Goal: Transaction & Acquisition: Purchase product/service

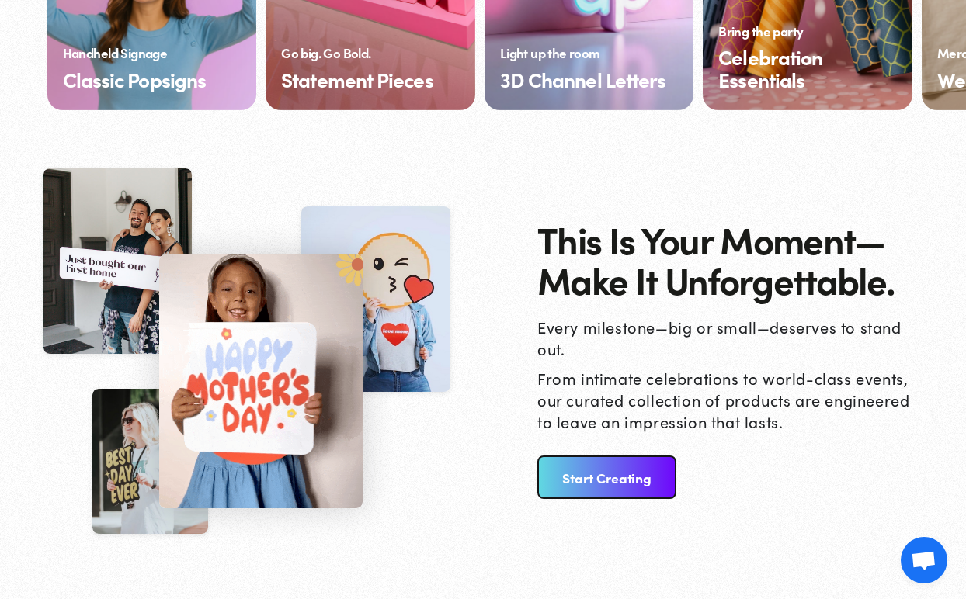
scroll to position [1871, 0]
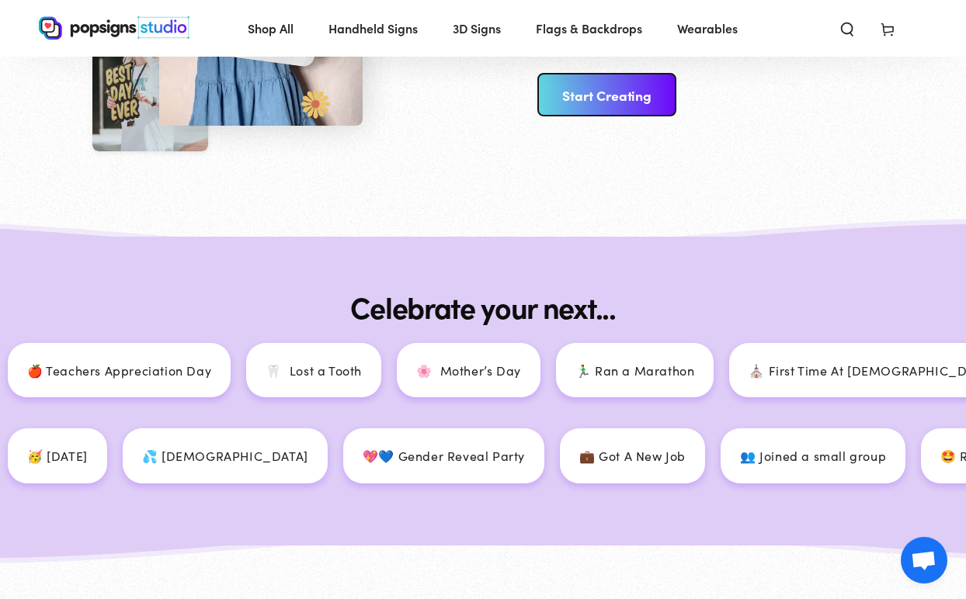
scroll to position [1827, 0]
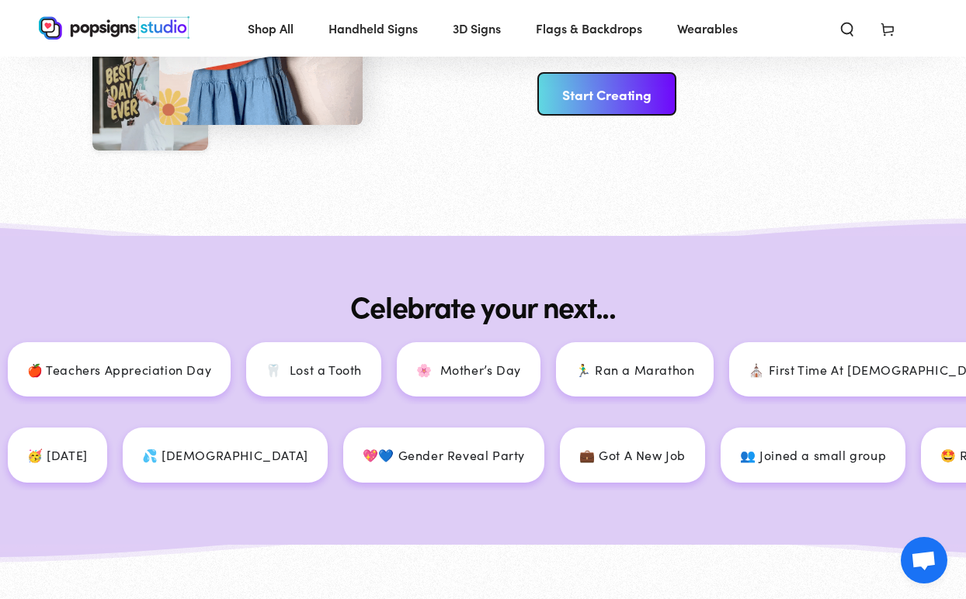
click at [587, 102] on link "Start Creating" at bounding box center [606, 93] width 139 height 43
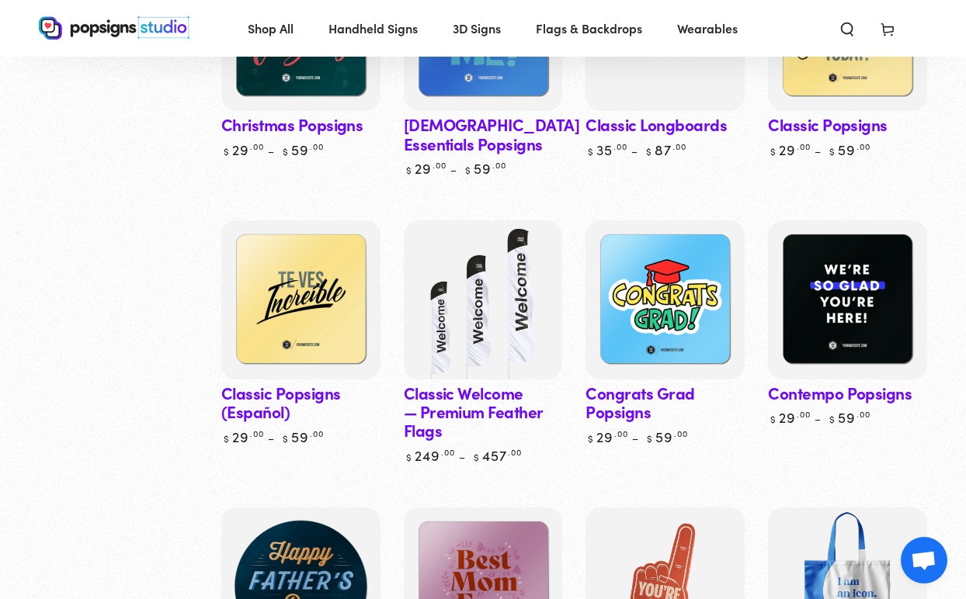
scroll to position [1181, 0]
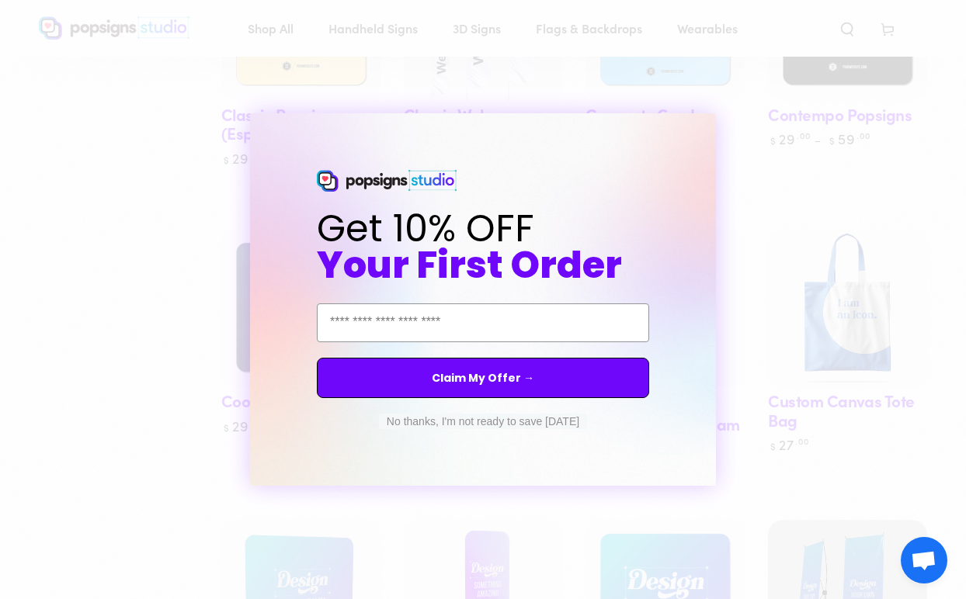
click at [717, 133] on circle "Close dialog" at bounding box center [717, 127] width 15 height 15
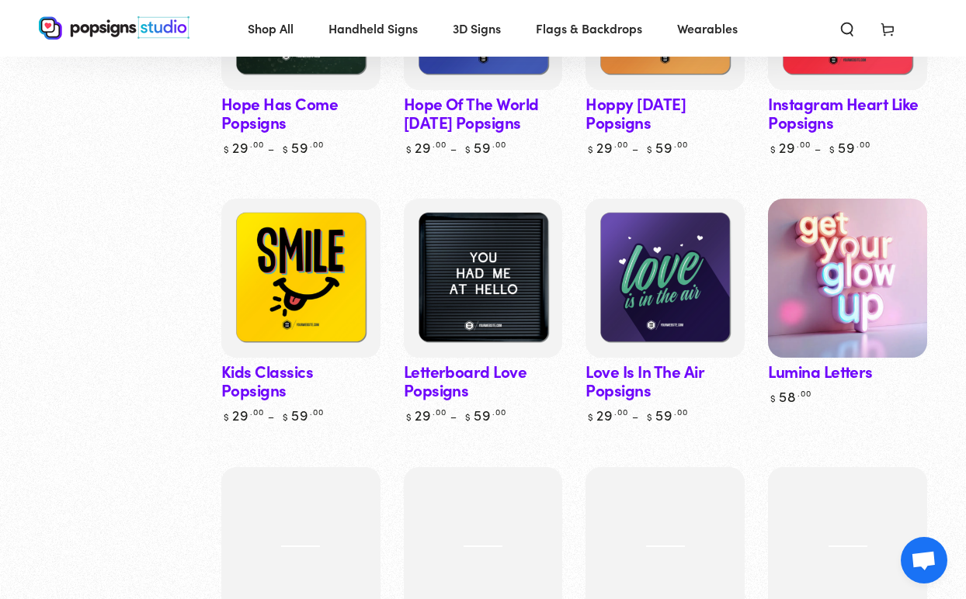
scroll to position [3166, 0]
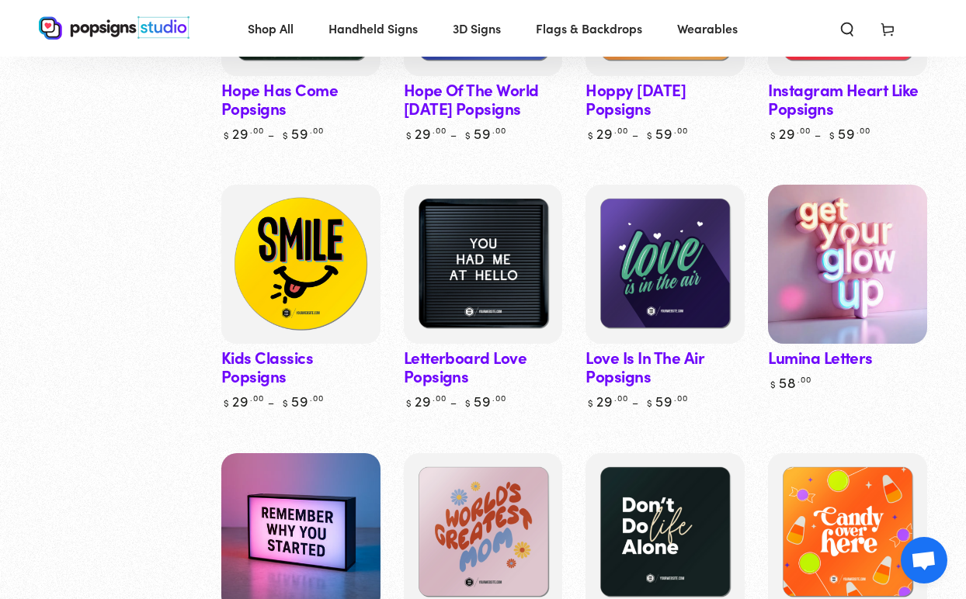
click at [324, 258] on img at bounding box center [301, 264] width 164 height 164
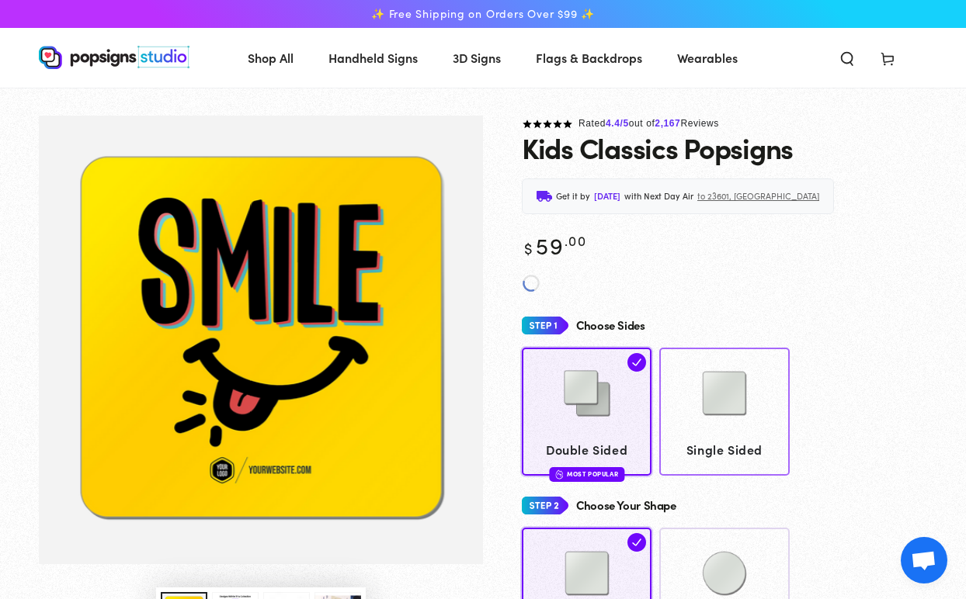
click at [733, 405] on img at bounding box center [724, 394] width 78 height 78
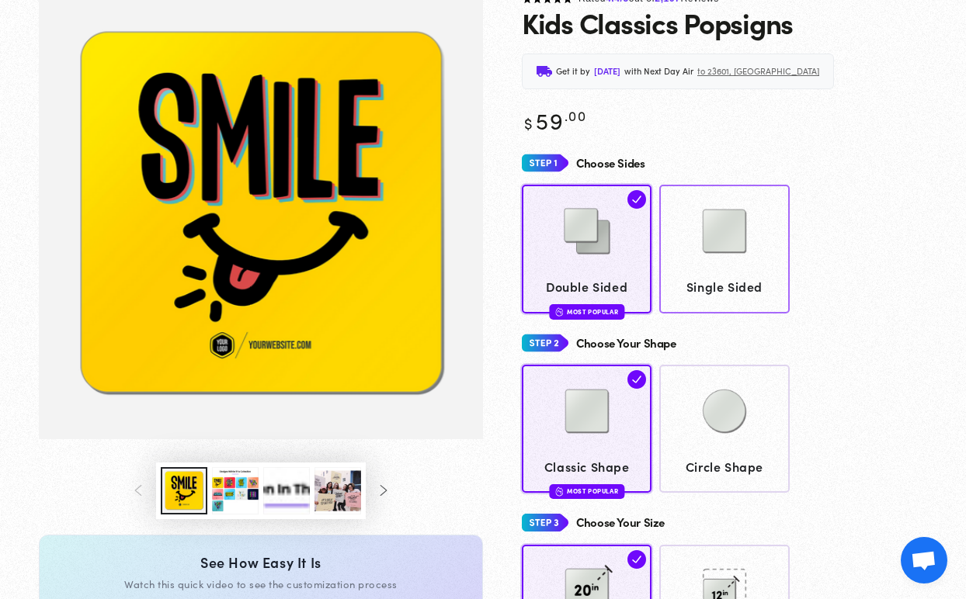
scroll to position [125, 0]
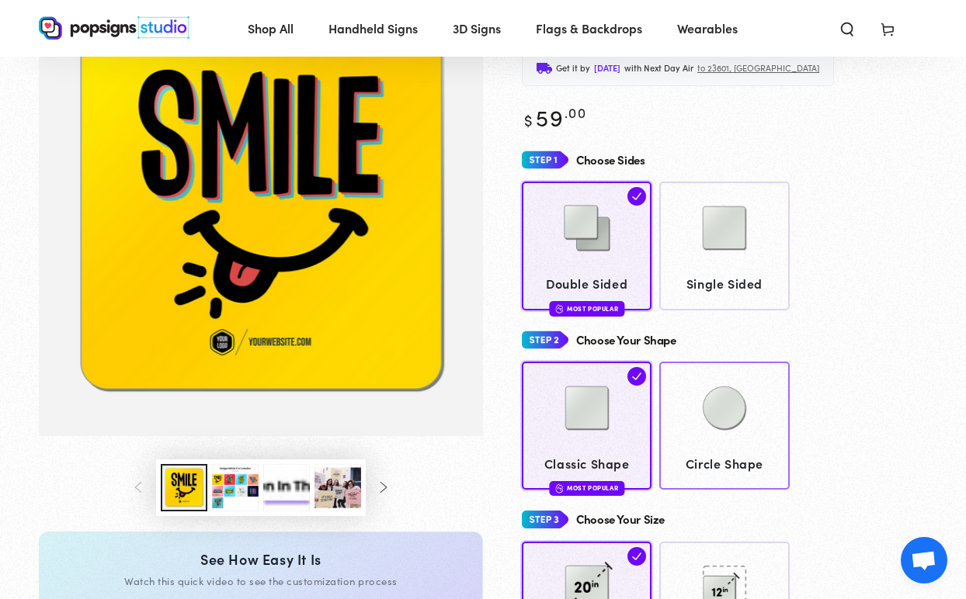
click at [733, 405] on img at bounding box center [724, 409] width 78 height 78
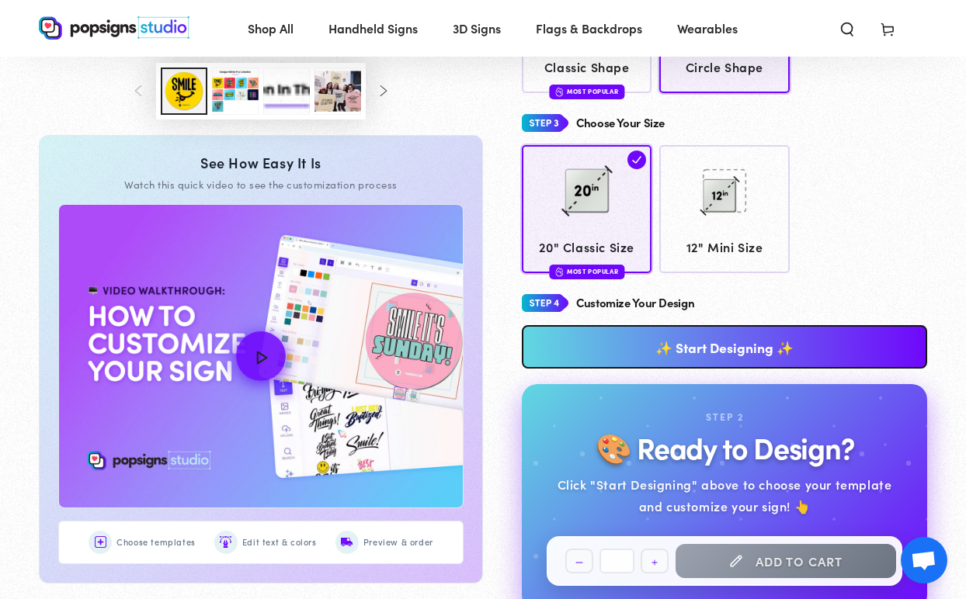
scroll to position [553, 0]
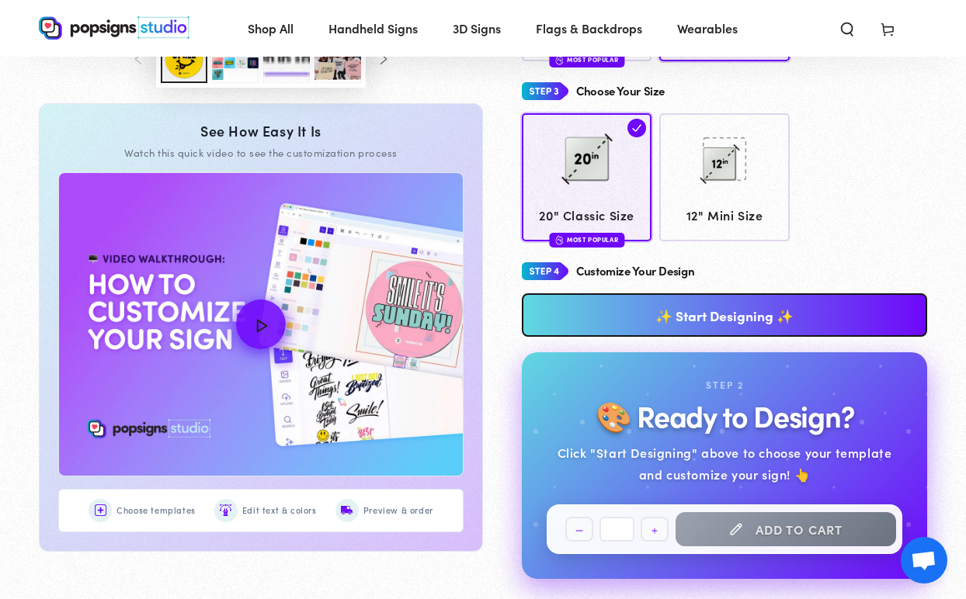
click at [776, 308] on link "✨ Start Designing ✨" at bounding box center [724, 314] width 405 height 43
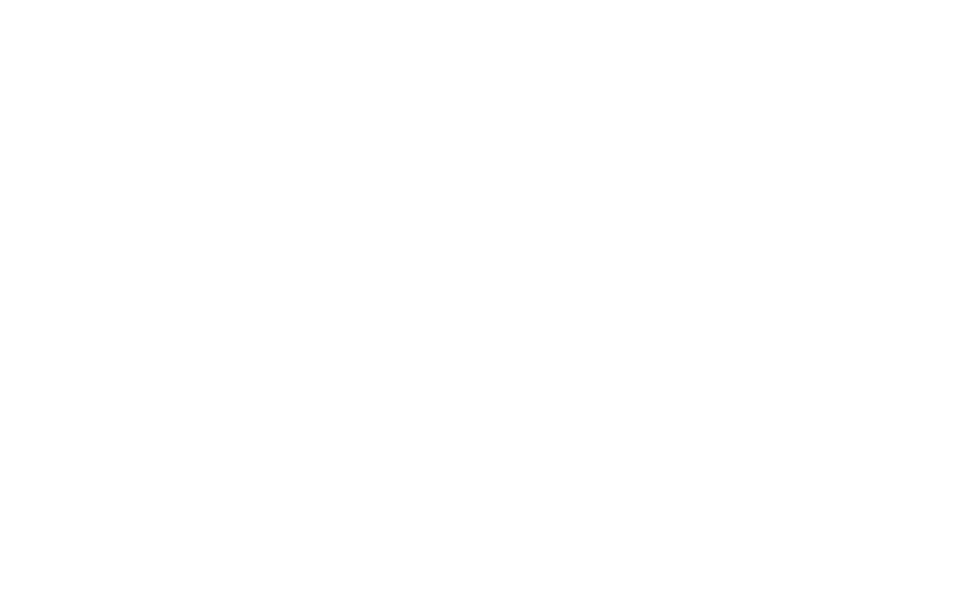
scroll to position [0, 0]
type textarea "An ancient tree with a door leading to a magical world"
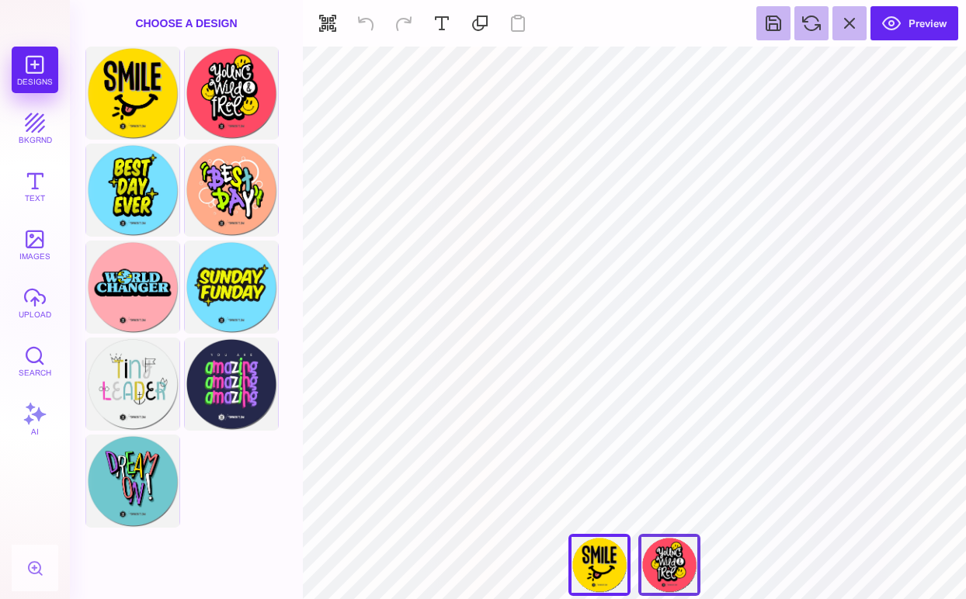
click at [675, 564] on div "Young Wild & Free" at bounding box center [669, 565] width 62 height 62
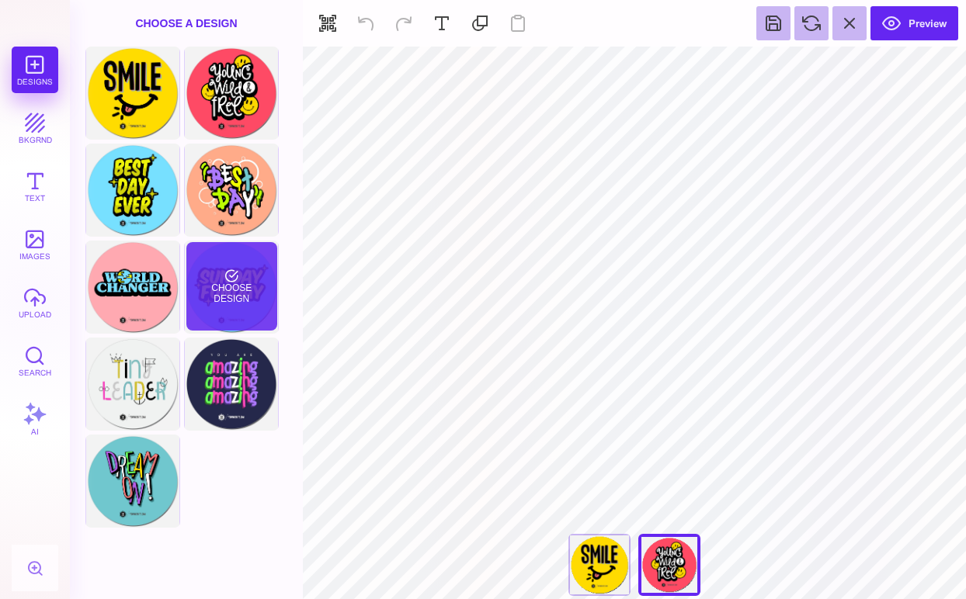
click at [246, 288] on div "Choose Design" at bounding box center [231, 286] width 91 height 88
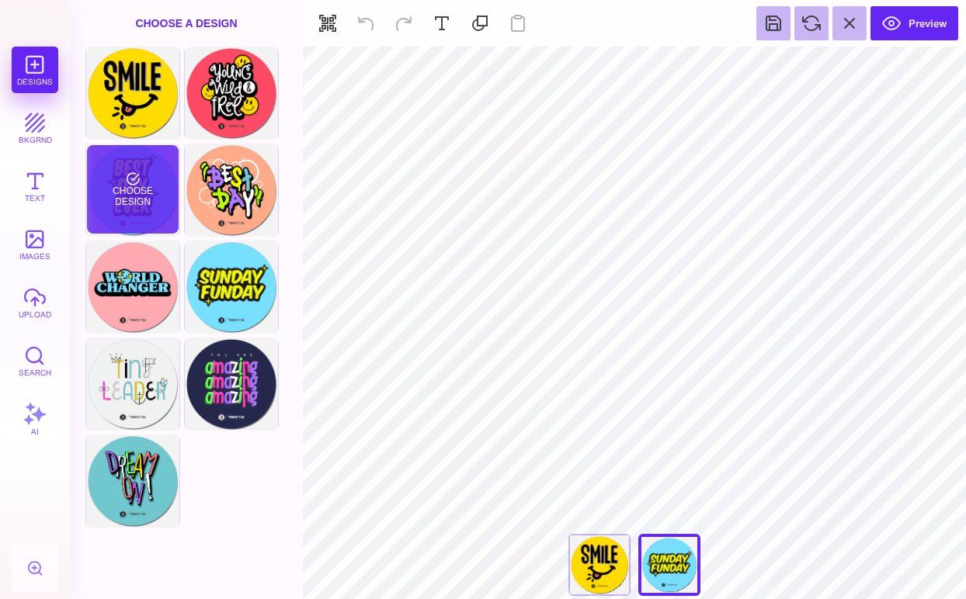
click at [127, 175] on div "Choose Design" at bounding box center [132, 189] width 91 height 88
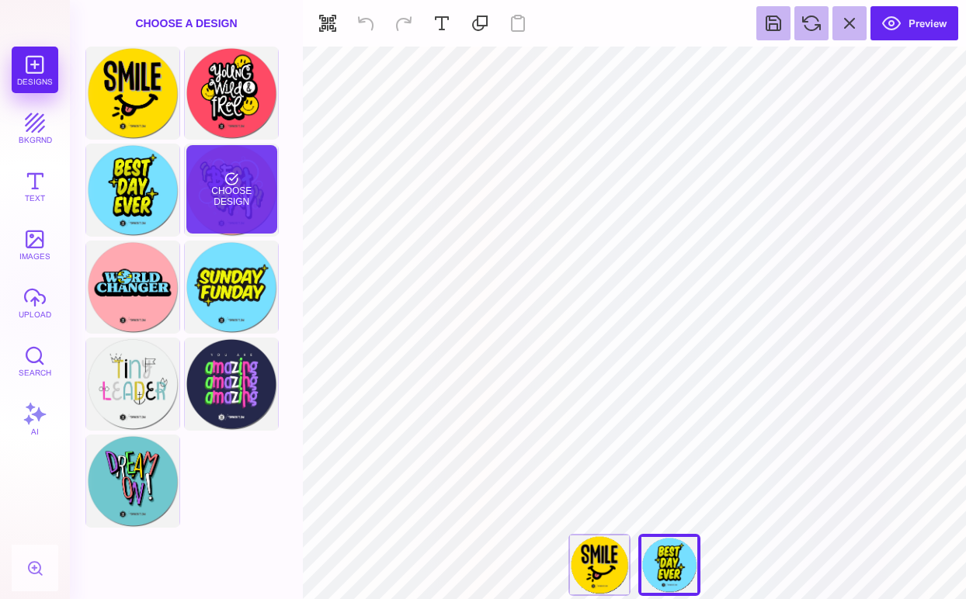
type input "#76DFFF"
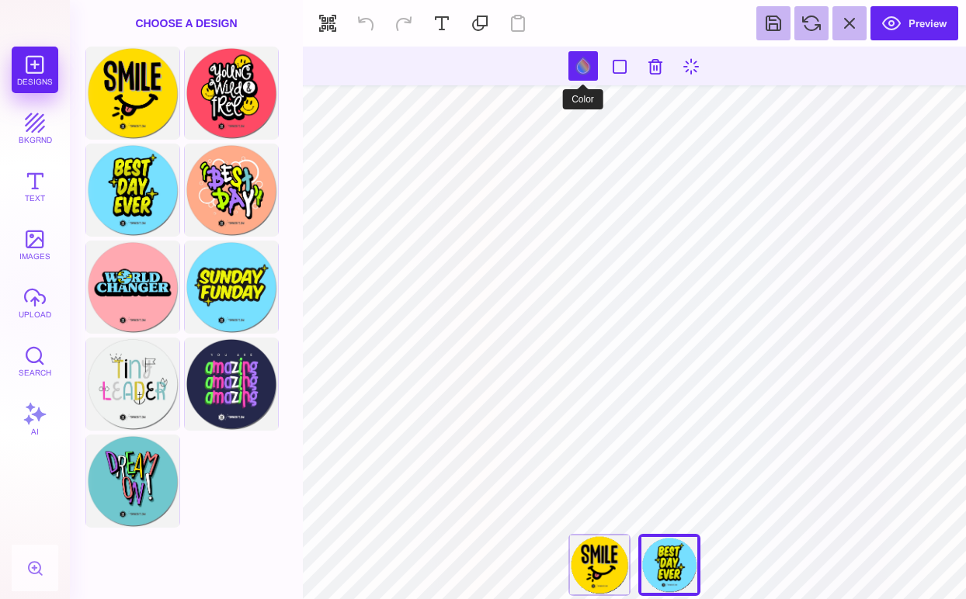
click at [581, 69] on button at bounding box center [582, 65] width 29 height 29
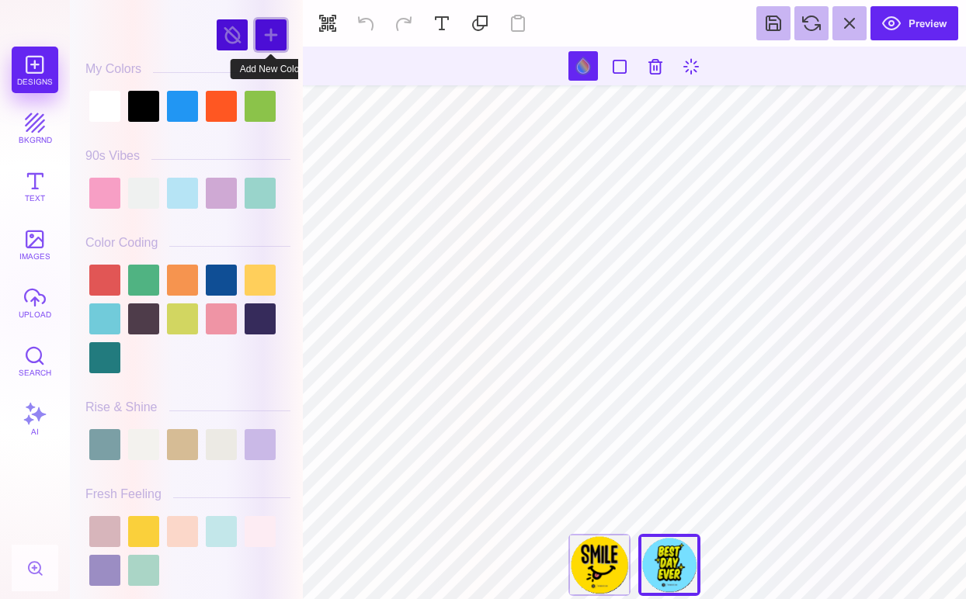
click at [273, 33] on div at bounding box center [270, 34] width 31 height 31
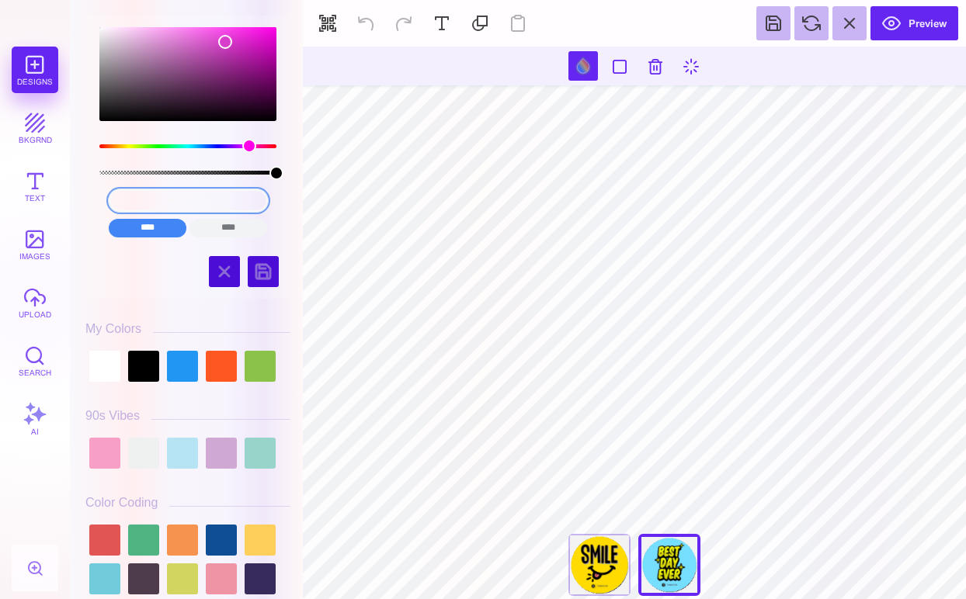
click at [185, 208] on input "#D73EC9" at bounding box center [188, 200] width 159 height 23
paste input "6385A"
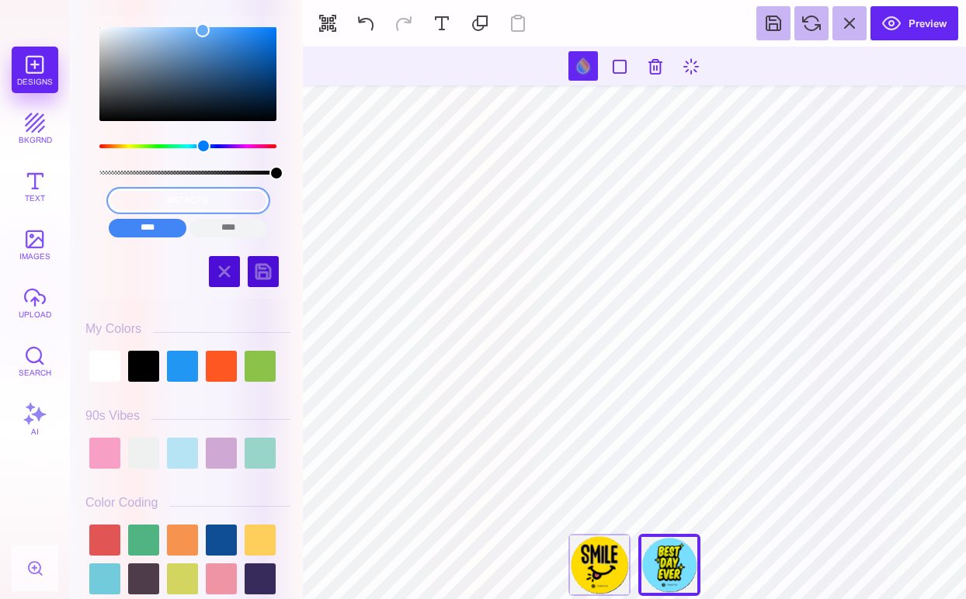
drag, startPoint x: 174, startPoint y: 57, endPoint x: 202, endPoint y: 30, distance: 38.4
click at [202, 30] on div "color picker dialog" at bounding box center [203, 30] width 14 height 14
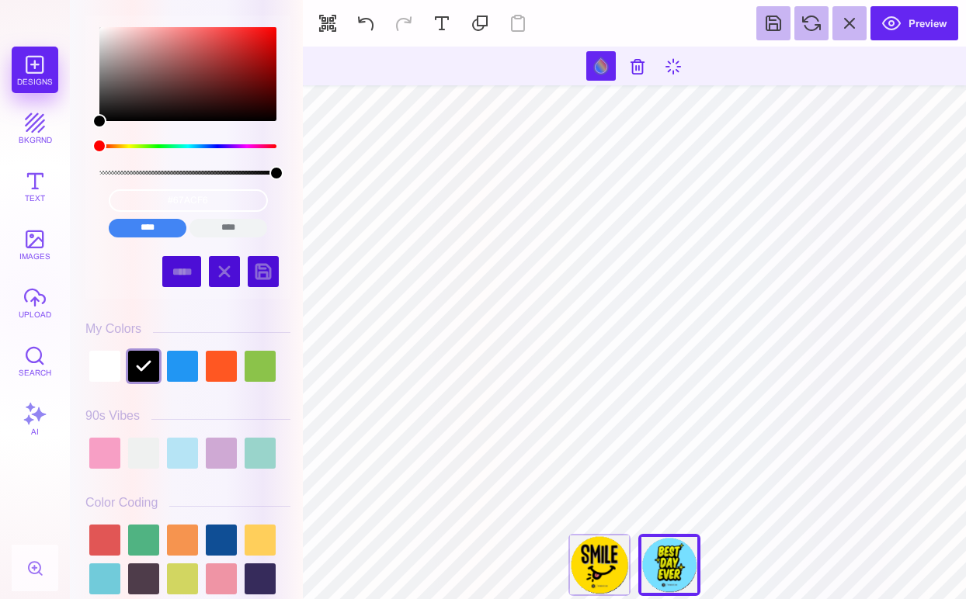
type input "#000000"
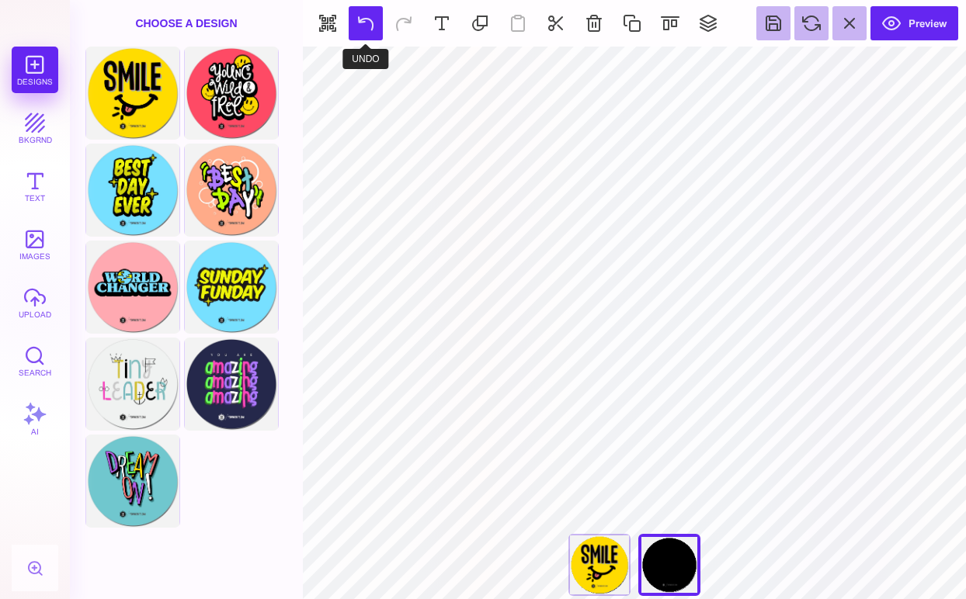
click at [370, 30] on button at bounding box center [366, 23] width 34 height 34
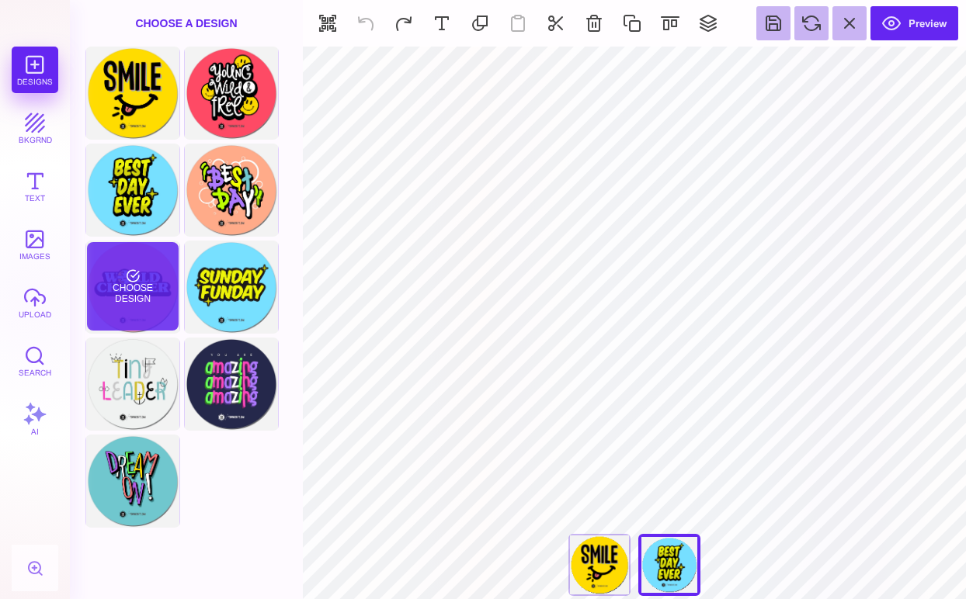
click at [150, 296] on div "Choose Design" at bounding box center [132, 286] width 91 height 88
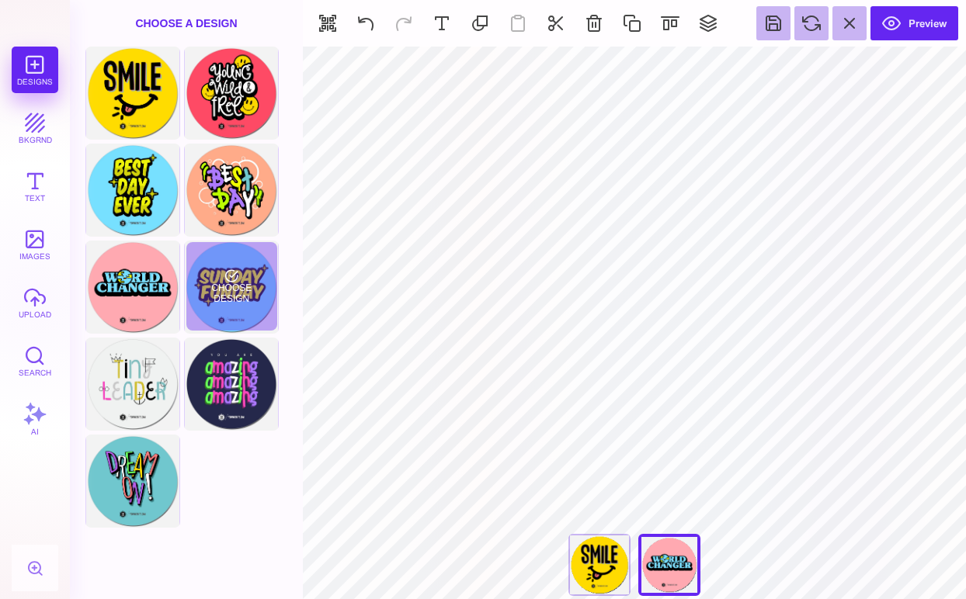
type input "#FFA9B1"
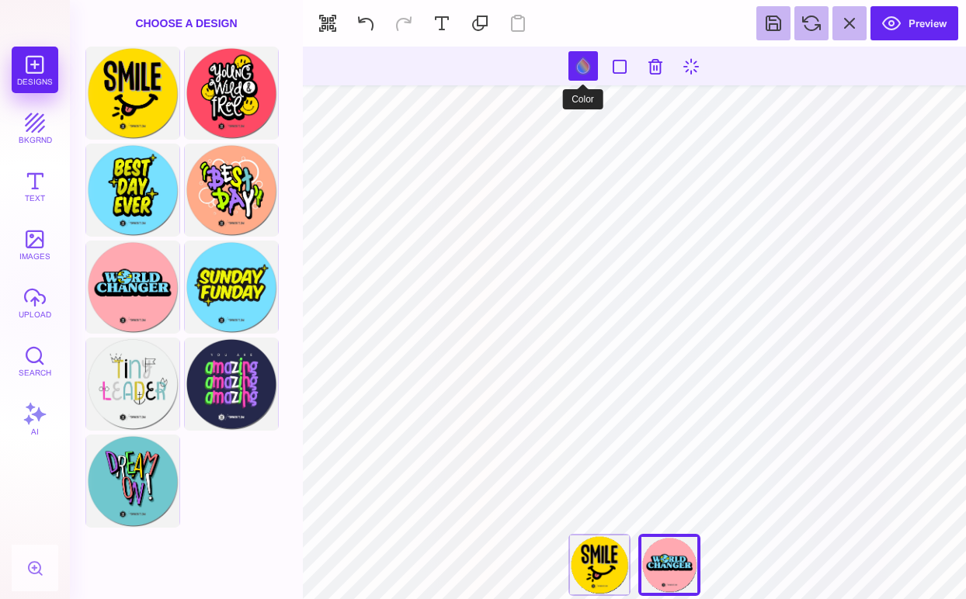
click at [578, 69] on button at bounding box center [582, 65] width 29 height 29
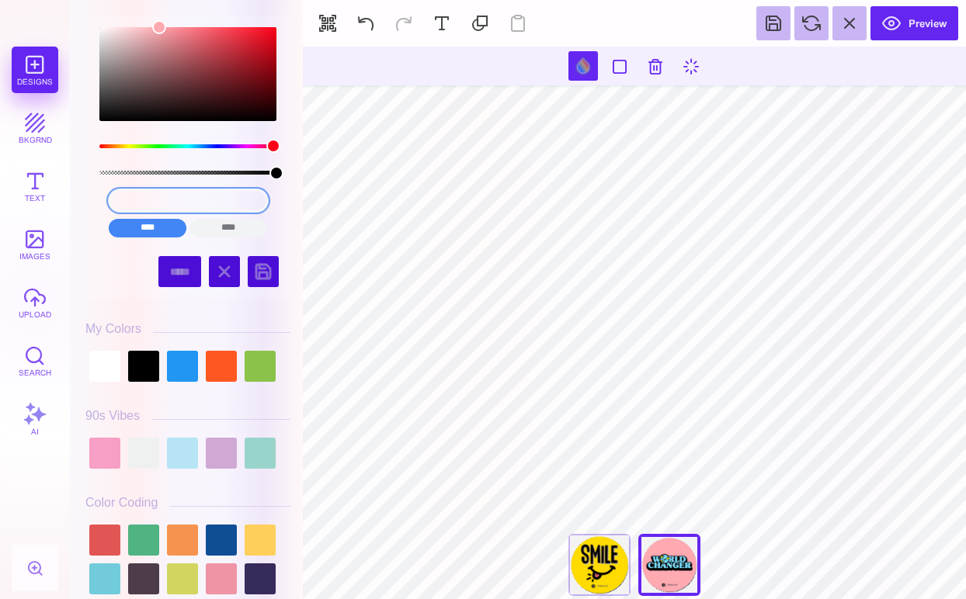
click at [180, 201] on input "#FFA9B1" at bounding box center [188, 200] width 159 height 23
paste input "6385A9"
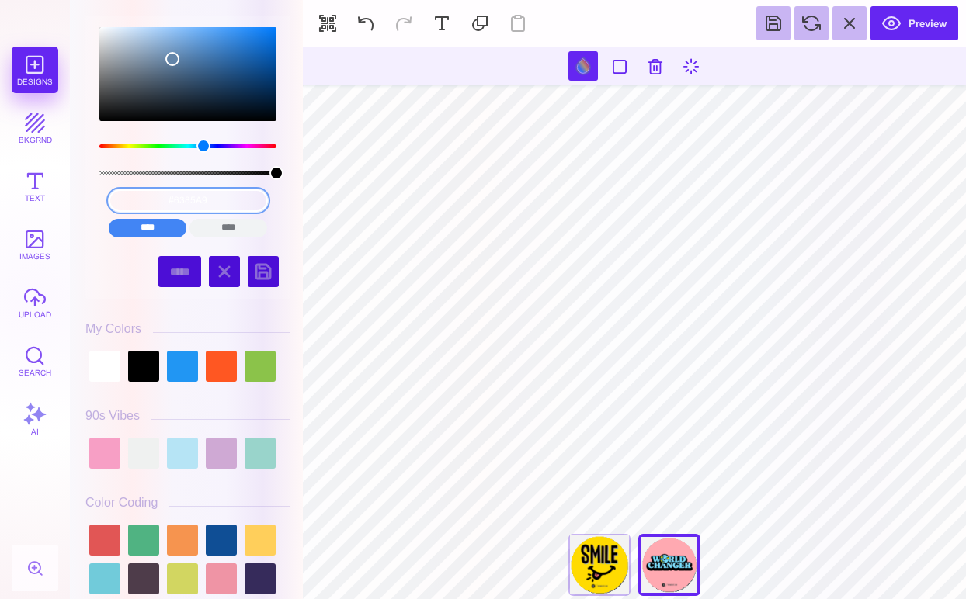
type input "#6385A9"
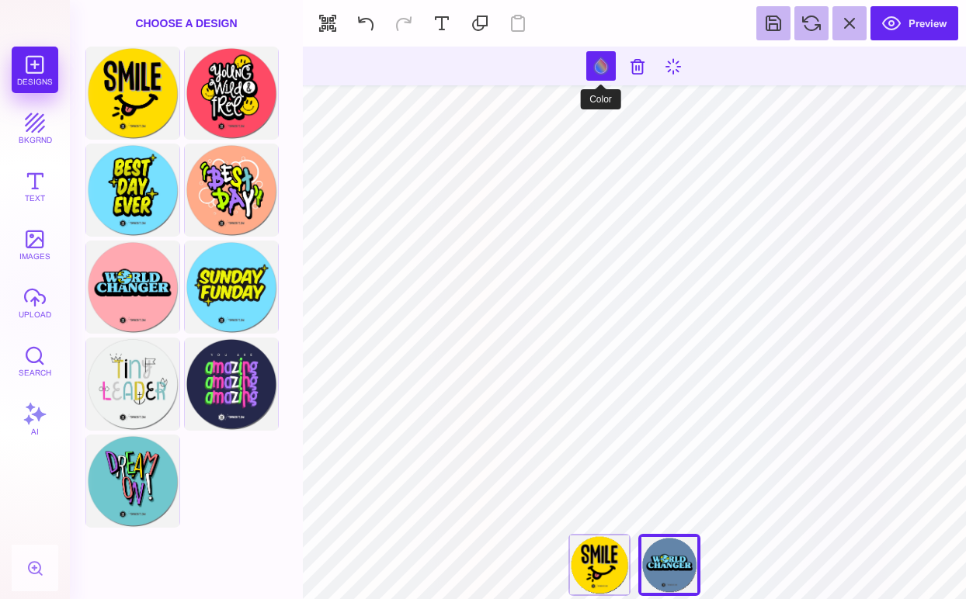
click at [602, 72] on button at bounding box center [600, 65] width 29 height 29
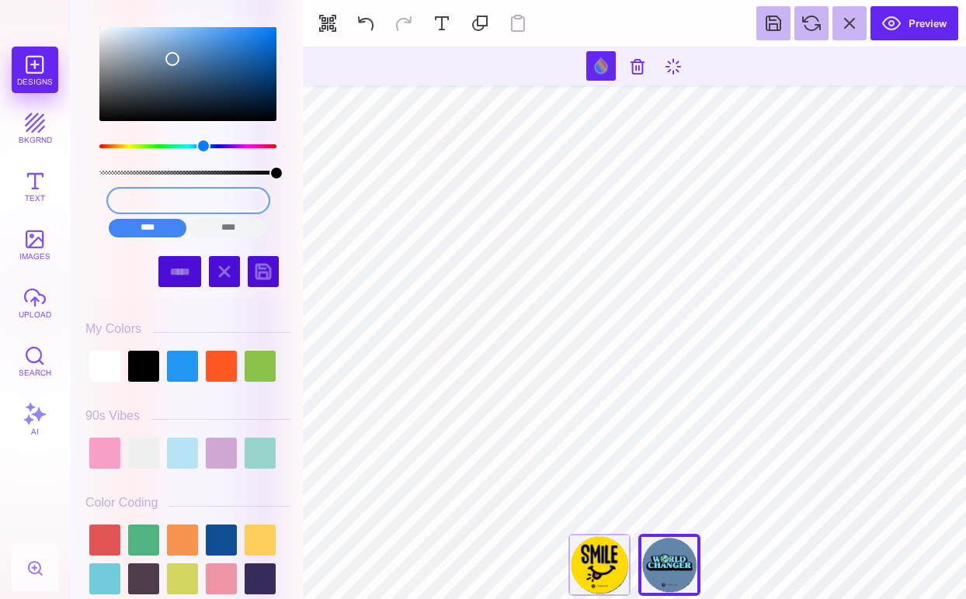
click at [163, 199] on input "#6385A9" at bounding box center [188, 200] width 159 height 23
paste input "B1A3C8"
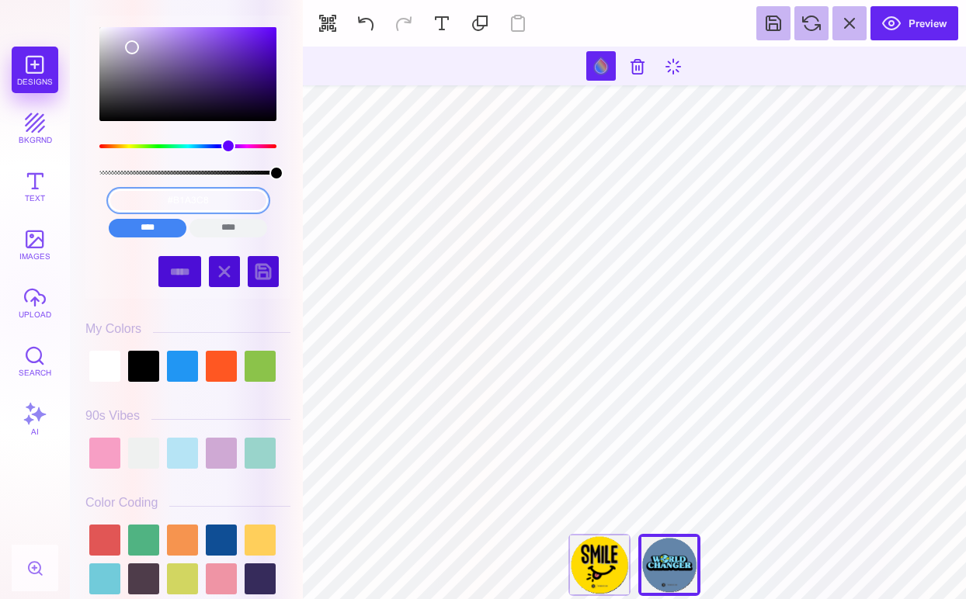
type input "#B1A3C8"
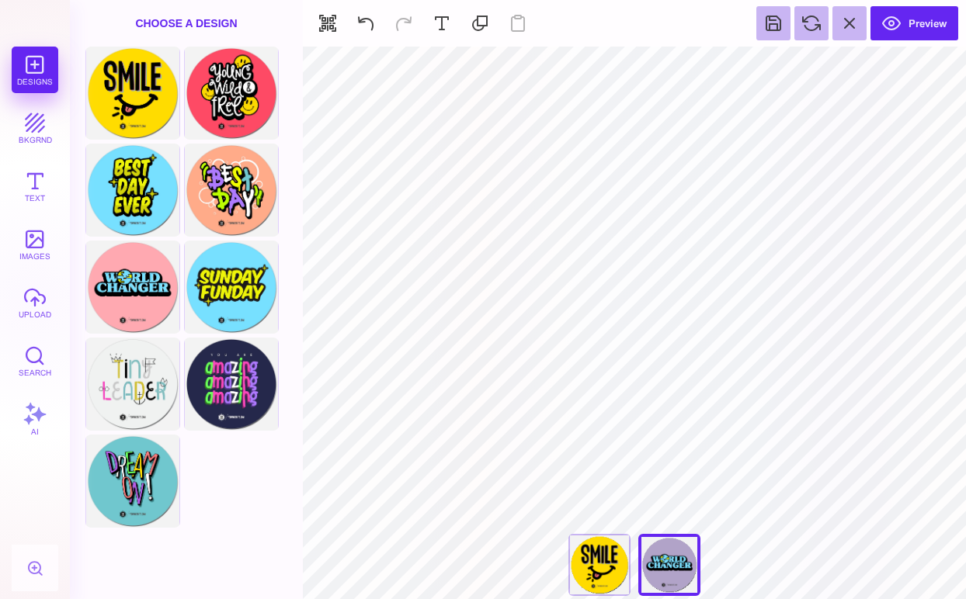
type input "#505050"
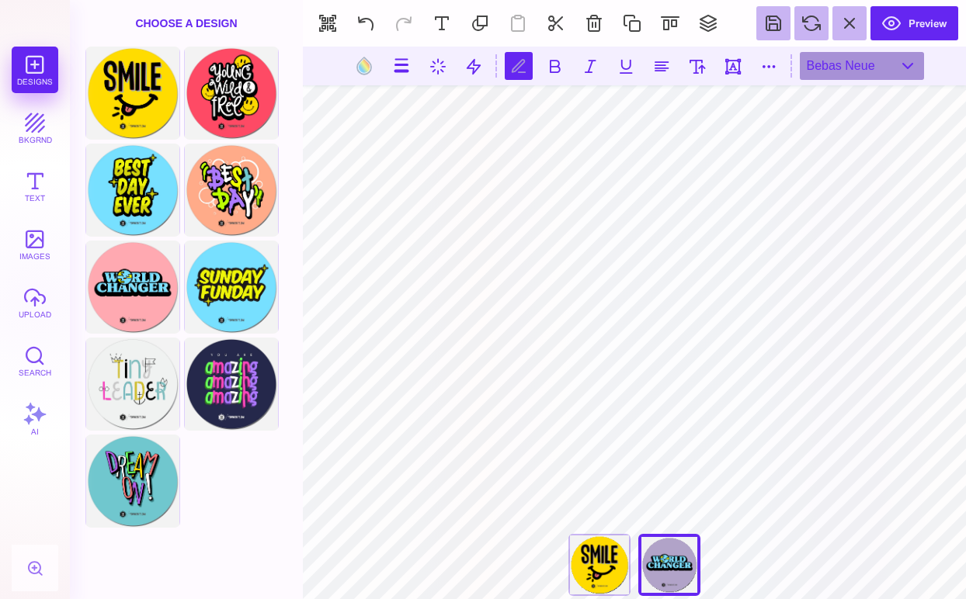
scroll to position [0, 3]
type textarea "**********"
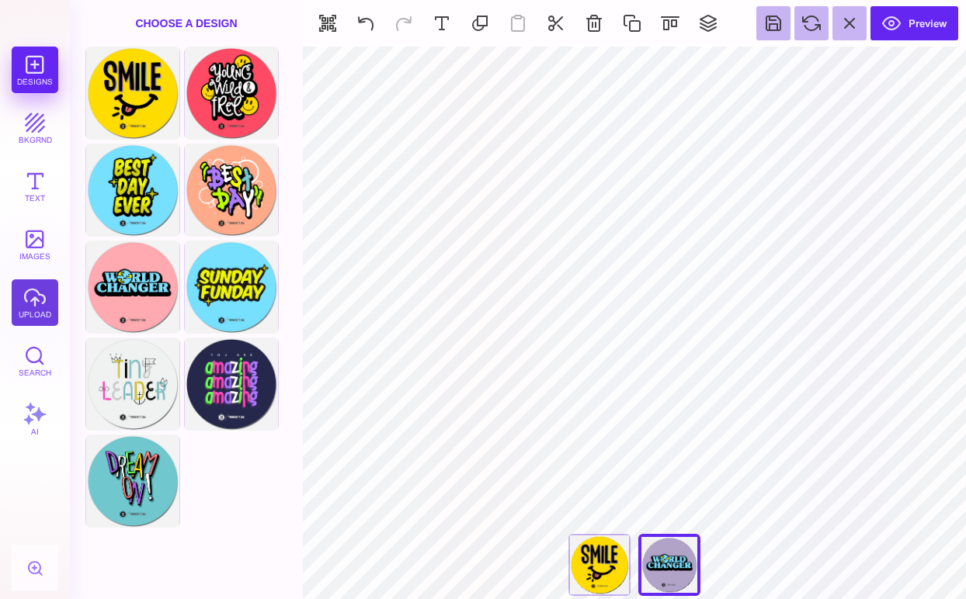
click at [39, 293] on button "upload" at bounding box center [35, 302] width 47 height 47
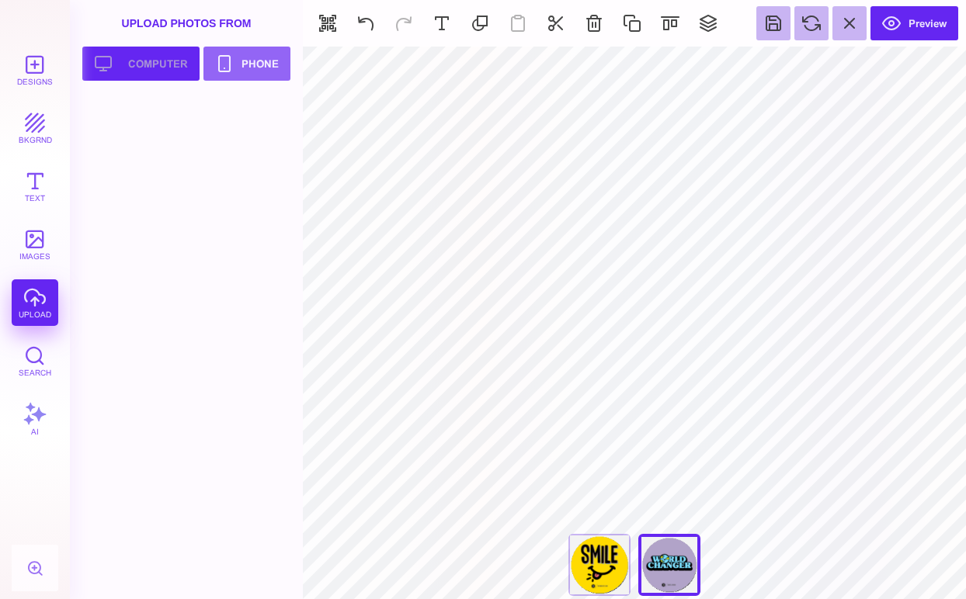
click at [157, 74] on button "Upload your artwork Computer" at bounding box center [140, 64] width 117 height 34
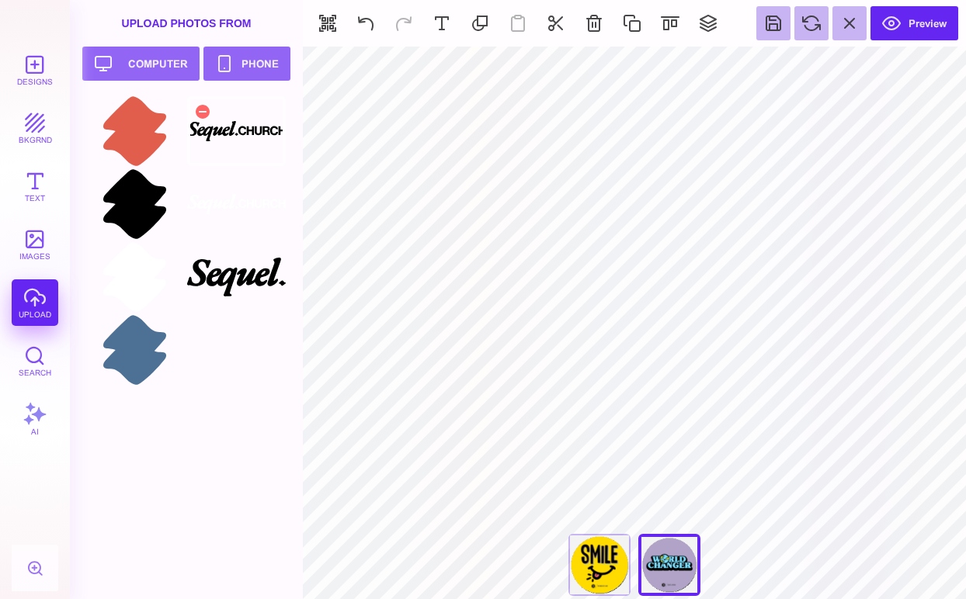
click at [241, 135] on div at bounding box center [236, 131] width 99 height 70
click at [137, 231] on div at bounding box center [134, 204] width 99 height 70
click at [595, 563] on div "Smile" at bounding box center [599, 565] width 62 height 62
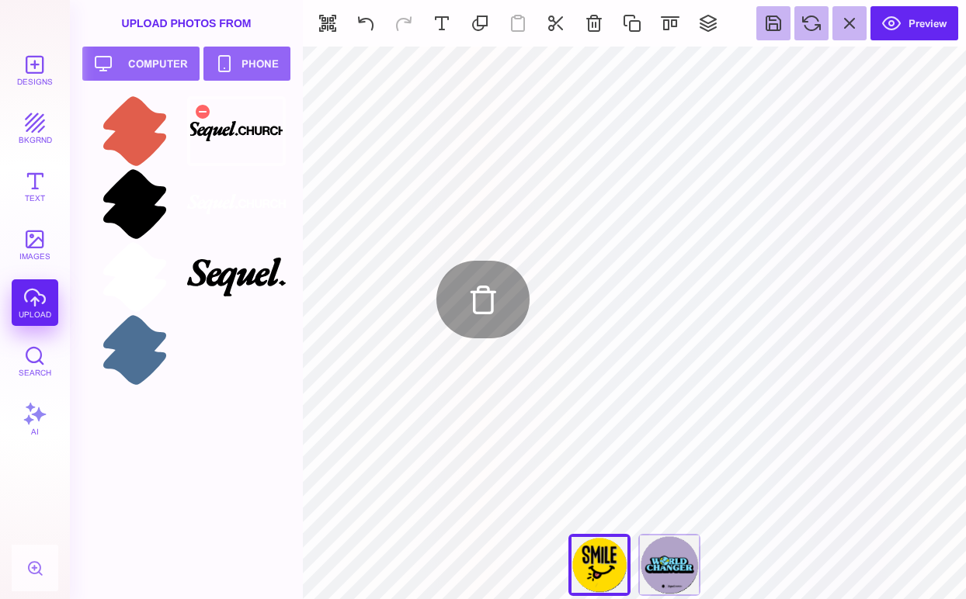
click at [227, 139] on div at bounding box center [236, 131] width 99 height 70
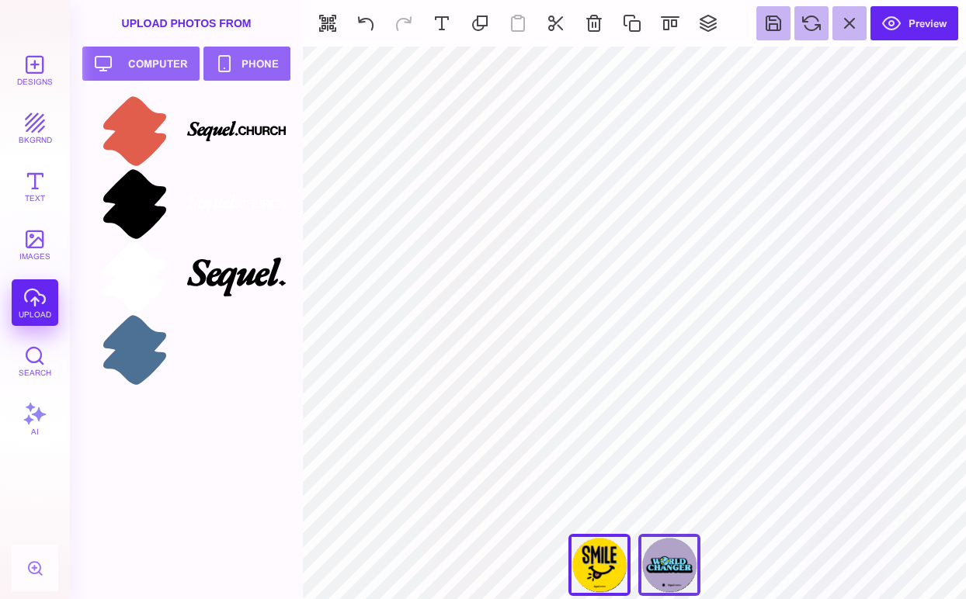
click at [676, 565] on div "World Changer" at bounding box center [669, 565] width 62 height 62
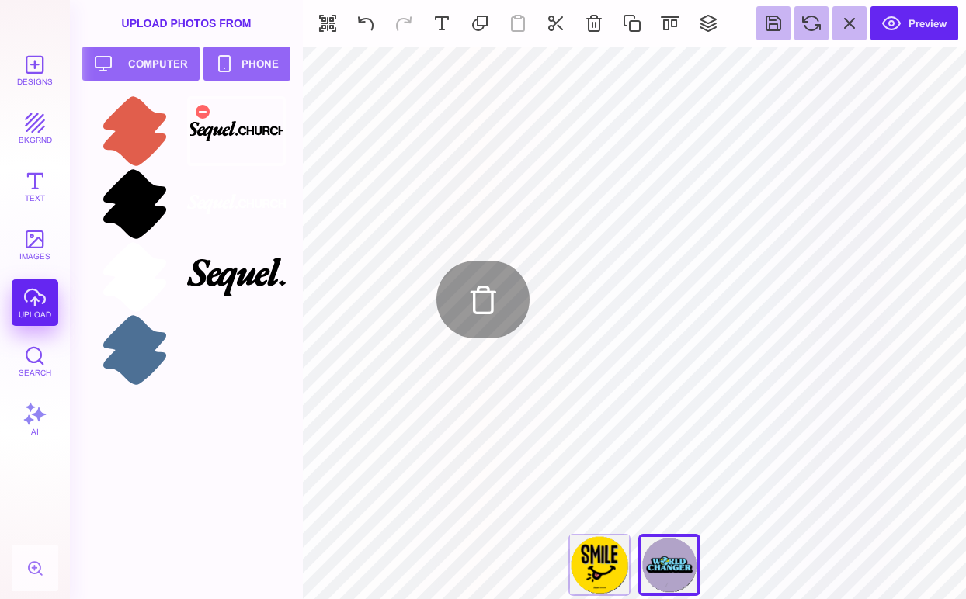
click at [230, 138] on div at bounding box center [236, 131] width 99 height 70
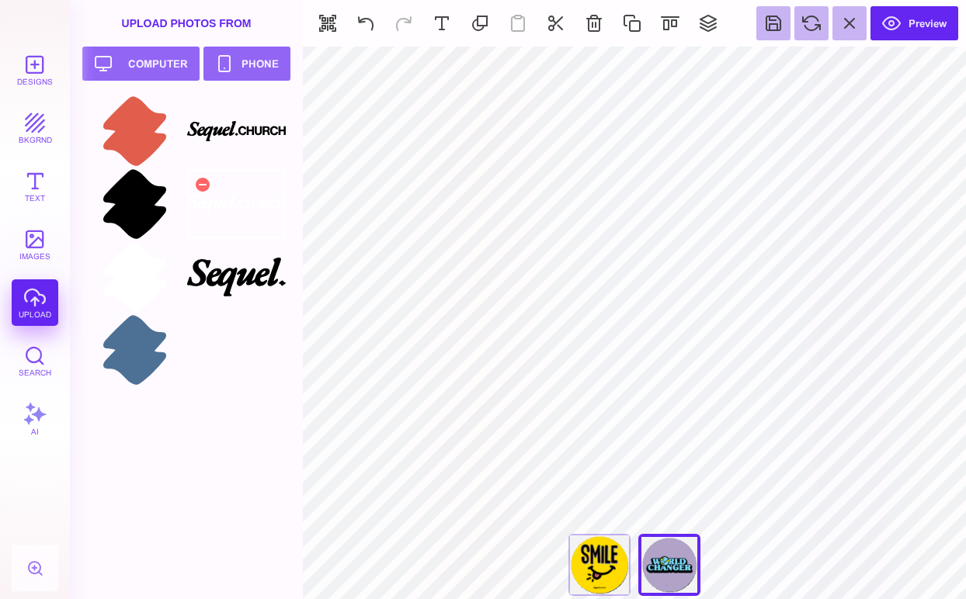
type input "#000000"
click at [599, 567] on div "Smile" at bounding box center [599, 565] width 62 height 62
click at [664, 571] on div "World Changer" at bounding box center [669, 565] width 62 height 62
click at [603, 566] on div "Smile" at bounding box center [599, 565] width 62 height 62
type input "****"
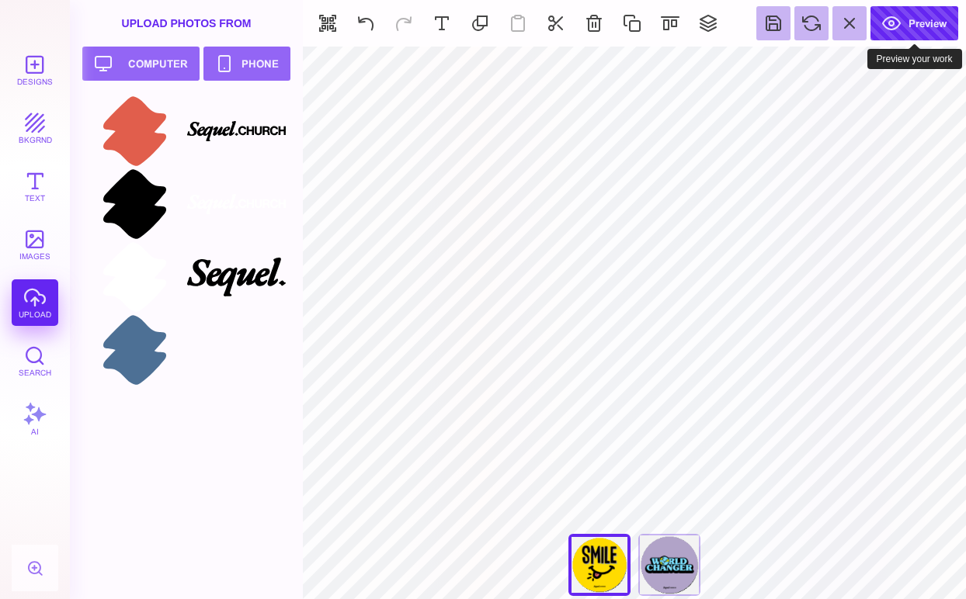
click at [904, 19] on button "Preview" at bounding box center [914, 23] width 88 height 34
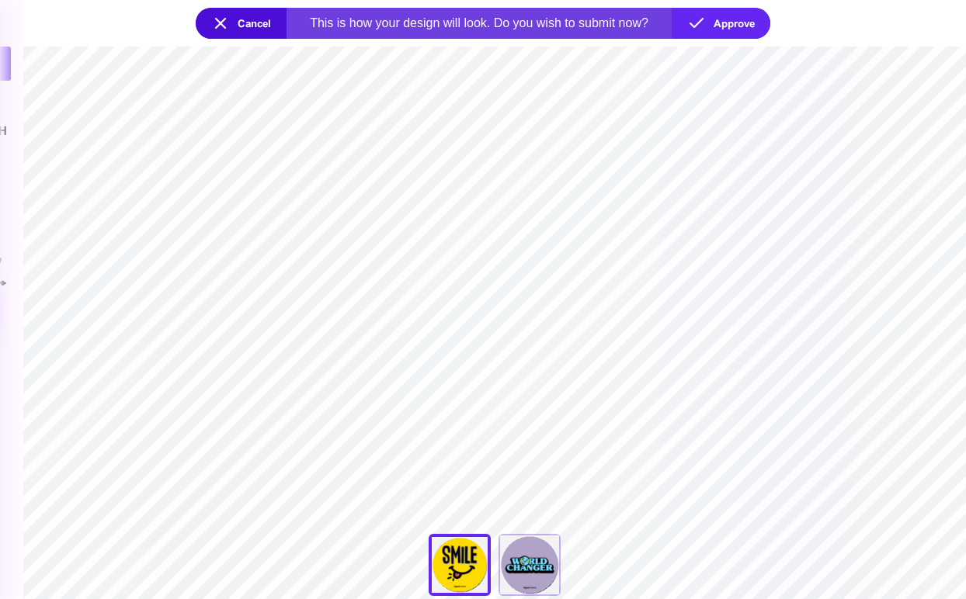
drag, startPoint x: 619, startPoint y: 325, endPoint x: 704, endPoint y: 353, distance: 89.8
click at [704, 353] on section "**********" at bounding box center [494, 323] width 942 height 553
click at [648, 300] on section "**********" at bounding box center [494, 323] width 942 height 553
click at [540, 574] on div "World Changer" at bounding box center [529, 565] width 62 height 62
click at [244, 18] on button "Cancel" at bounding box center [241, 23] width 91 height 31
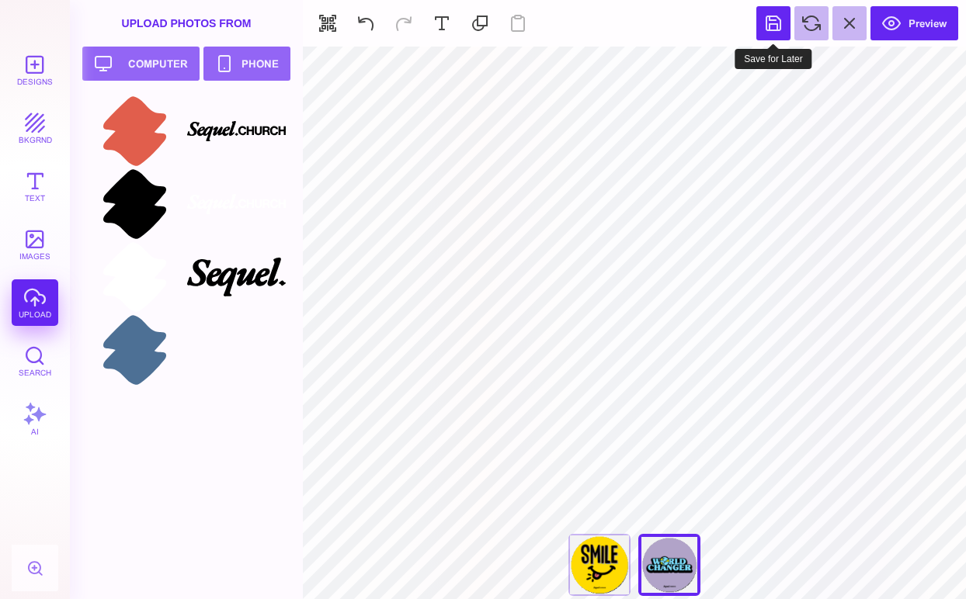
click at [768, 25] on button at bounding box center [773, 23] width 34 height 34
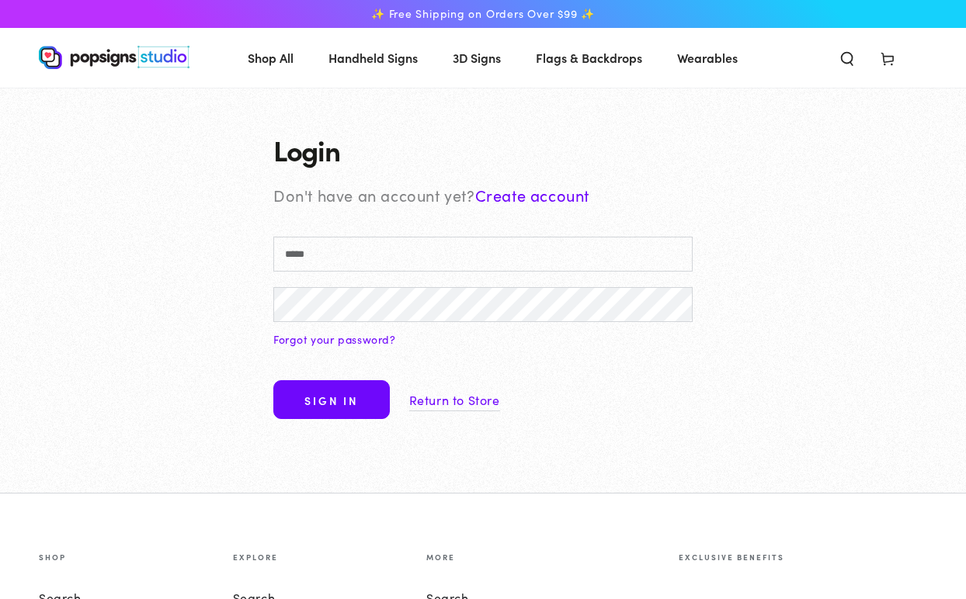
click at [427, 255] on input "Email" at bounding box center [482, 254] width 419 height 35
type input "**********"
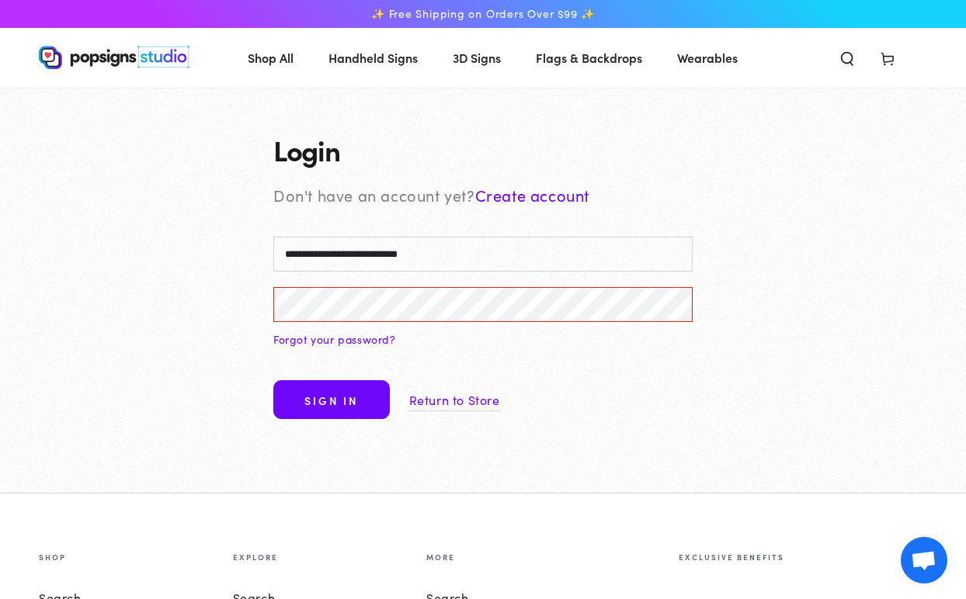
click at [548, 335] on form "**********" at bounding box center [482, 334] width 419 height 194
click at [502, 196] on link "Create account" at bounding box center [532, 195] width 114 height 22
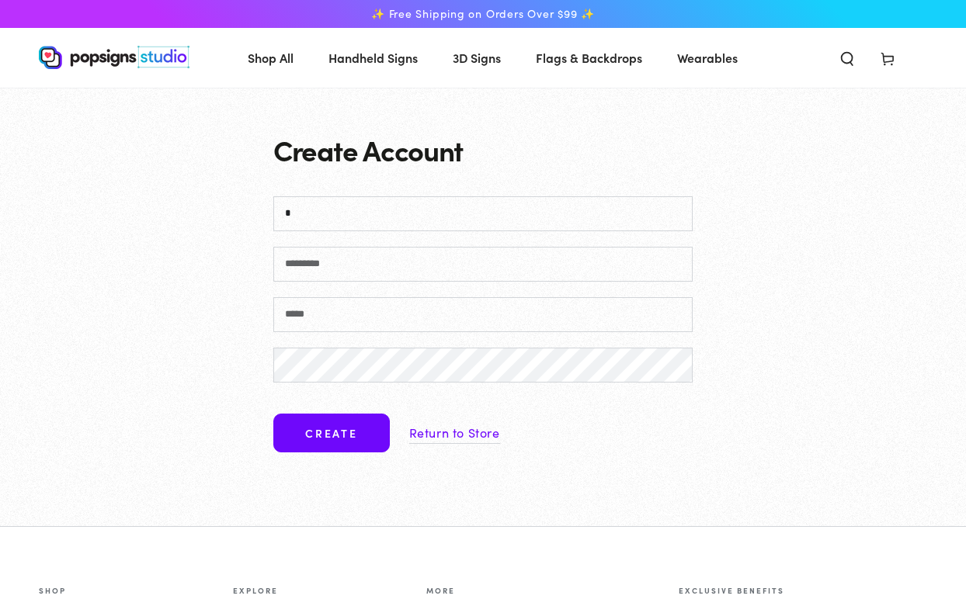
click at [478, 207] on input "*" at bounding box center [482, 213] width 419 height 35
type input "*********"
type input "**********"
click at [331, 432] on button "Create" at bounding box center [331, 433] width 116 height 39
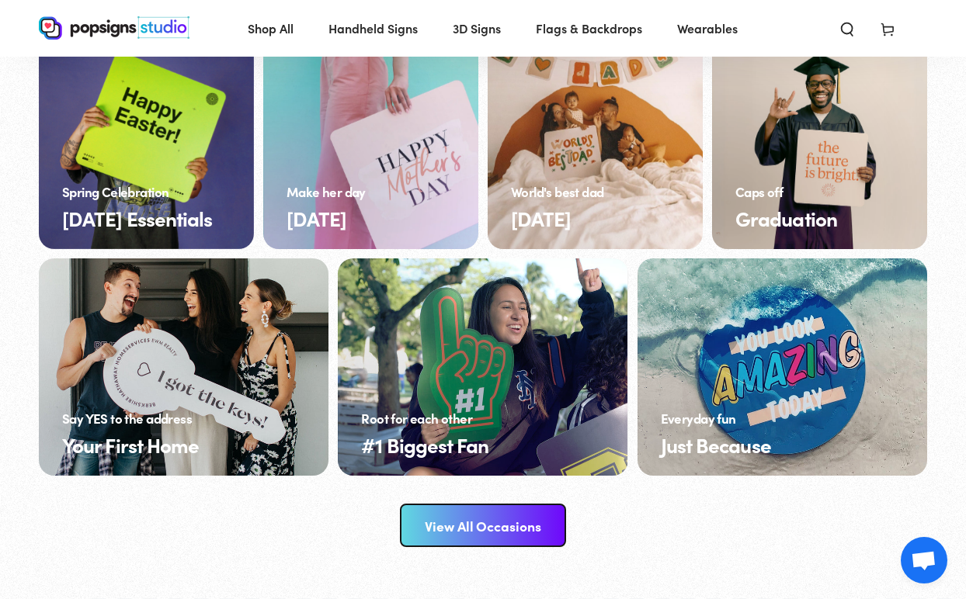
scroll to position [2465, 0]
click at [783, 363] on link "Just Because" at bounding box center [782, 367] width 290 height 217
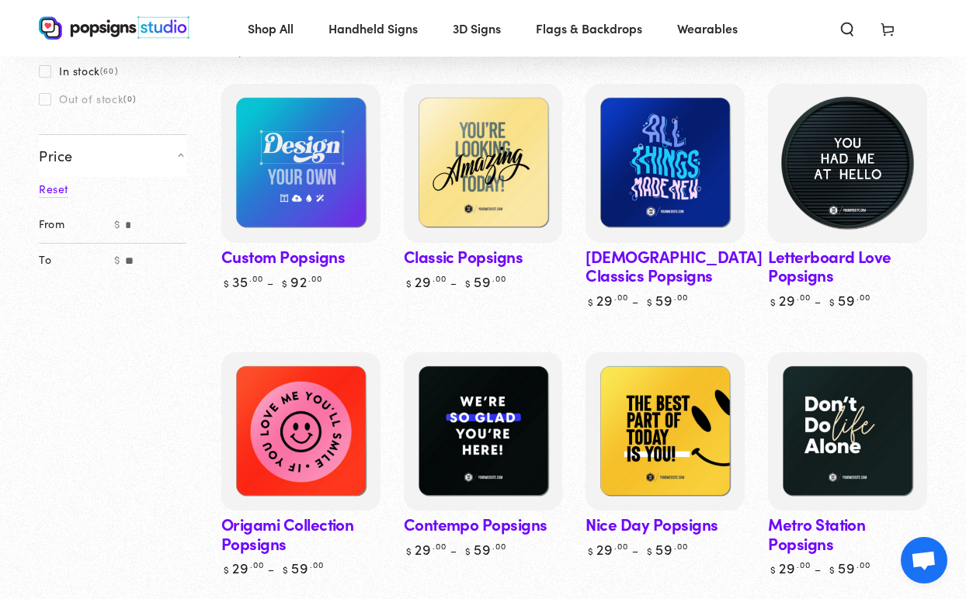
scroll to position [465, 0]
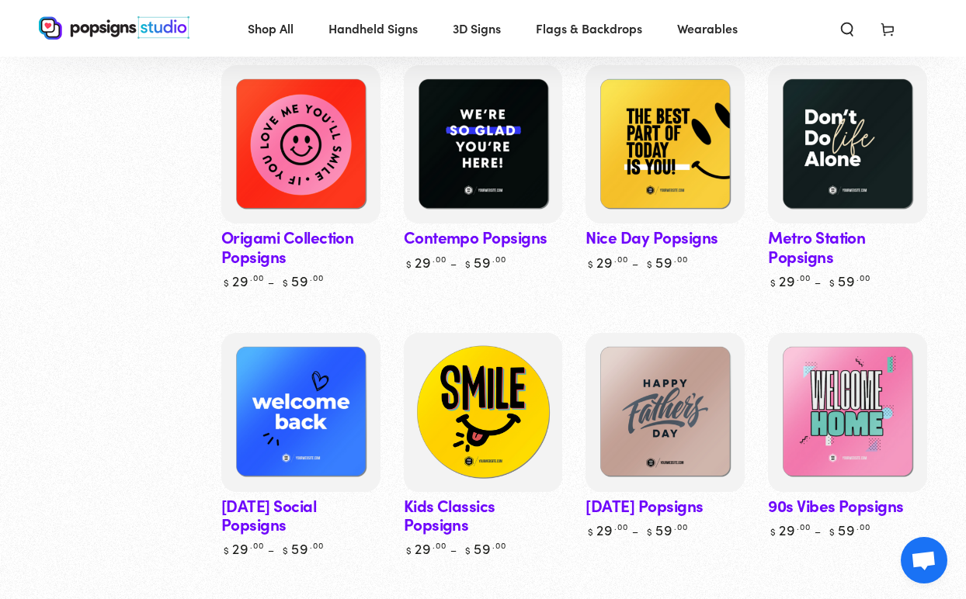
click at [499, 408] on img at bounding box center [483, 413] width 164 height 164
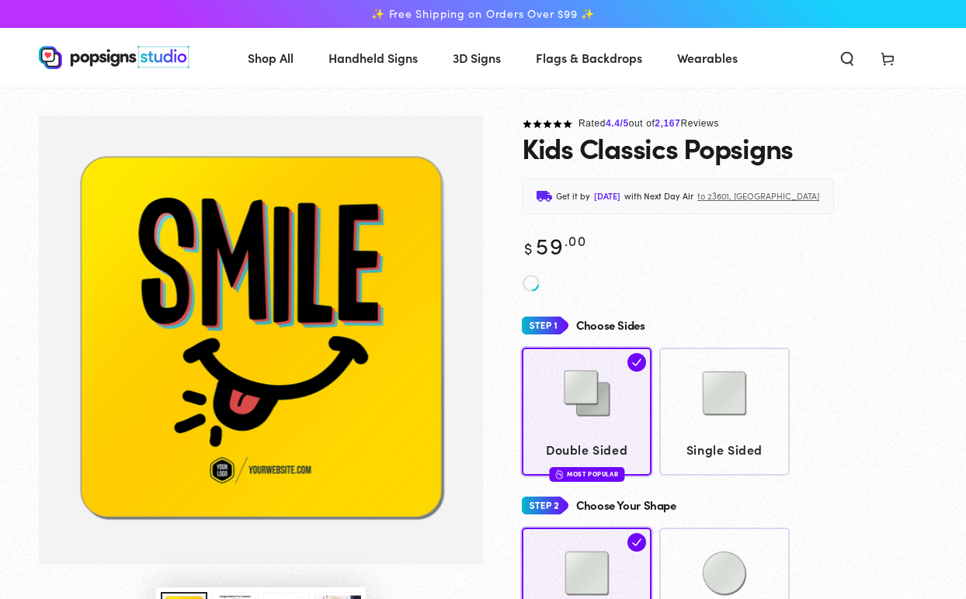
scroll to position [156, 0]
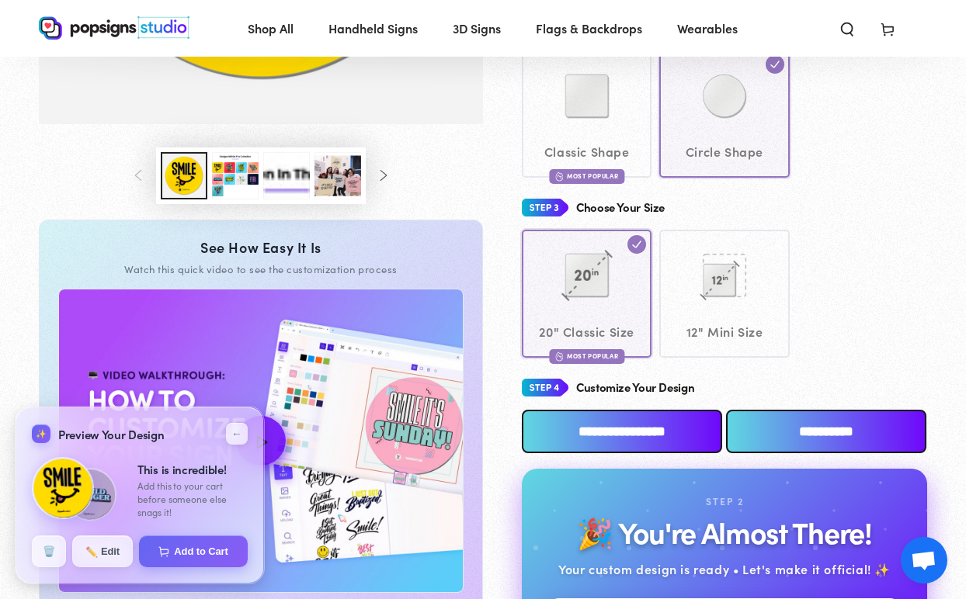
scroll to position [241, 0]
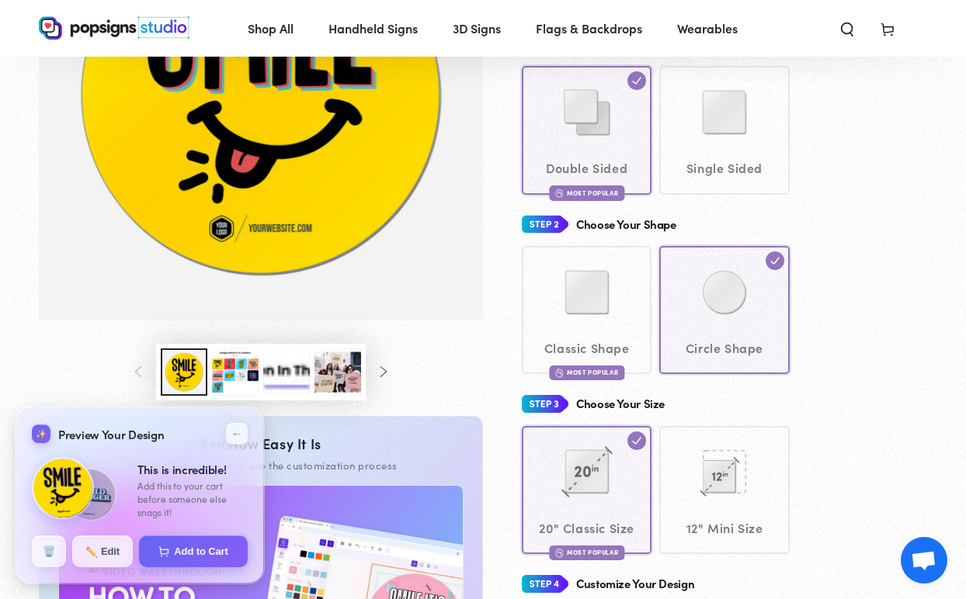
click at [236, 365] on button "Load image 3 in gallery view" at bounding box center [235, 372] width 47 height 47
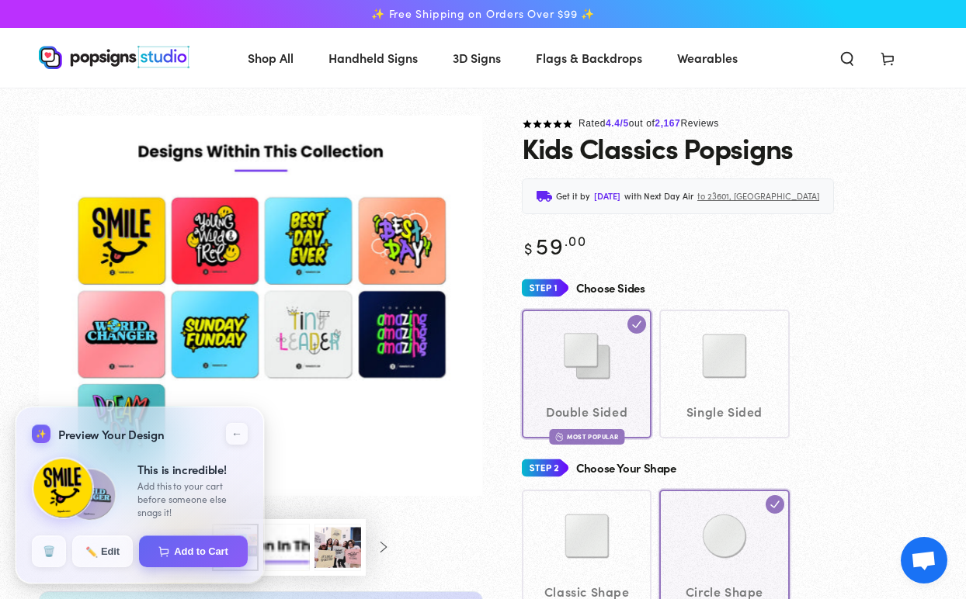
scroll to position [0, 0]
click at [852, 398] on div "Double Sided Most Popular Single Sided" at bounding box center [724, 374] width 405 height 128
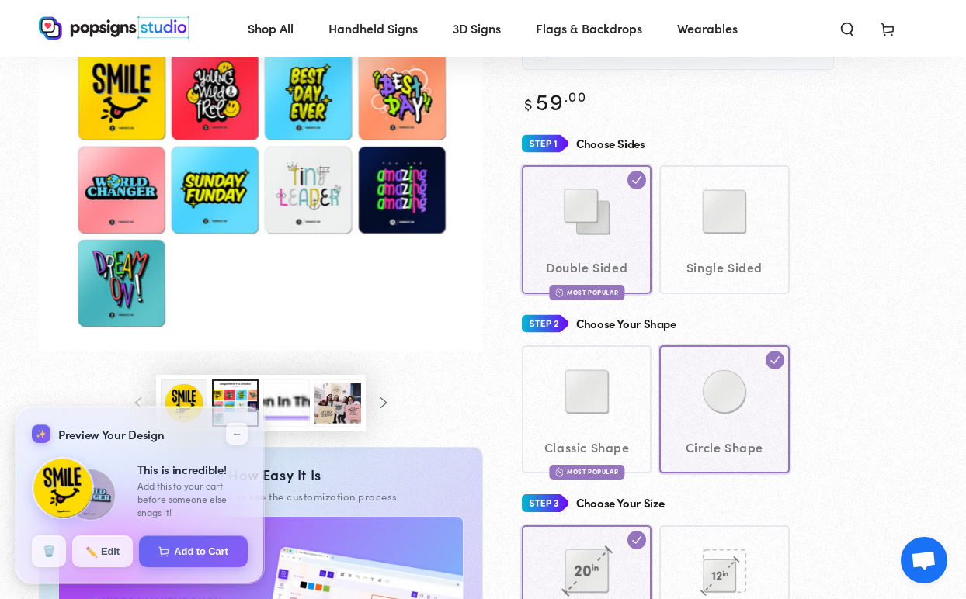
scroll to position [53, 0]
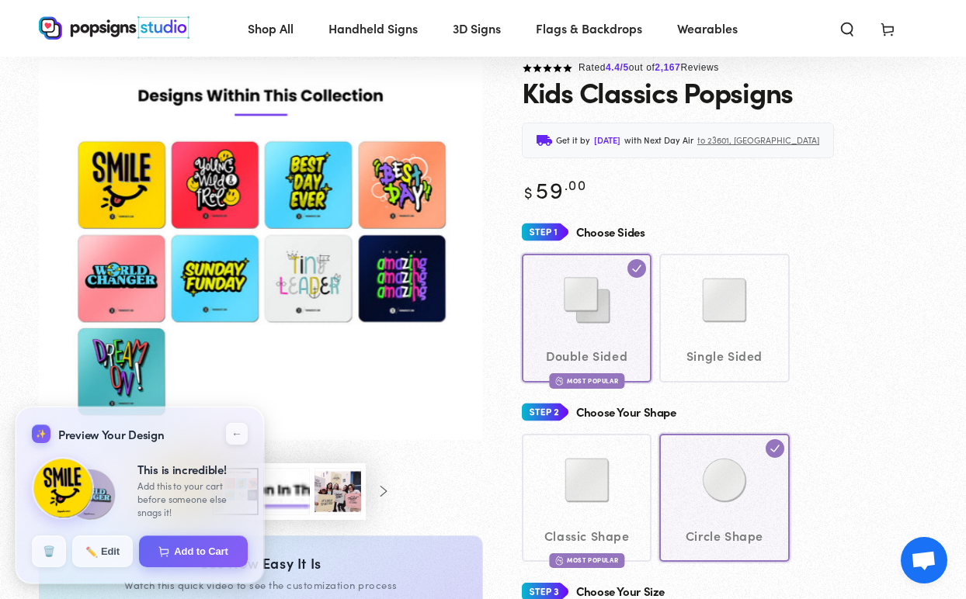
click at [225, 286] on img "Gallery Viewer" at bounding box center [261, 250] width 444 height 381
click at [348, 413] on img "Gallery Viewer" at bounding box center [261, 250] width 444 height 381
click at [241, 431] on button "←" at bounding box center [237, 434] width 26 height 26
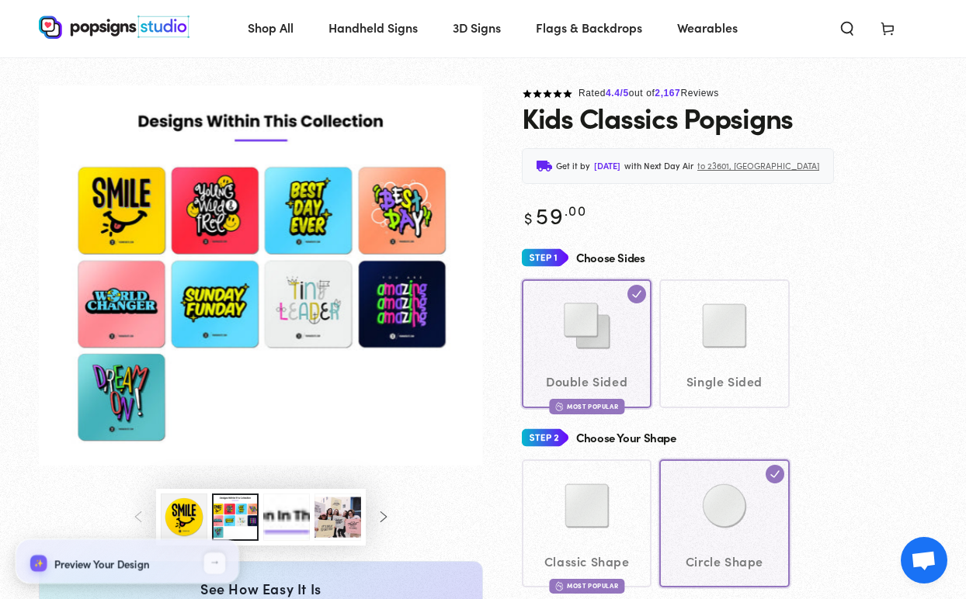
scroll to position [26, 0]
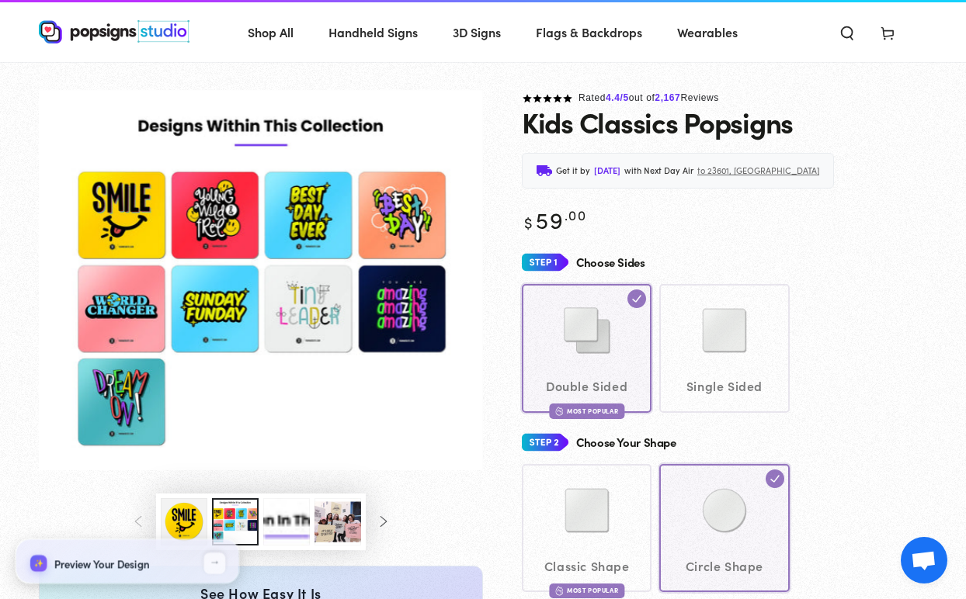
click at [710, 520] on div "Classic Shape Most Popular Circle Shape" at bounding box center [724, 528] width 405 height 128
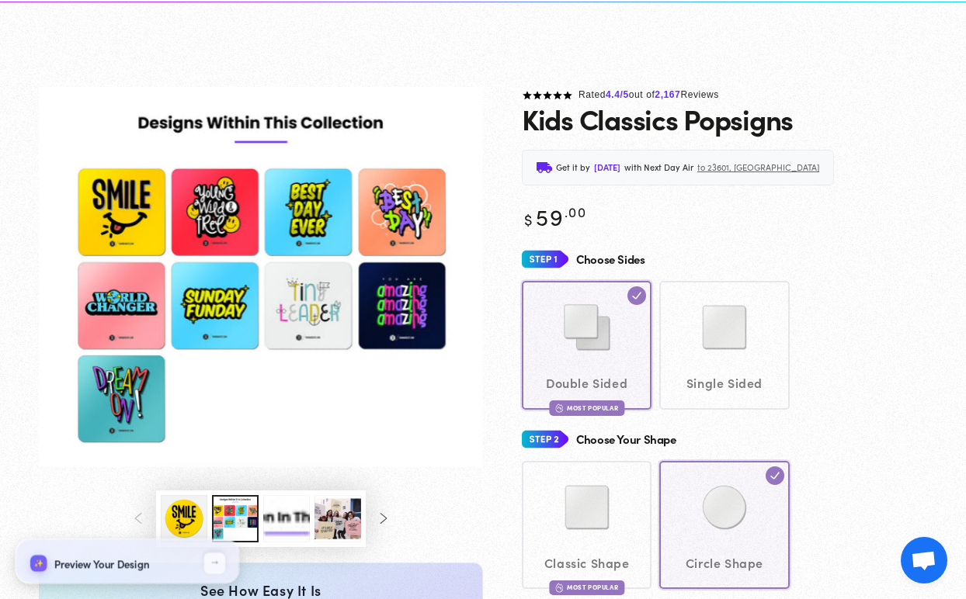
scroll to position [199, 0]
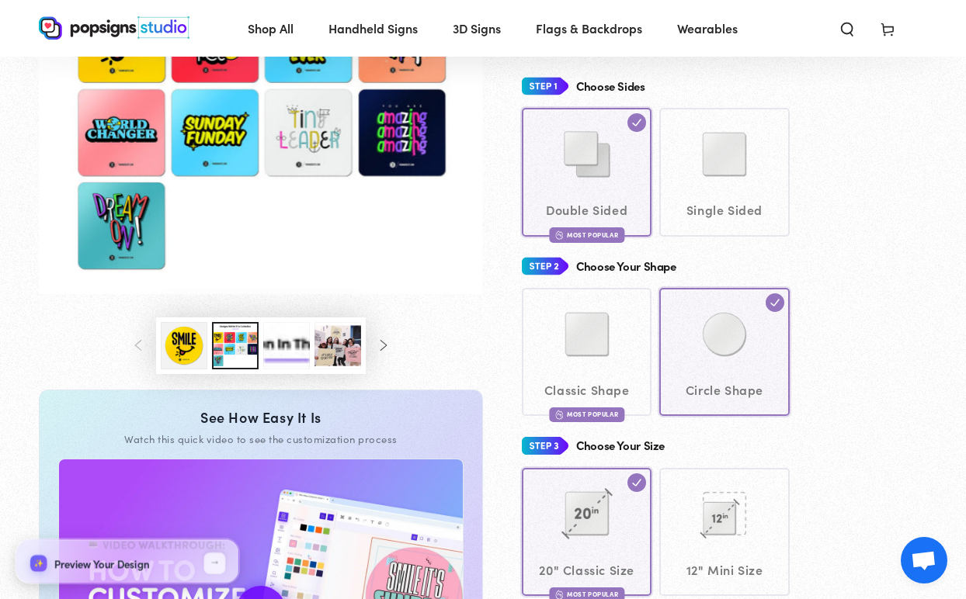
click at [720, 527] on div "20" Classic Size Most Popular 12" Mini Size" at bounding box center [724, 532] width 405 height 128
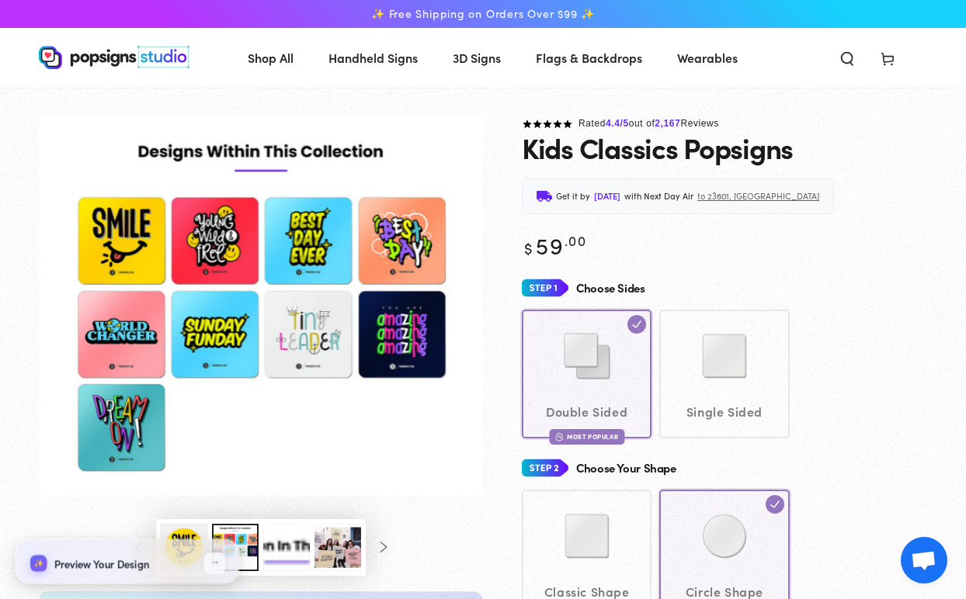
scroll to position [-1, 0]
click at [857, 393] on div "Double Sided Most Popular Single Sided" at bounding box center [724, 374] width 405 height 128
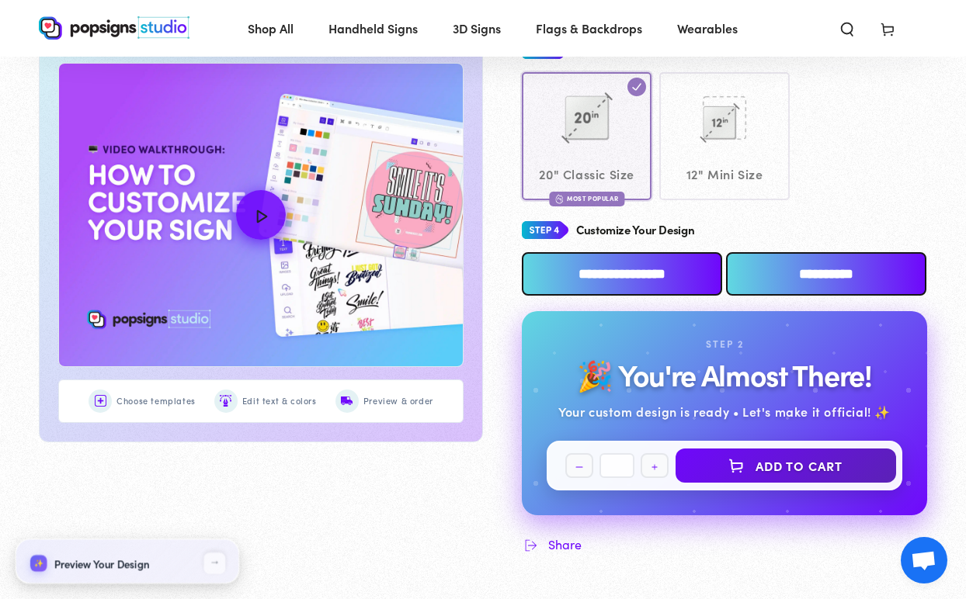
scroll to position [631, 0]
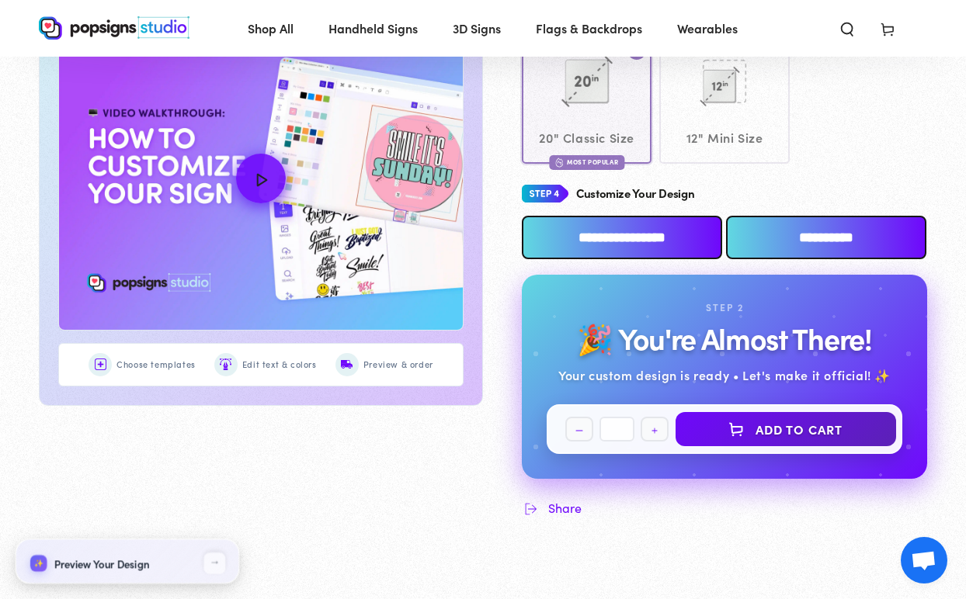
drag, startPoint x: 771, startPoint y: 229, endPoint x: 771, endPoint y: 180, distance: 48.9
click at [771, 180] on div "**********" at bounding box center [724, 348] width 405 height 338
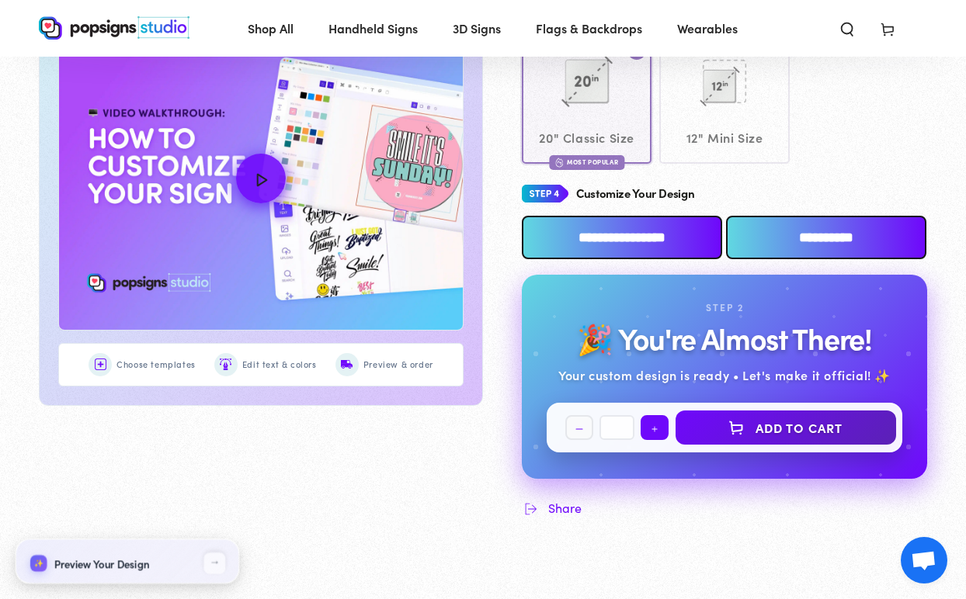
click at [658, 418] on button "Increase quantity for Kids Classics Popsigns" at bounding box center [654, 427] width 28 height 25
click at [575, 423] on button "Decrease quantity for Kids Classics Popsigns" at bounding box center [579, 427] width 28 height 25
type input "*"
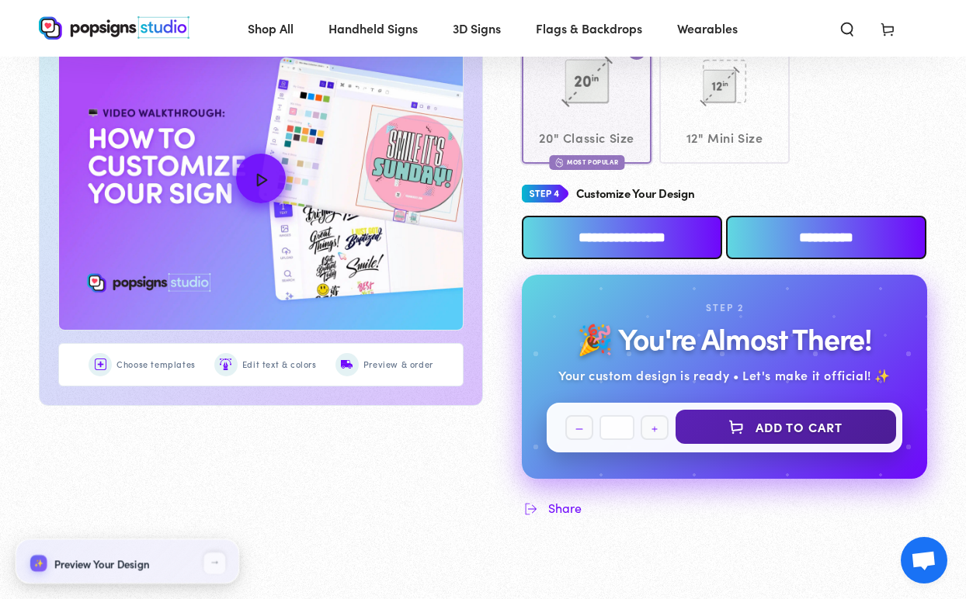
click at [726, 420] on button "Add to cart" at bounding box center [785, 427] width 220 height 34
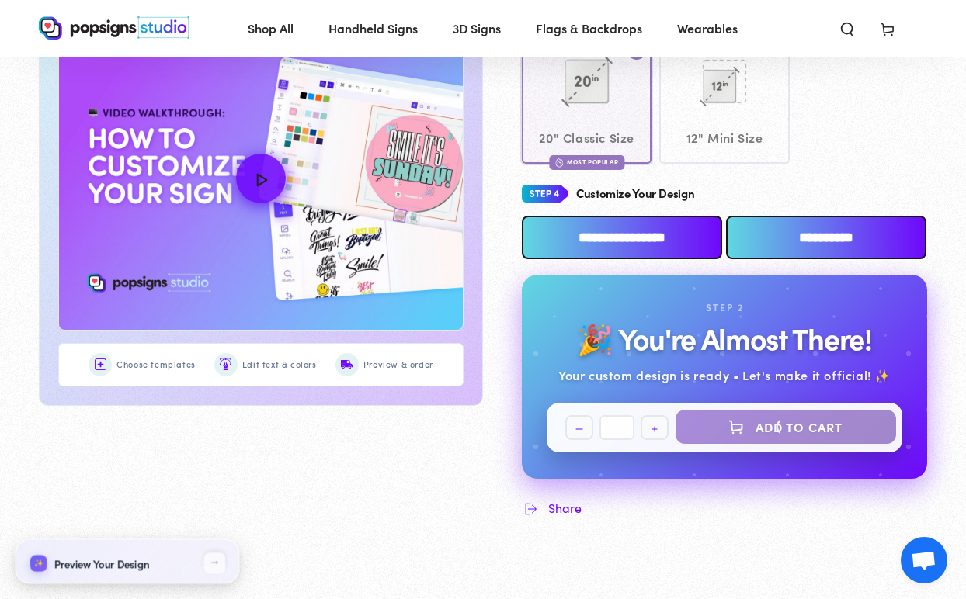
select select "**********"
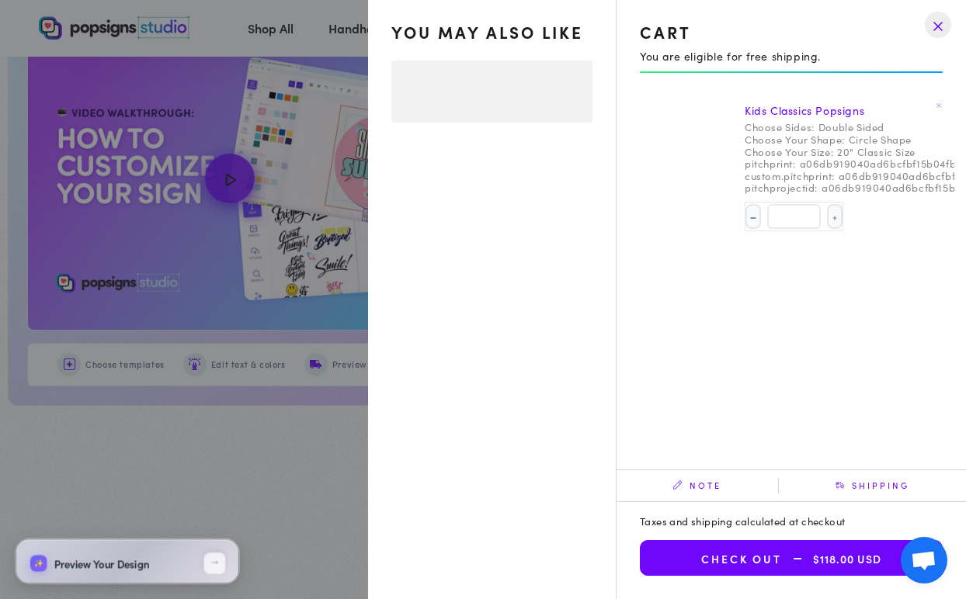
select select "**********"
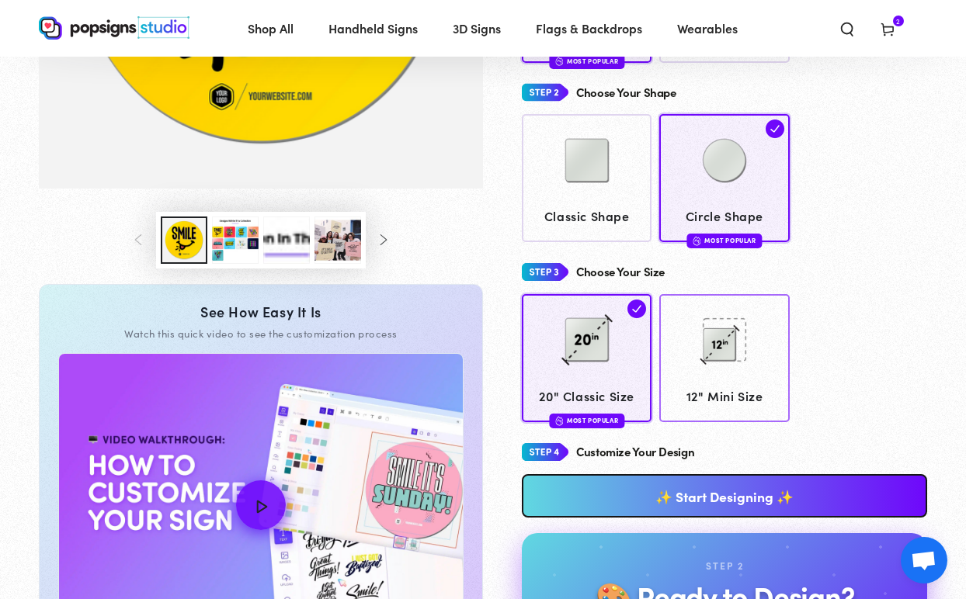
scroll to position [376, 0]
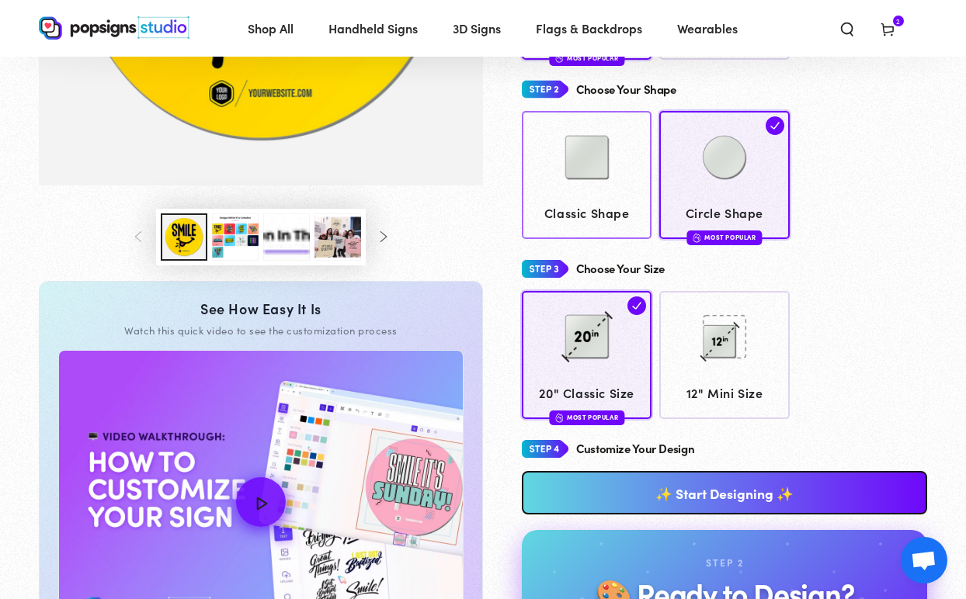
click at [635, 189] on div at bounding box center [586, 159] width 115 height 78
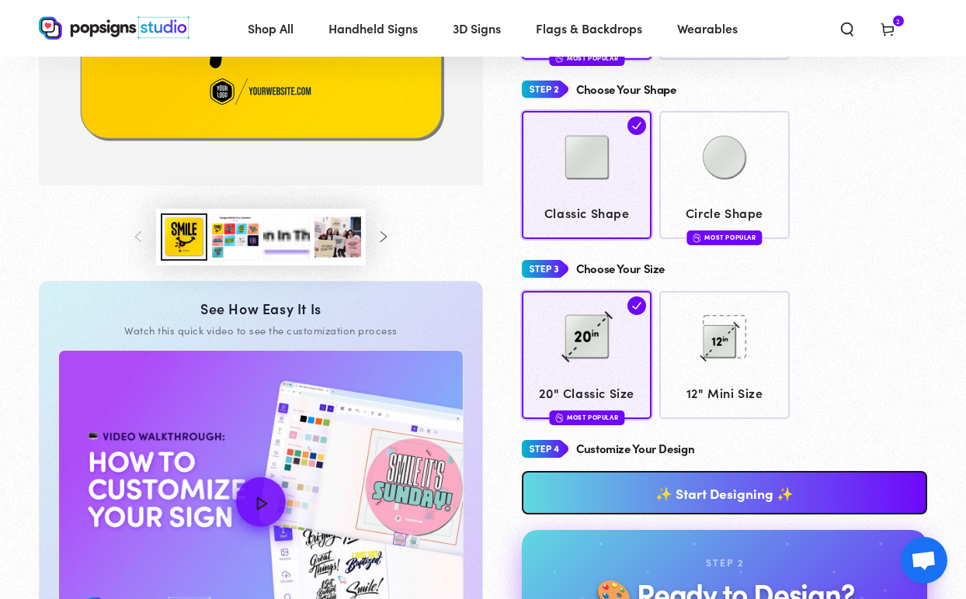
click at [691, 484] on link "✨ Start Designing ✨" at bounding box center [724, 492] width 405 height 43
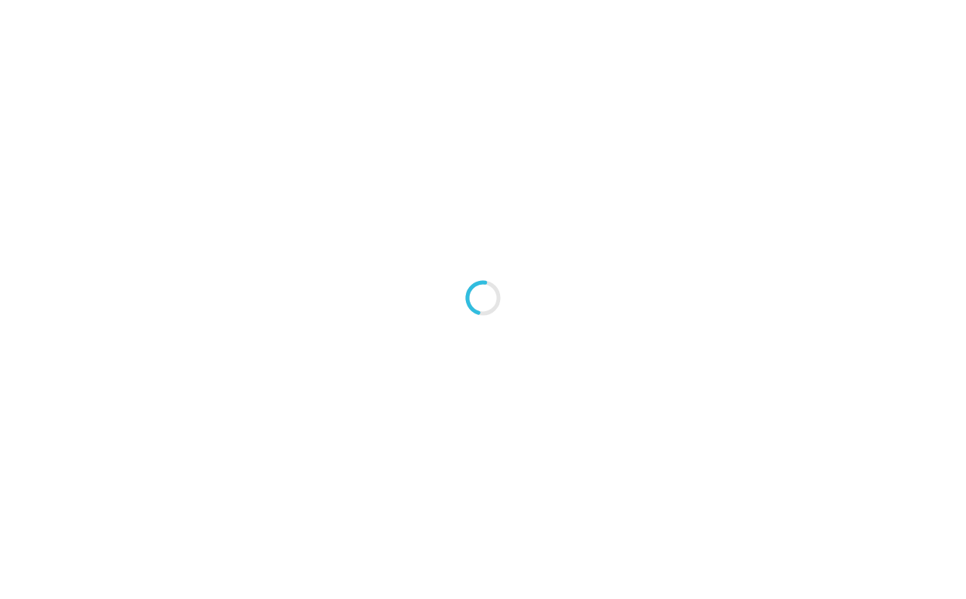
type textarea "An ancient tree with a door leading to a magical world"
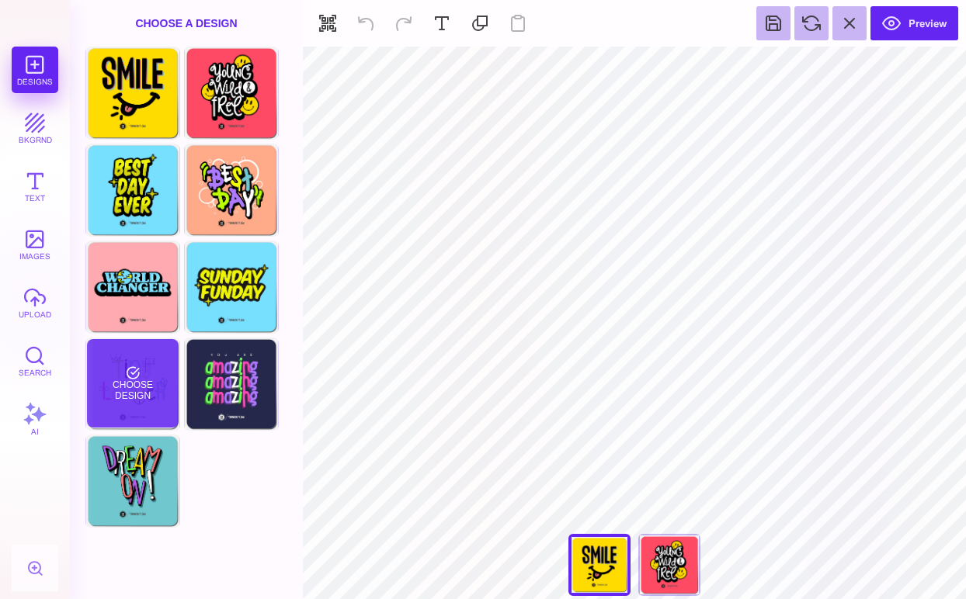
click at [150, 397] on div "Choose Design" at bounding box center [132, 383] width 91 height 88
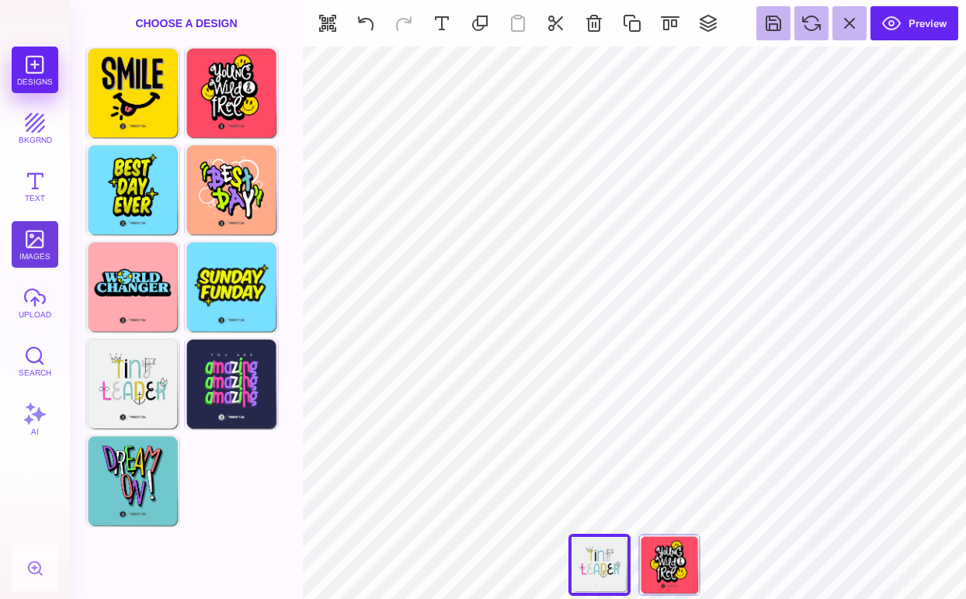
click at [38, 242] on button "images" at bounding box center [35, 244] width 47 height 47
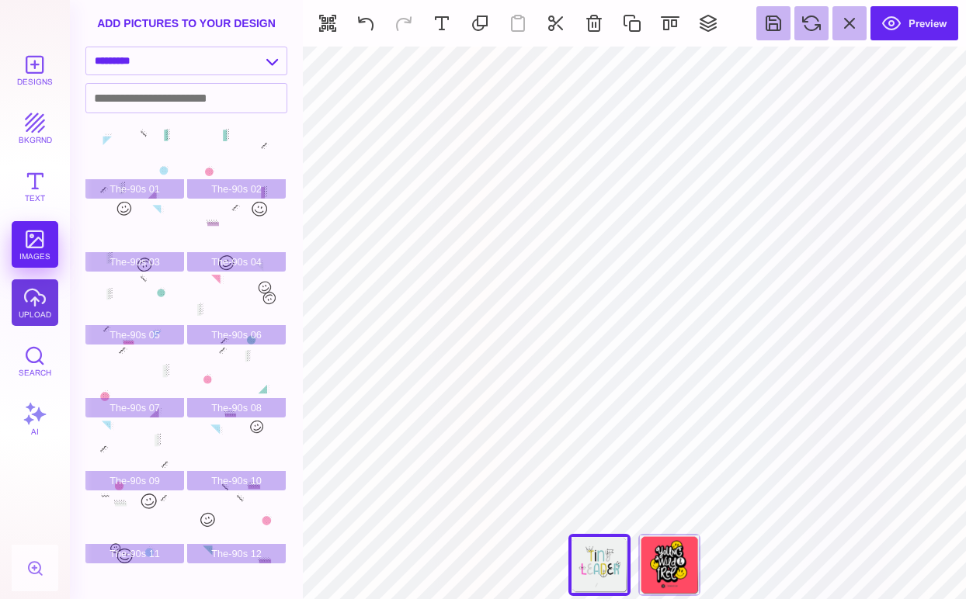
click at [43, 299] on button "upload" at bounding box center [35, 302] width 47 height 47
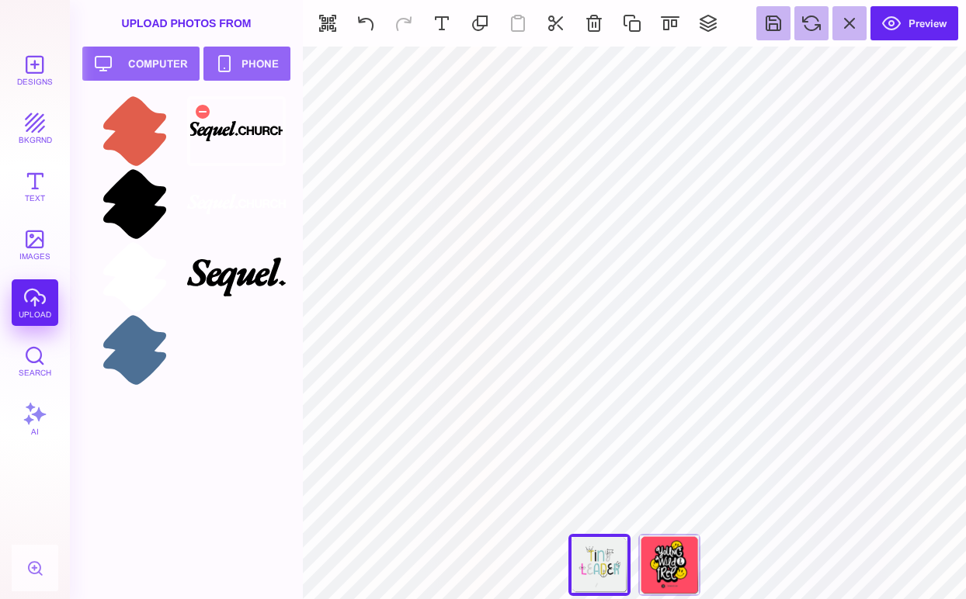
click at [249, 134] on div at bounding box center [236, 131] width 99 height 70
click at [677, 560] on div "Young Wild & Free" at bounding box center [669, 565] width 62 height 62
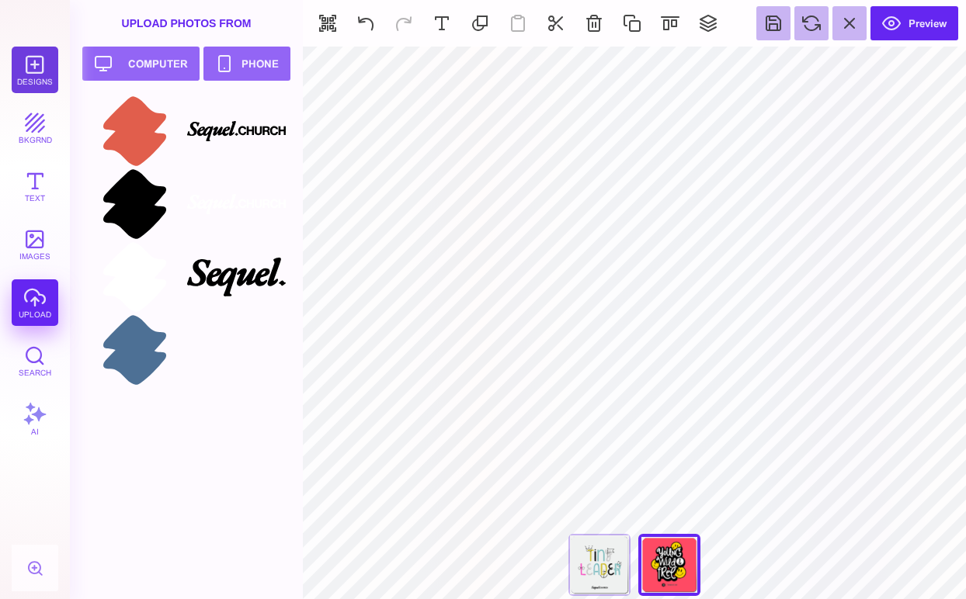
click at [34, 80] on button "Designs" at bounding box center [35, 70] width 47 height 47
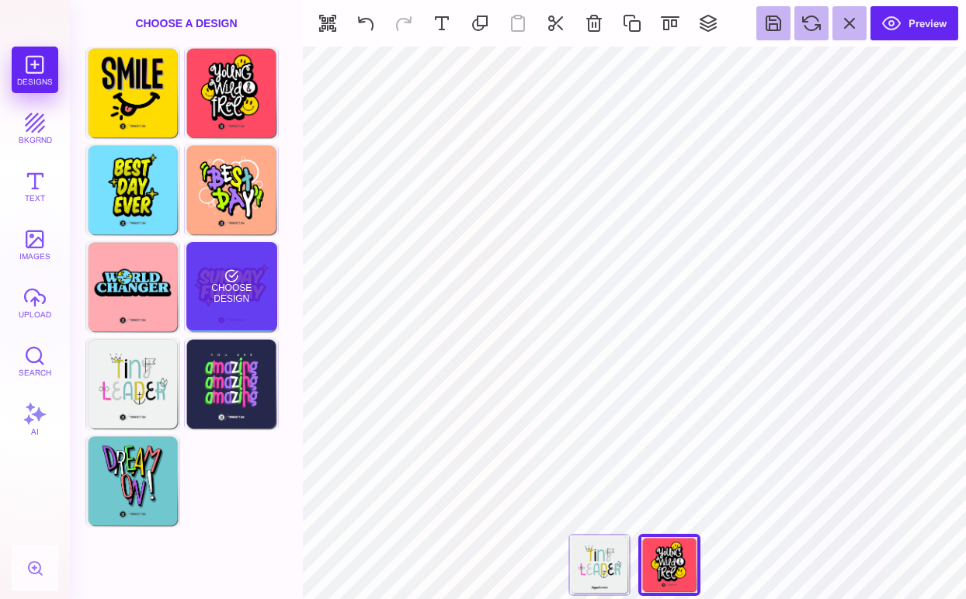
click at [236, 287] on div "Choose Design" at bounding box center [231, 286] width 91 height 88
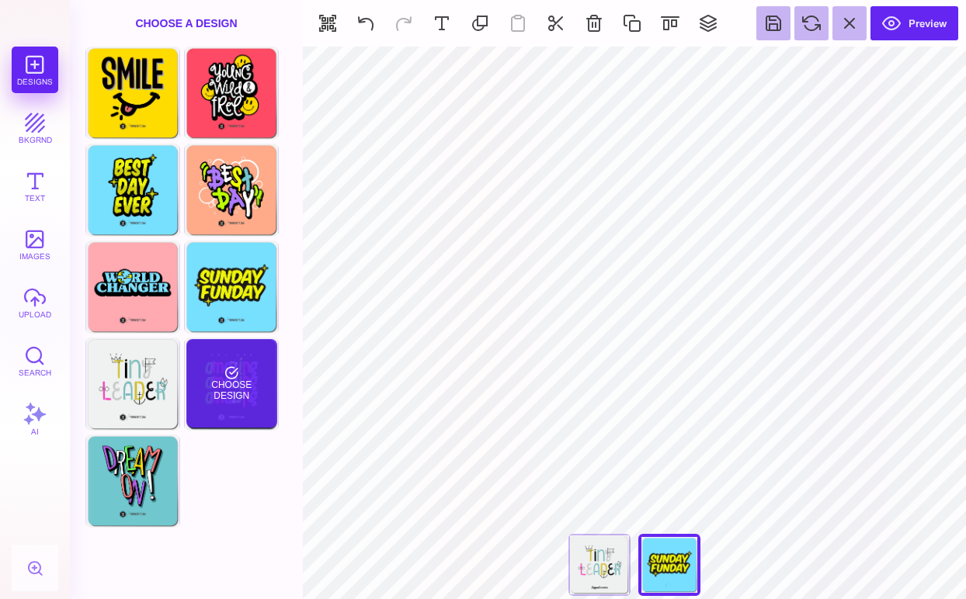
click at [243, 374] on div "Choose Design" at bounding box center [231, 383] width 91 height 88
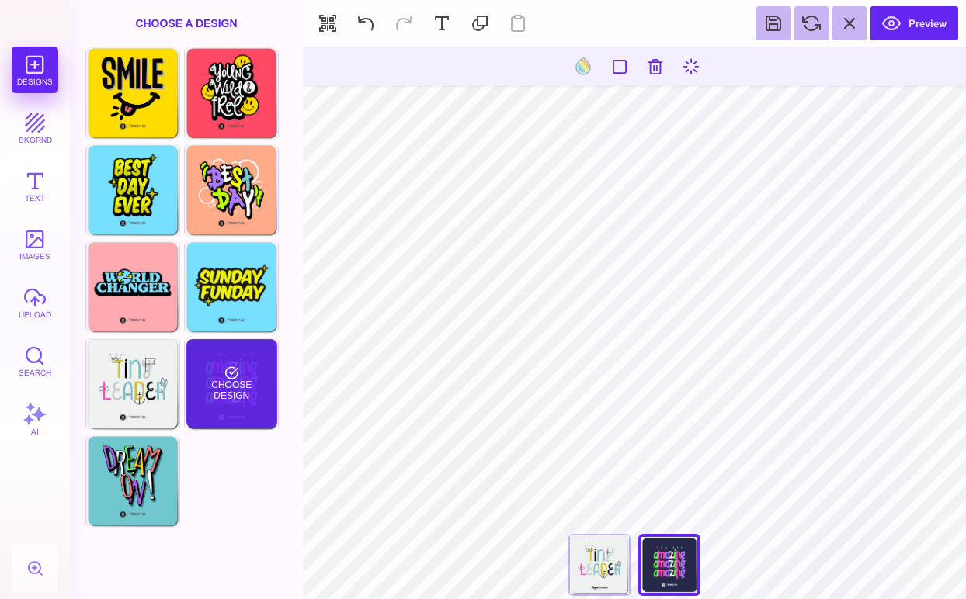
type input "#307725"
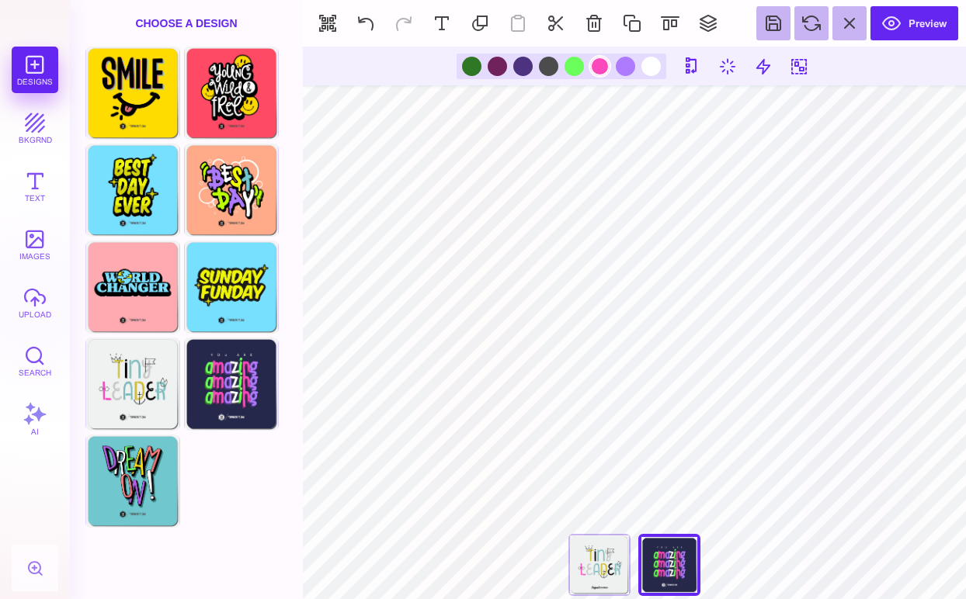
click at [599, 65] on div at bounding box center [599, 66] width 19 height 19
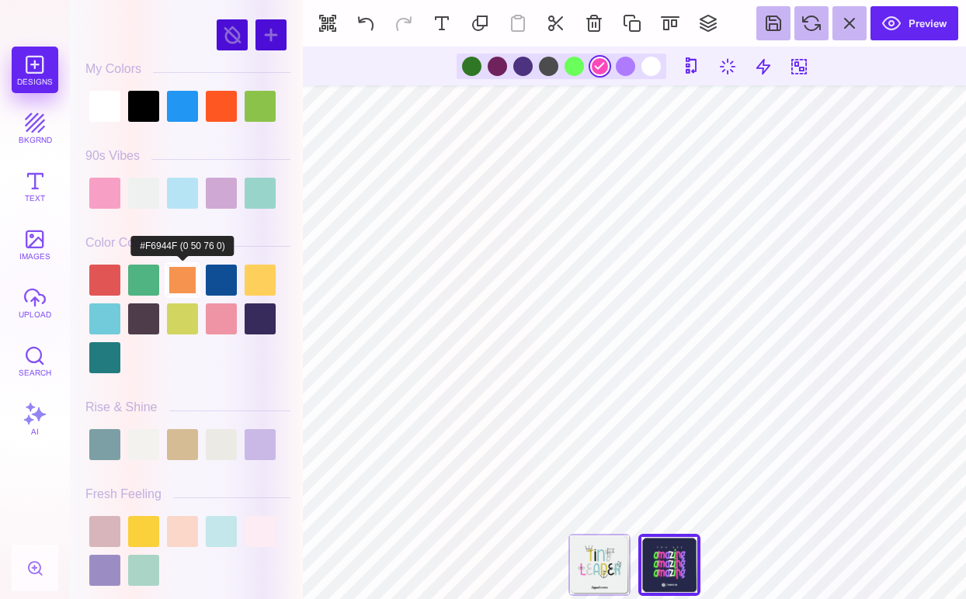
click at [182, 285] on div at bounding box center [182, 280] width 31 height 31
click at [574, 64] on div at bounding box center [573, 66] width 19 height 19
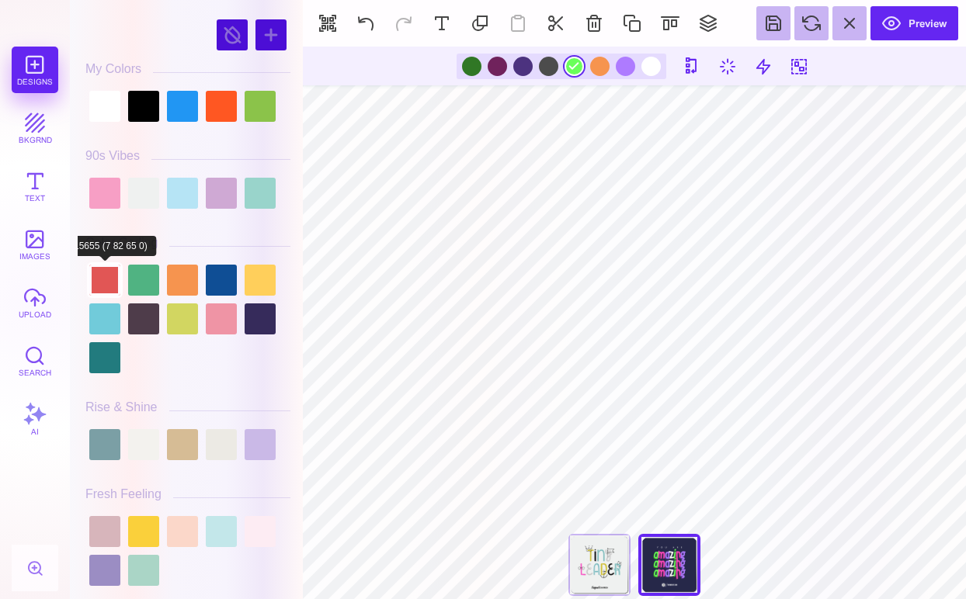
click at [104, 280] on div at bounding box center [104, 280] width 31 height 31
click at [620, 66] on div at bounding box center [625, 66] width 19 height 19
click at [109, 330] on div at bounding box center [104, 319] width 31 height 31
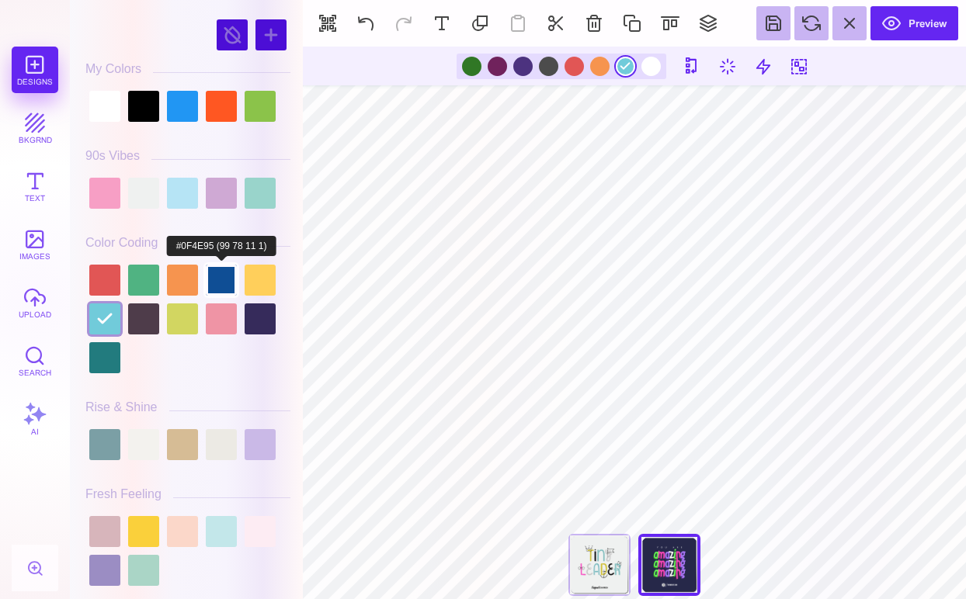
click at [225, 273] on div at bounding box center [221, 280] width 31 height 31
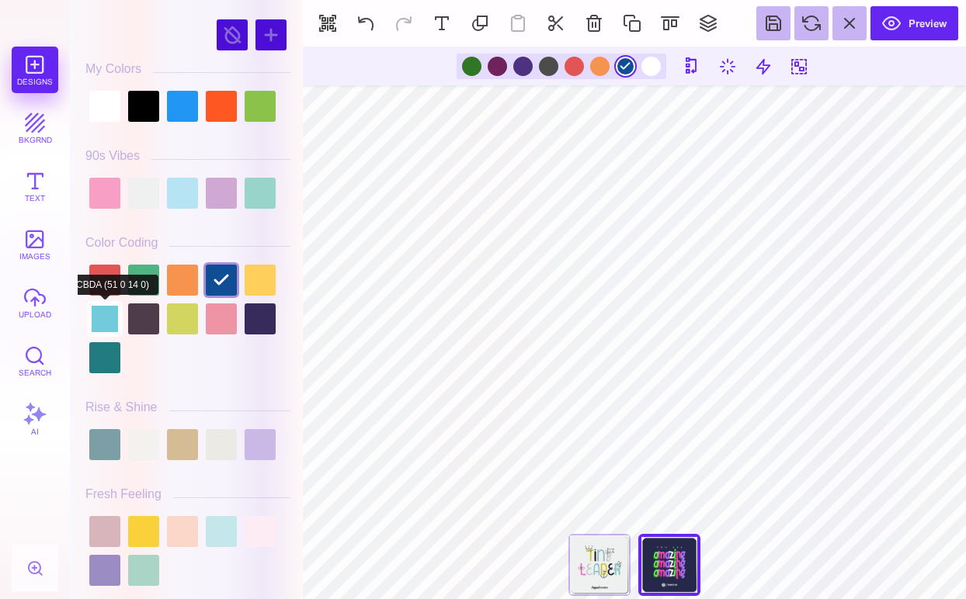
click at [101, 323] on div at bounding box center [104, 319] width 31 height 31
type input "#71CBDA"
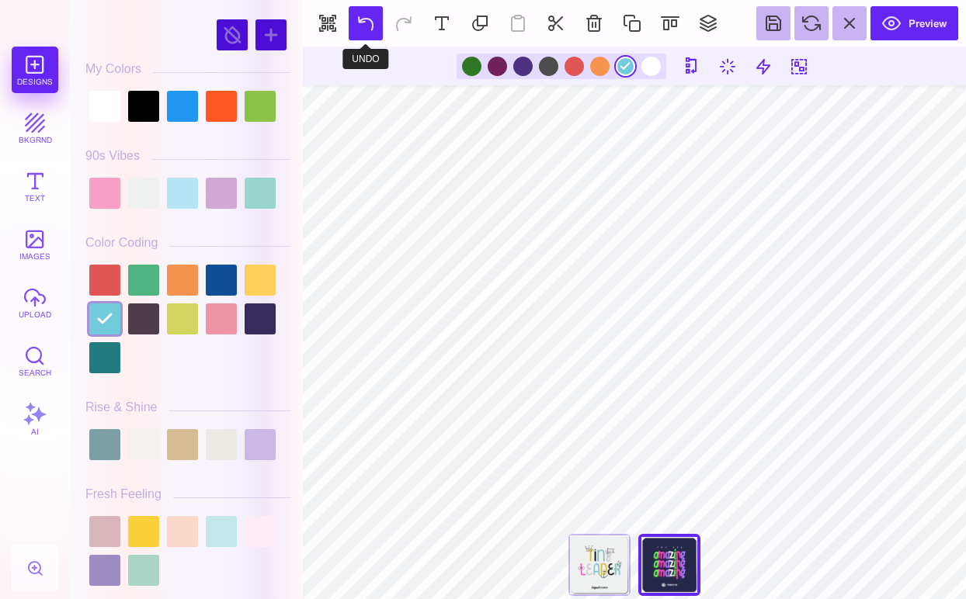
click at [361, 19] on button at bounding box center [366, 23] width 34 height 34
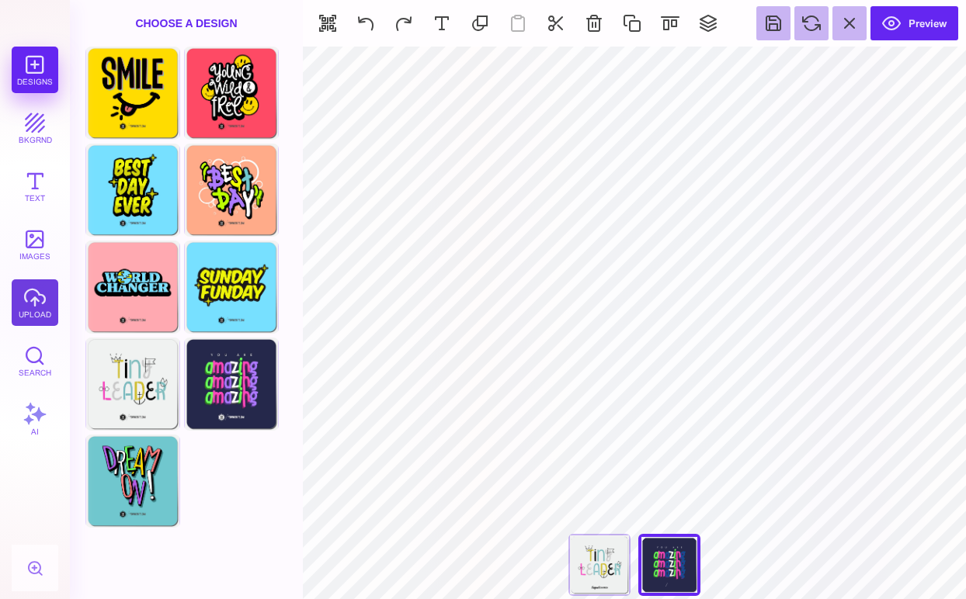
click at [35, 291] on button "upload" at bounding box center [35, 302] width 47 height 47
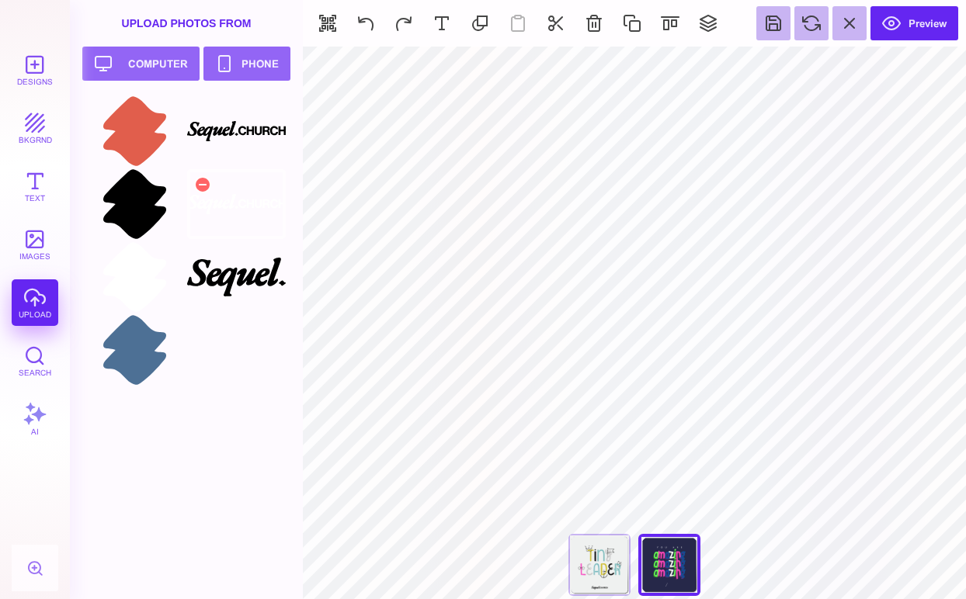
click at [245, 182] on div at bounding box center [236, 204] width 99 height 70
type input "#FFFFFF"
click at [36, 65] on button "Designs" at bounding box center [35, 70] width 47 height 47
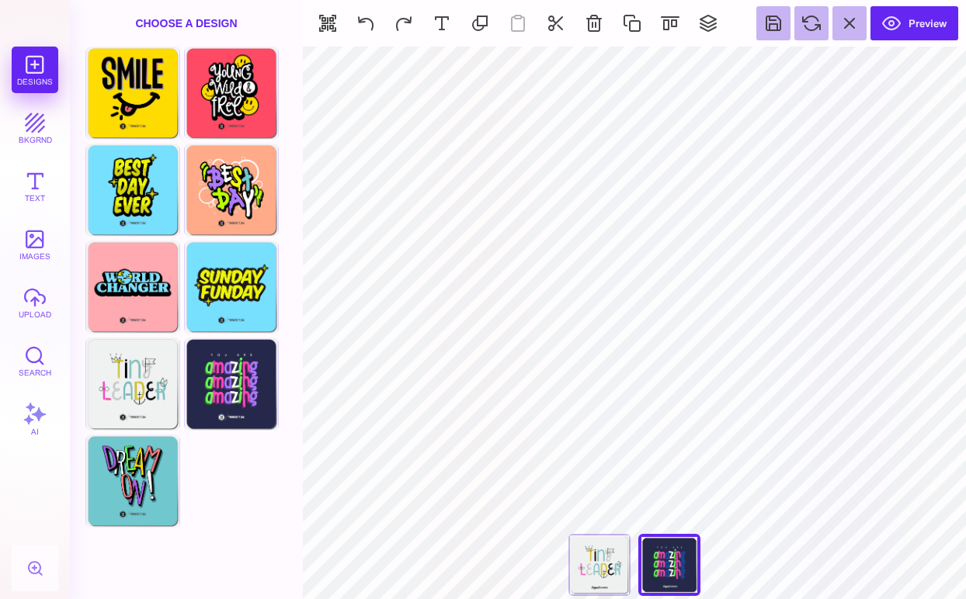
click at [32, 69] on div "Designs bkgrnd Text images upload Search AI" at bounding box center [35, 323] width 70 height 553
click at [203, 23] on div "Choose A Design" at bounding box center [186, 23] width 233 height 47
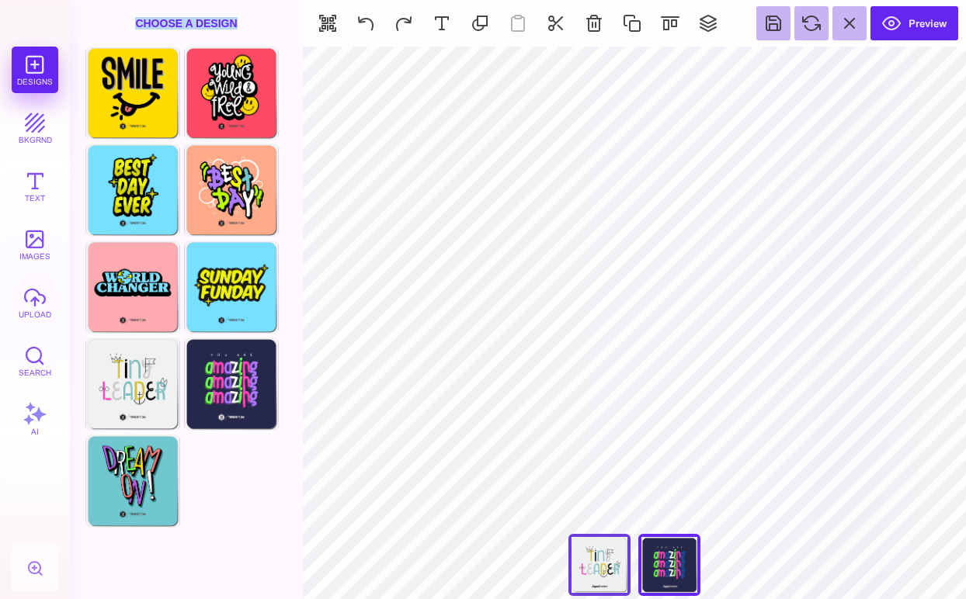
click at [602, 556] on div "Tiny Leader" at bounding box center [599, 565] width 62 height 62
click at [671, 564] on div "You Are Amazing" at bounding box center [669, 565] width 62 height 62
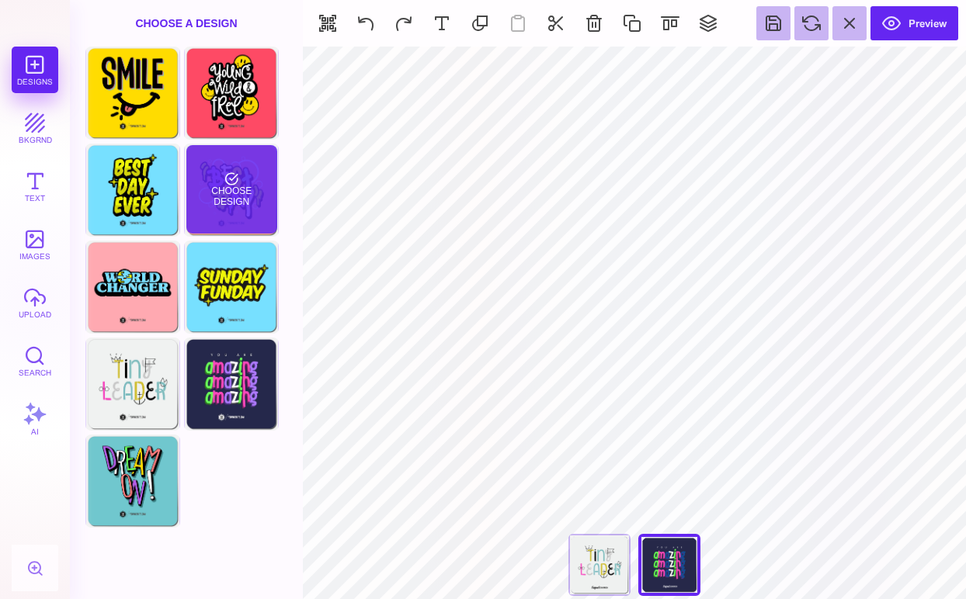
click at [238, 209] on div "Choose Design" at bounding box center [231, 189] width 91 height 88
type input "****"
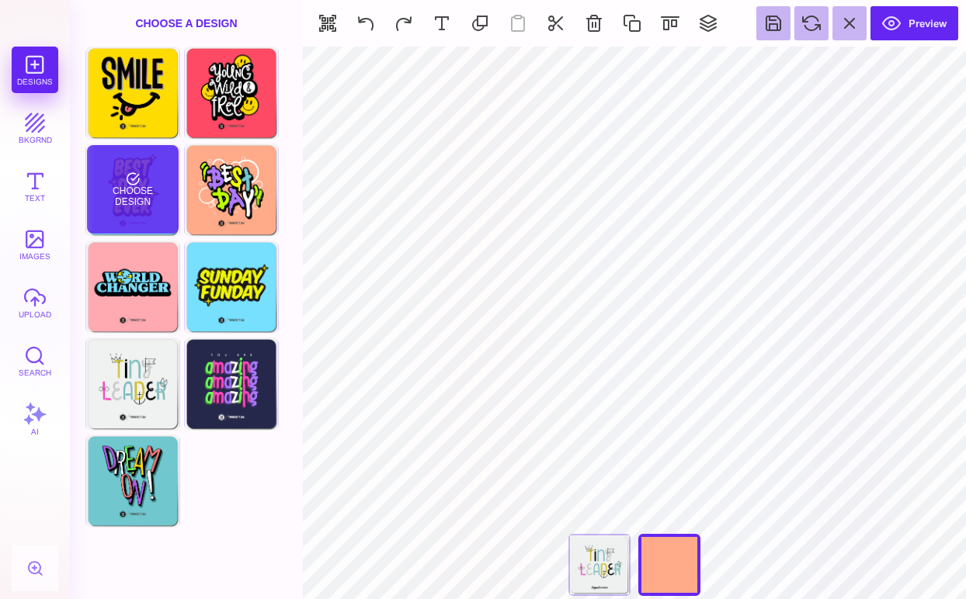
click at [142, 193] on div "Choose Design" at bounding box center [132, 189] width 91 height 88
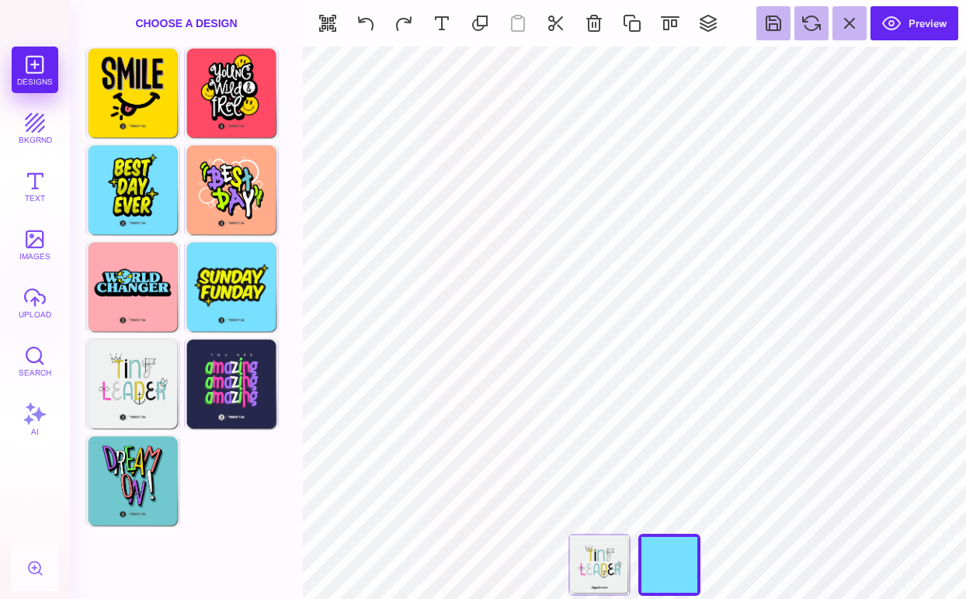
type input "#76DFFF"
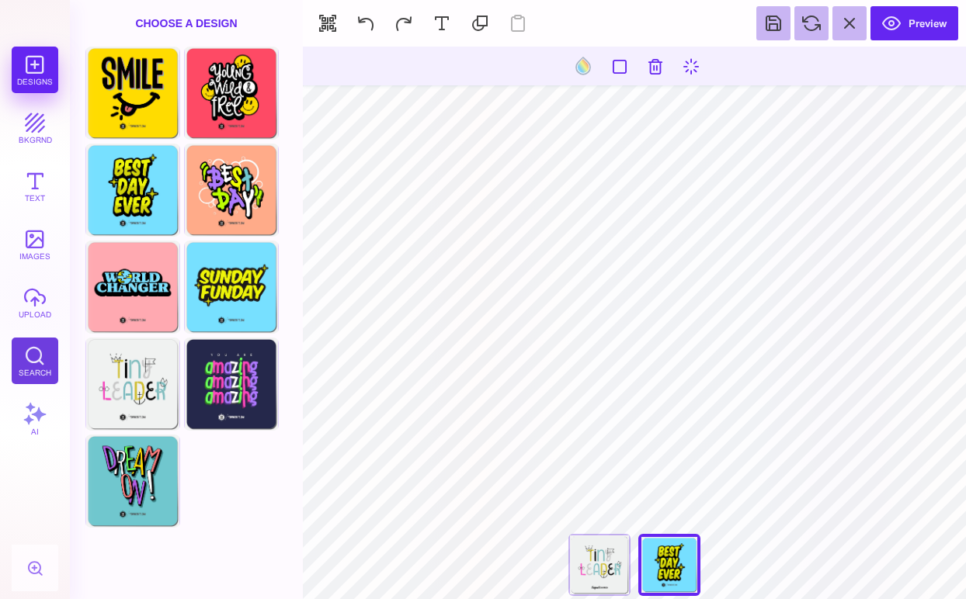
click at [37, 349] on button "Search" at bounding box center [35, 361] width 47 height 47
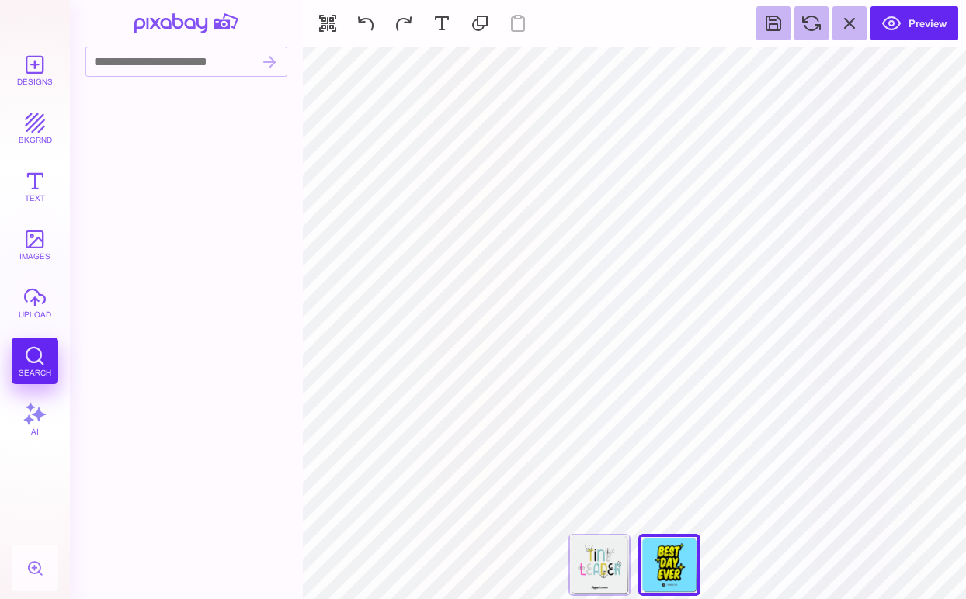
click at [161, 78] on div at bounding box center [186, 66] width 233 height 38
click at [156, 60] on input at bounding box center [171, 61] width 170 height 29
type input "*****"
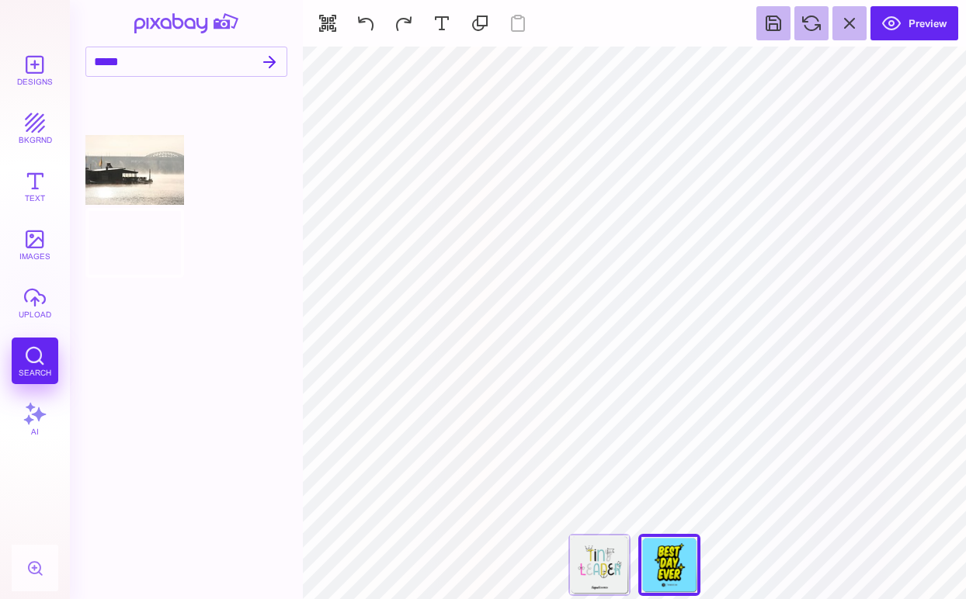
scroll to position [979, 0]
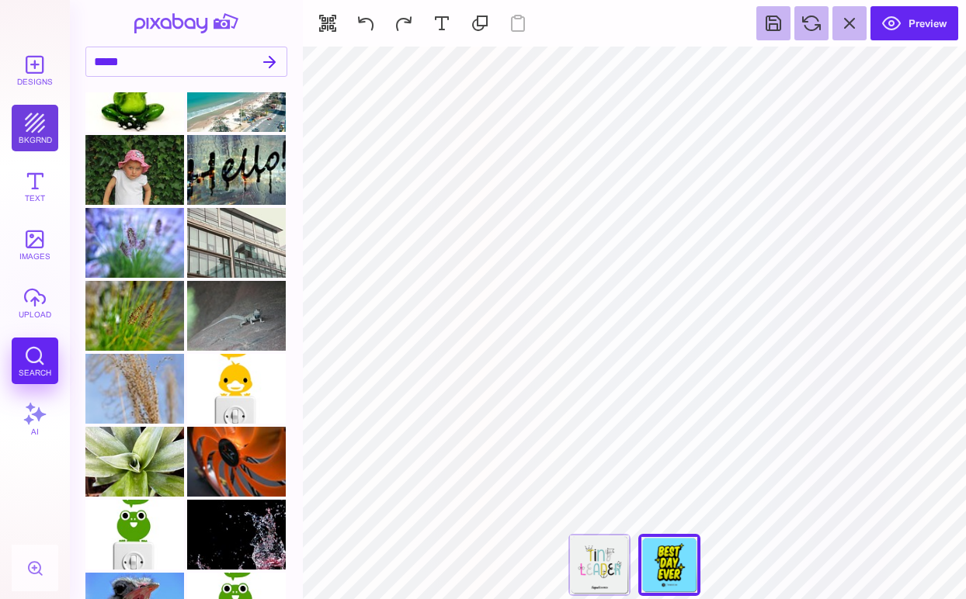
click at [26, 130] on button "bkgrnd" at bounding box center [35, 128] width 47 height 47
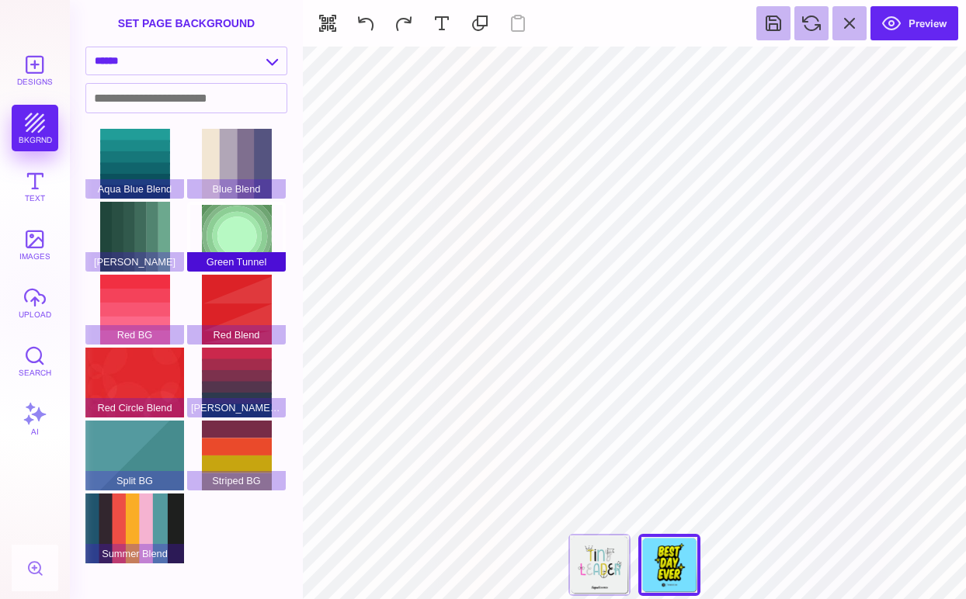
click at [249, 217] on div "Green Tunnel" at bounding box center [236, 237] width 99 height 70
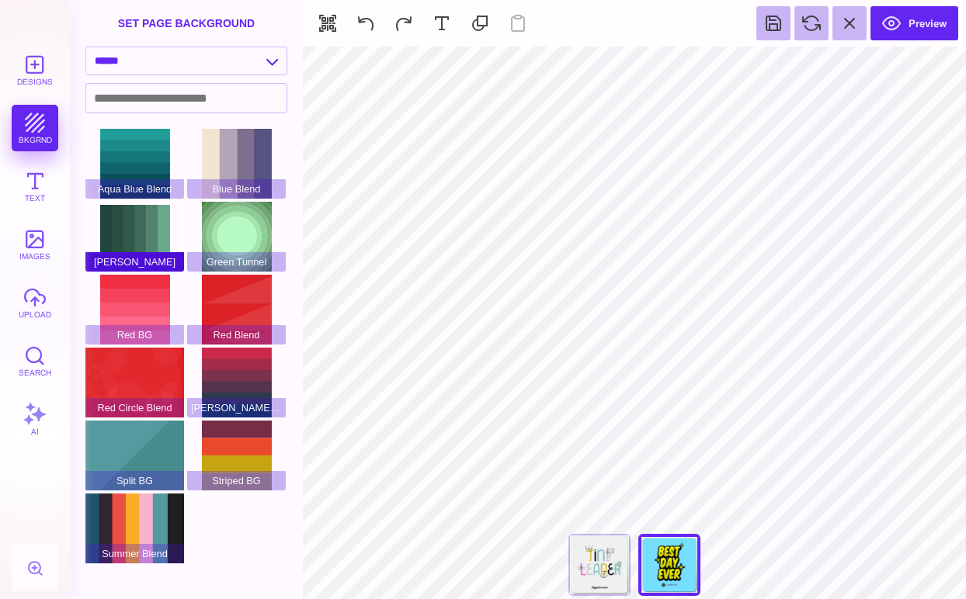
click at [143, 229] on div "[PERSON_NAME]" at bounding box center [134, 237] width 99 height 70
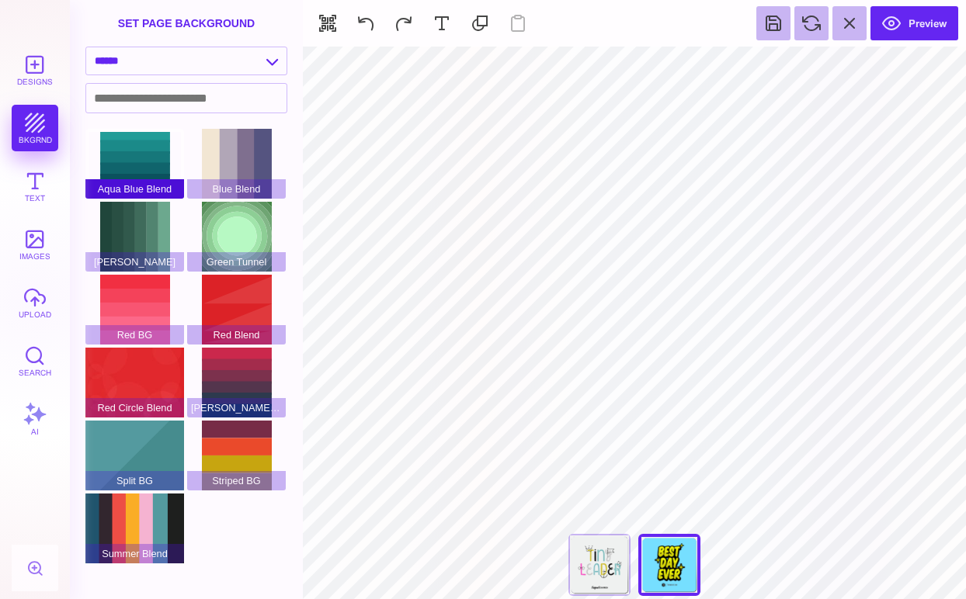
click at [135, 146] on div "Aqua Blue Blend" at bounding box center [134, 164] width 99 height 70
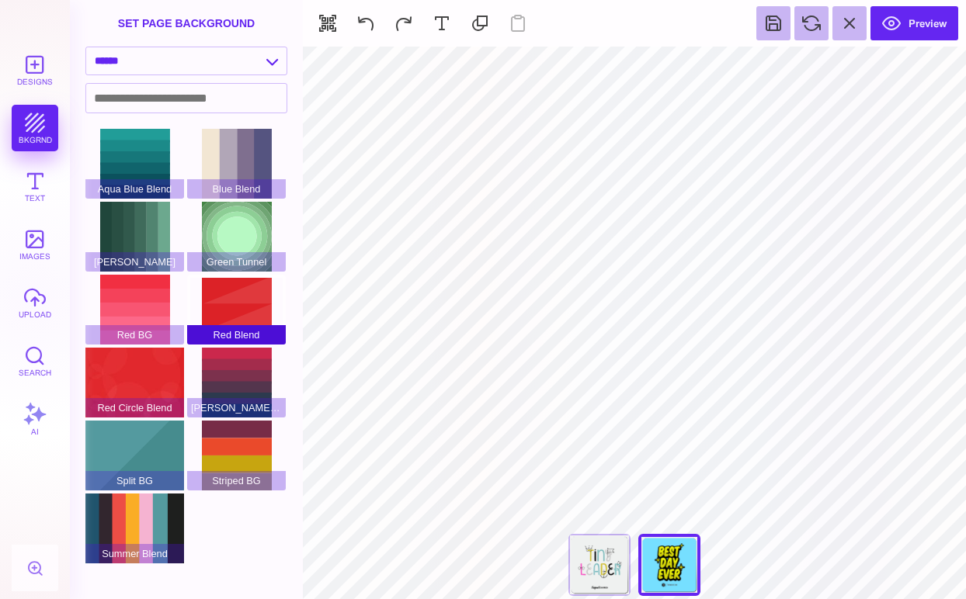
click at [241, 315] on div "Red Blend" at bounding box center [236, 310] width 99 height 70
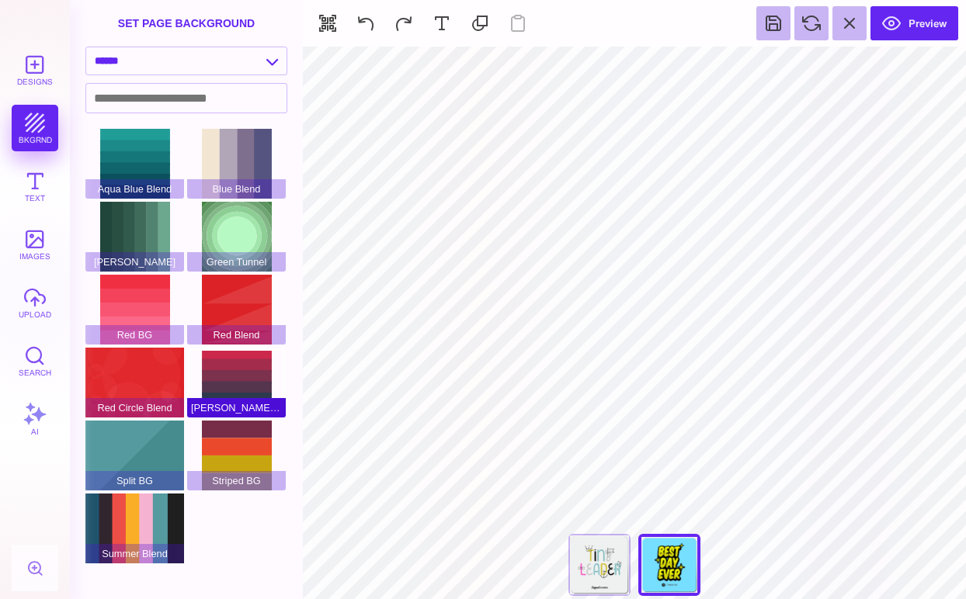
click at [229, 371] on div "[PERSON_NAME] Blend" at bounding box center [236, 383] width 99 height 70
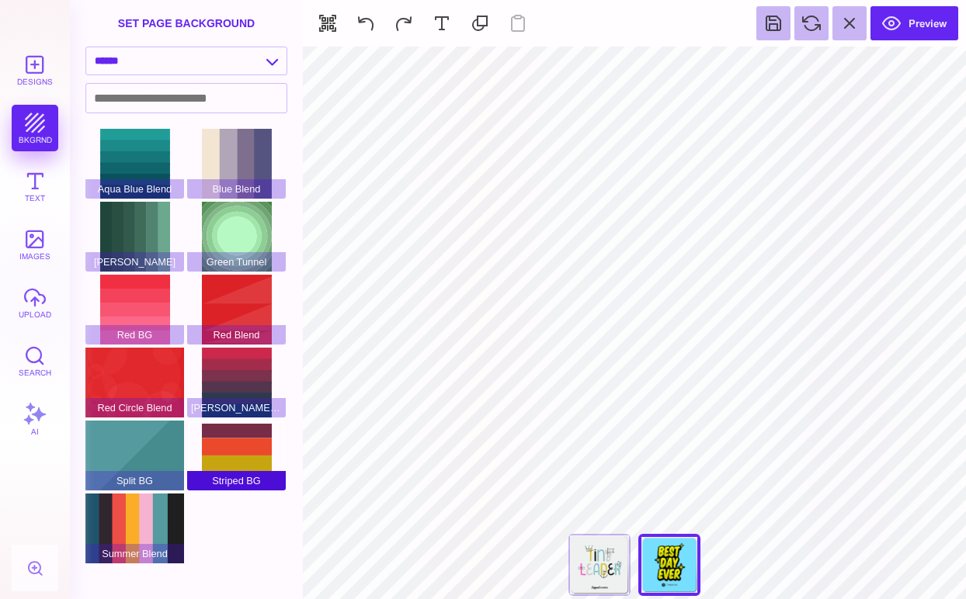
click at [231, 437] on div "Striped BG" at bounding box center [236, 456] width 99 height 70
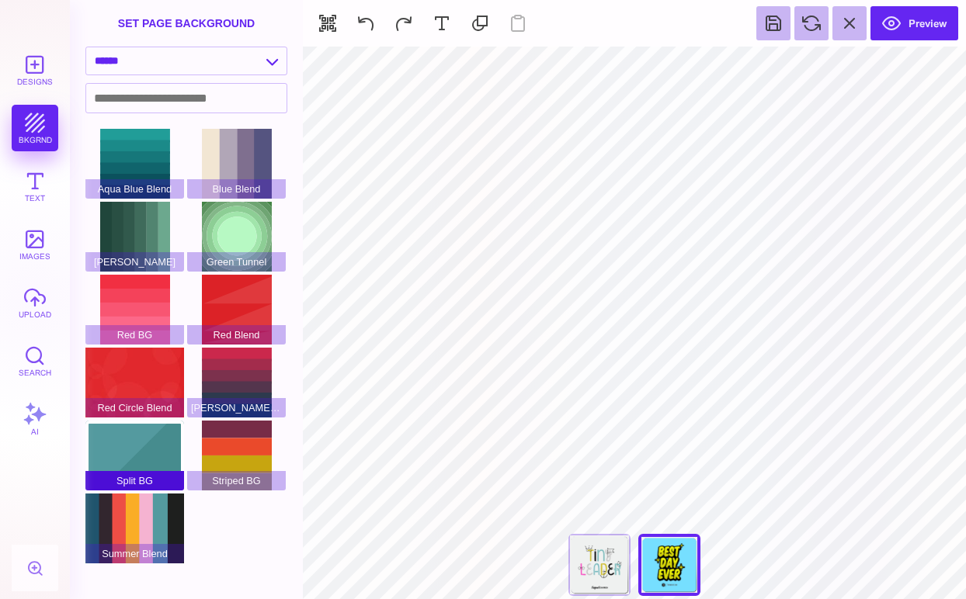
click at [147, 439] on div "Split BG" at bounding box center [134, 456] width 99 height 70
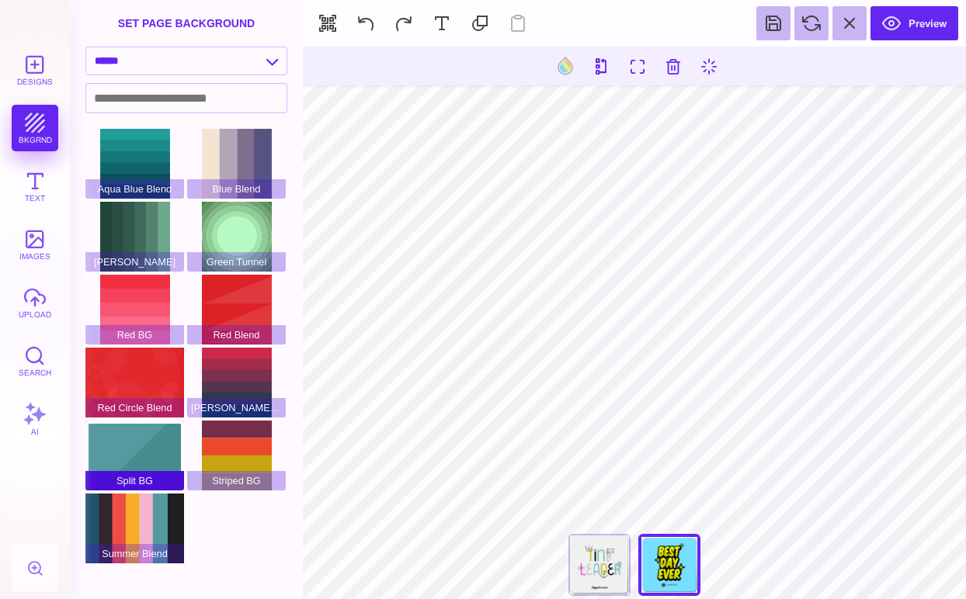
type input "#FFFFFF"
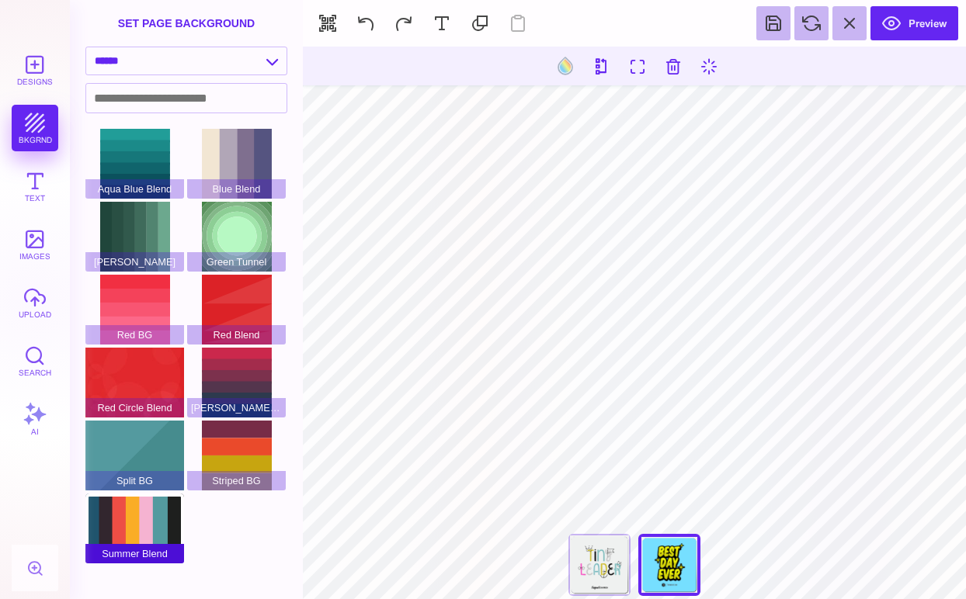
click at [142, 513] on div "Summer Blend" at bounding box center [134, 529] width 99 height 70
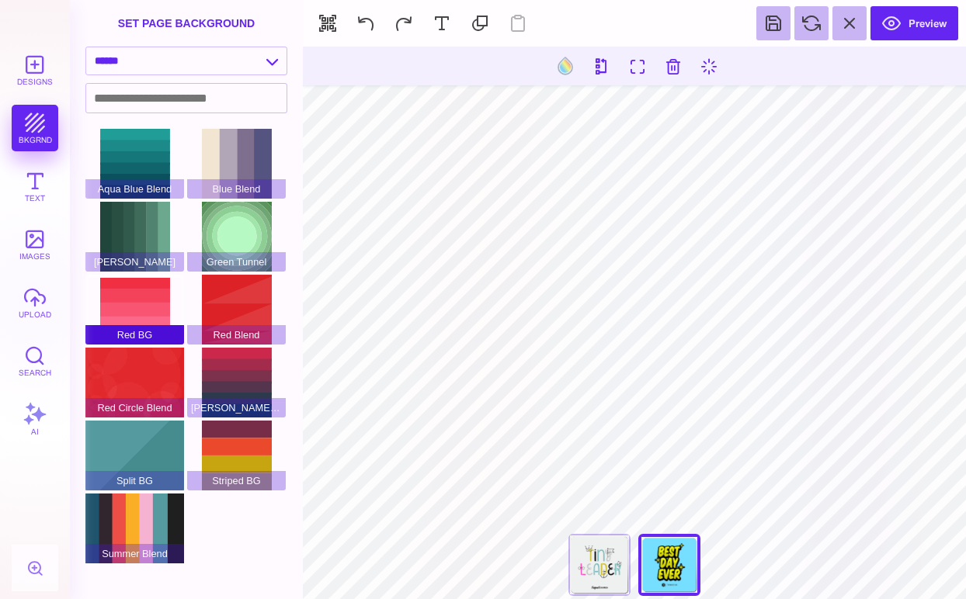
click at [137, 312] on div "Red BG" at bounding box center [134, 310] width 99 height 70
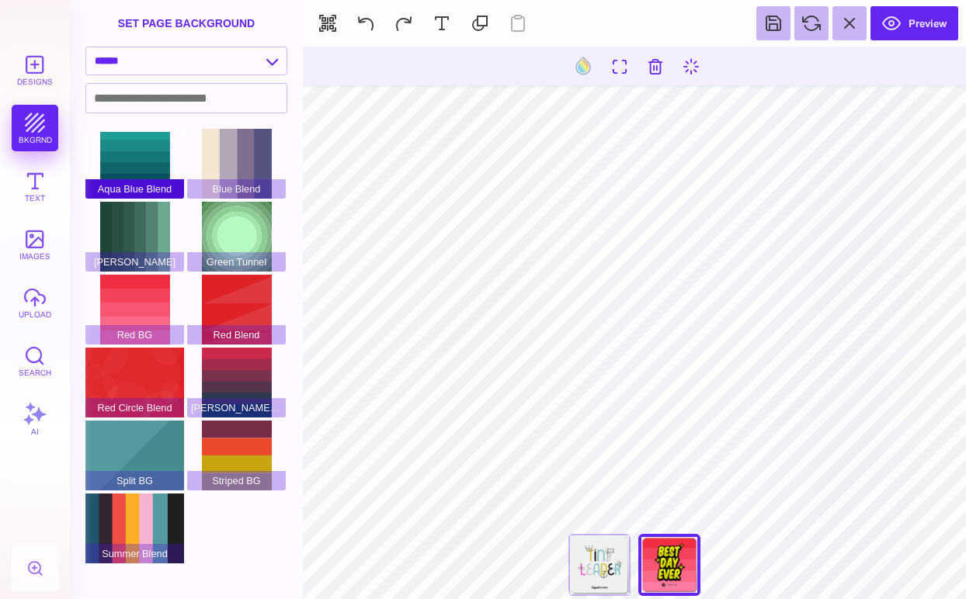
click at [165, 163] on div "Aqua Blue Blend" at bounding box center [134, 164] width 99 height 70
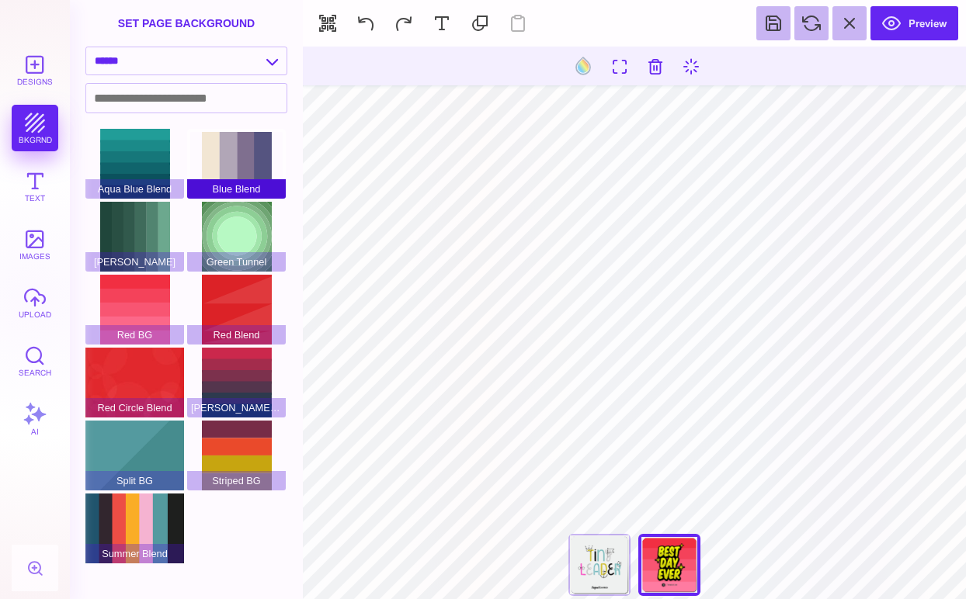
click at [236, 163] on div "Blue Blend" at bounding box center [236, 164] width 99 height 70
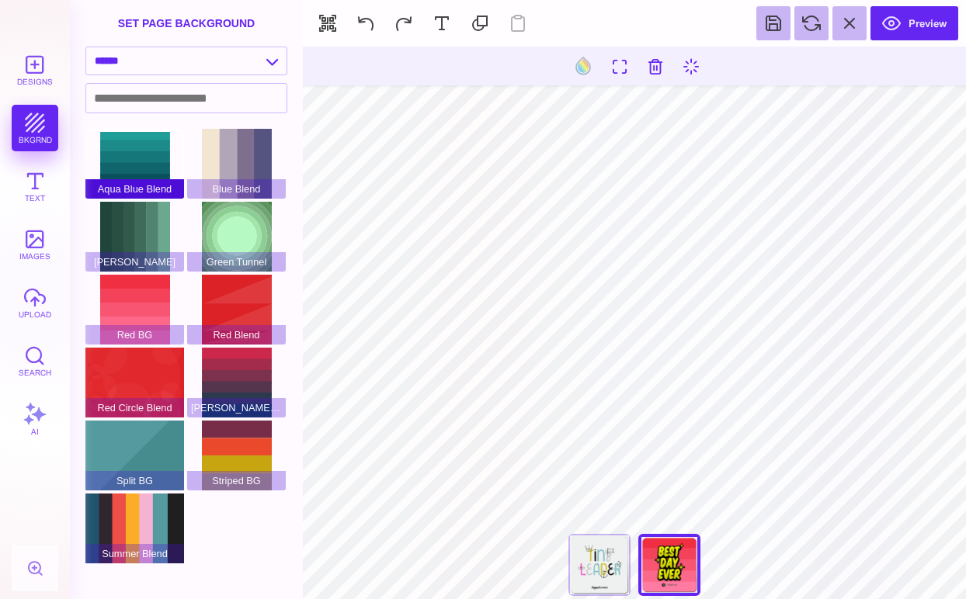
click at [155, 159] on div "Aqua Blue Blend" at bounding box center [134, 164] width 99 height 70
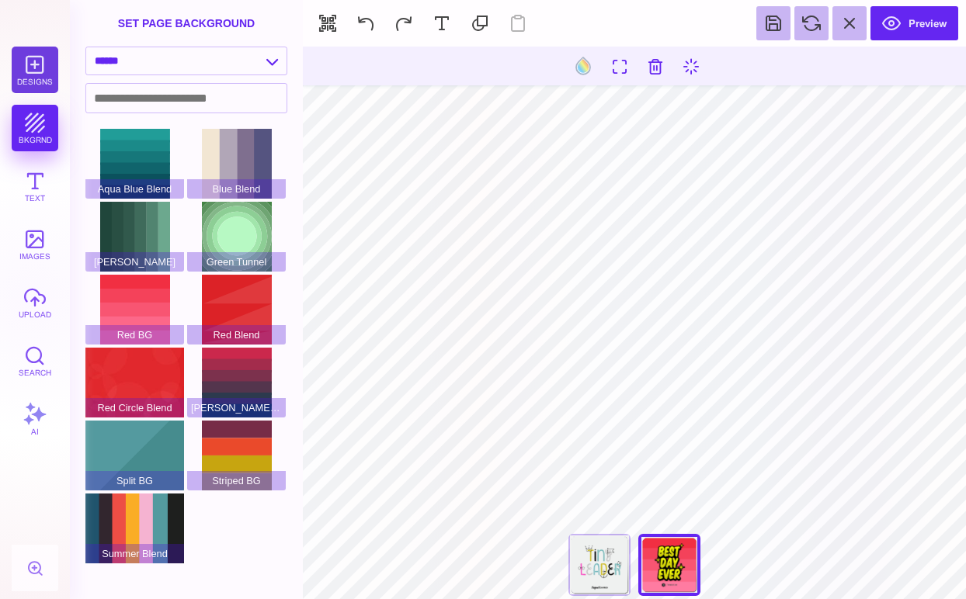
click at [33, 64] on button "Designs" at bounding box center [35, 70] width 47 height 47
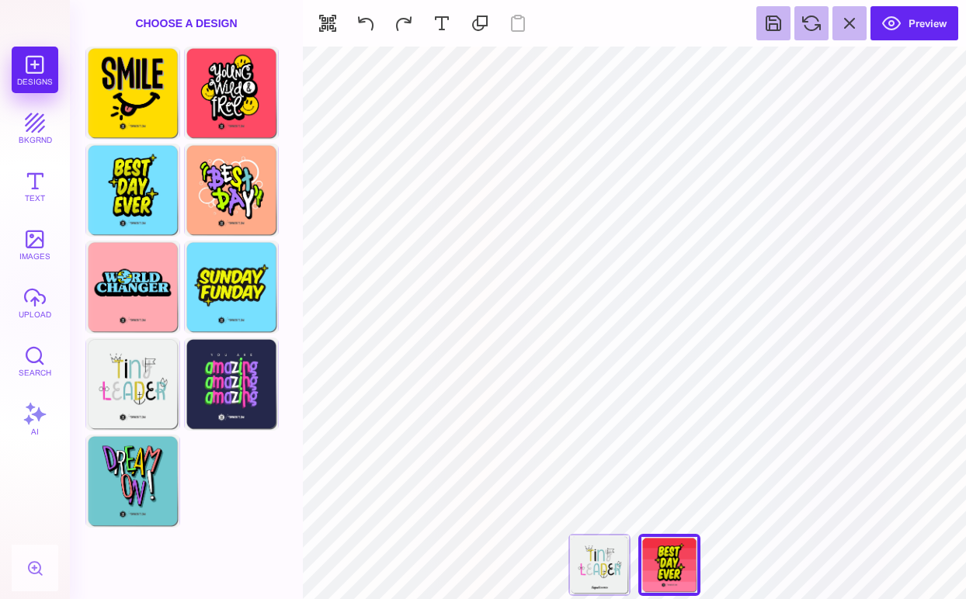
click at [189, 26] on div "Choose A Design" at bounding box center [186, 23] width 233 height 47
click at [40, 113] on button "bkgrnd" at bounding box center [35, 128] width 47 height 47
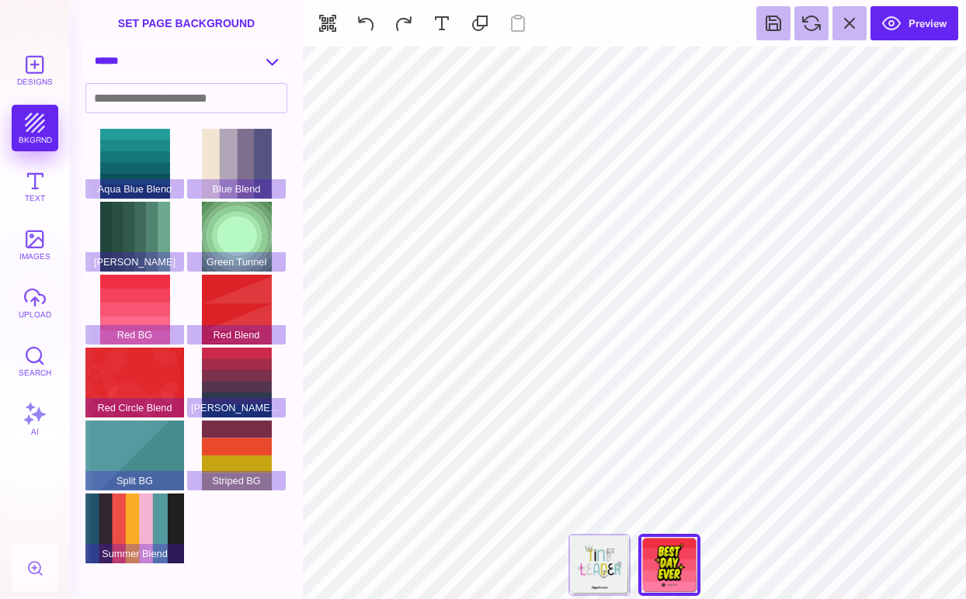
click at [174, 56] on select "**********" at bounding box center [186, 60] width 200 height 27
click at [280, 58] on select "**********" at bounding box center [186, 60] width 200 height 27
select select "**********"
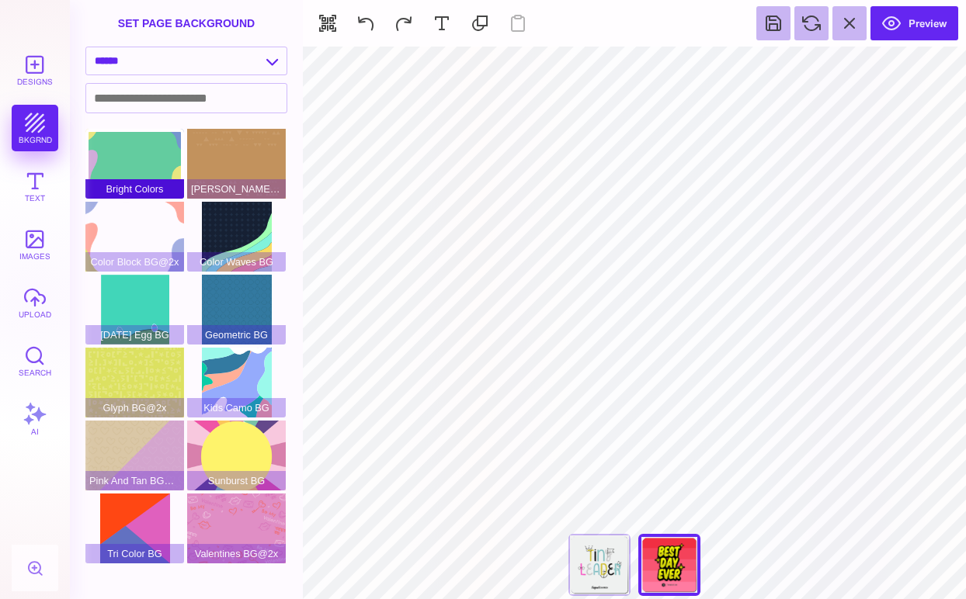
click at [142, 165] on div "Bright Colors" at bounding box center [134, 164] width 99 height 70
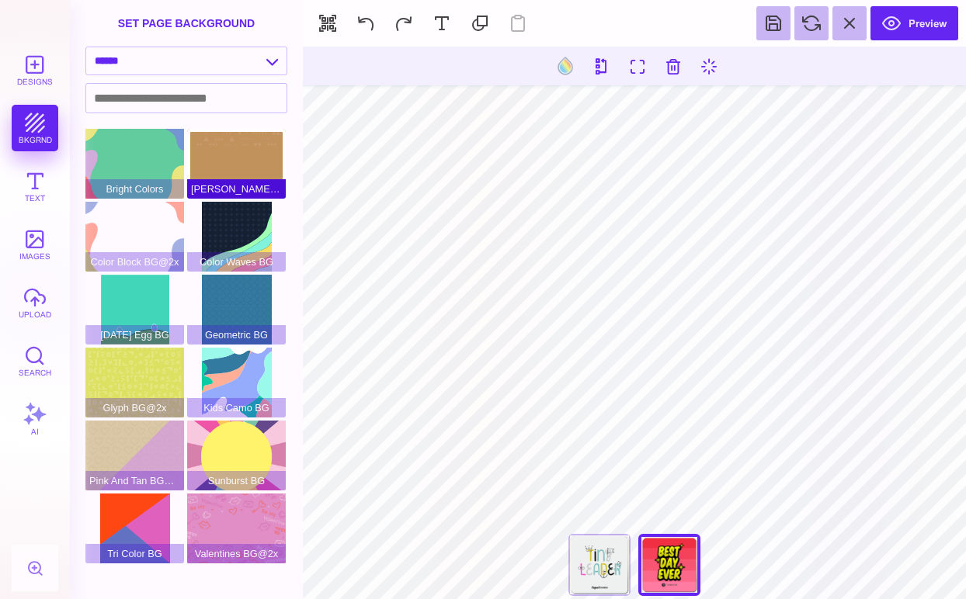
type input "#000000"
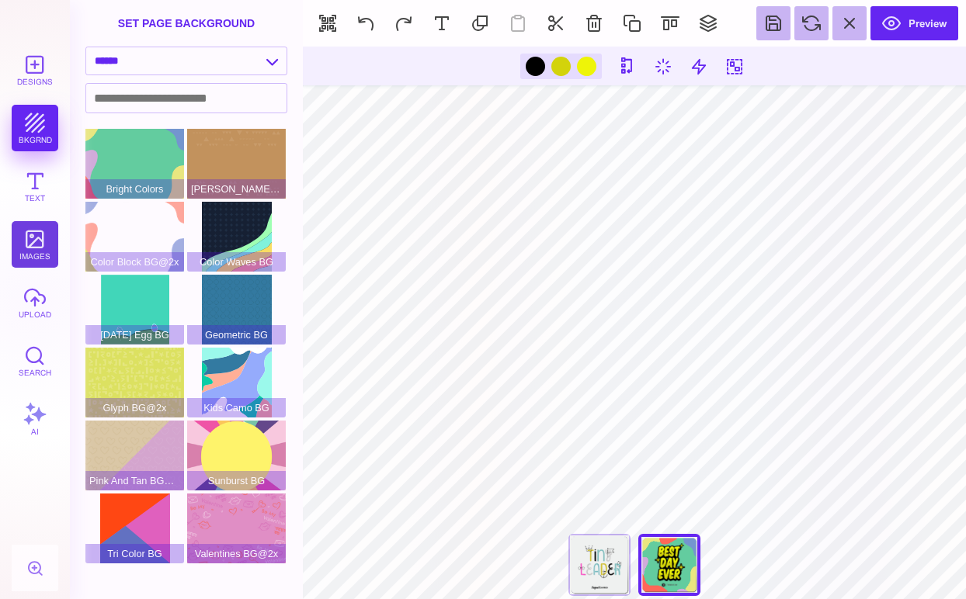
click at [23, 243] on button "images" at bounding box center [35, 244] width 47 height 47
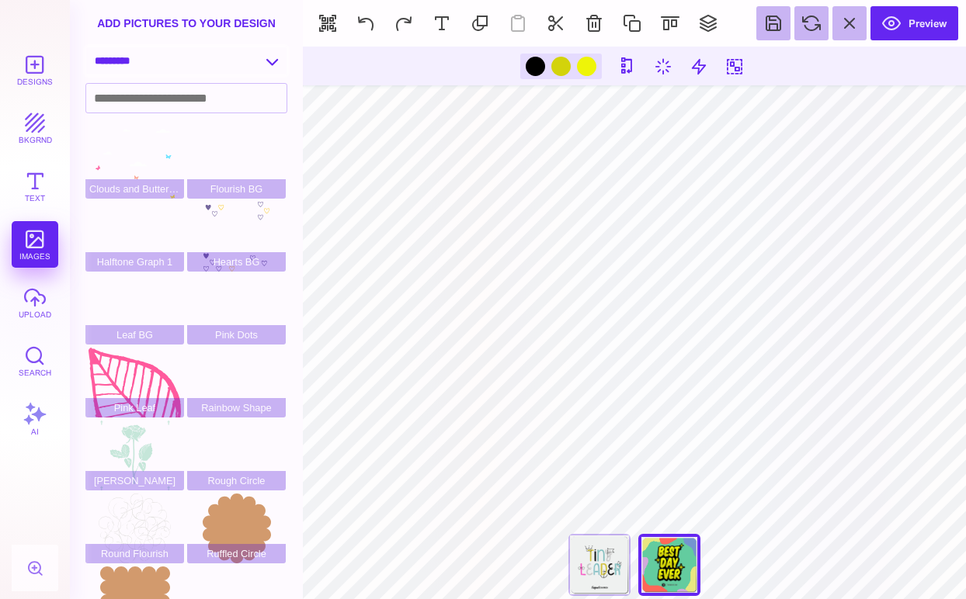
select select "**********"
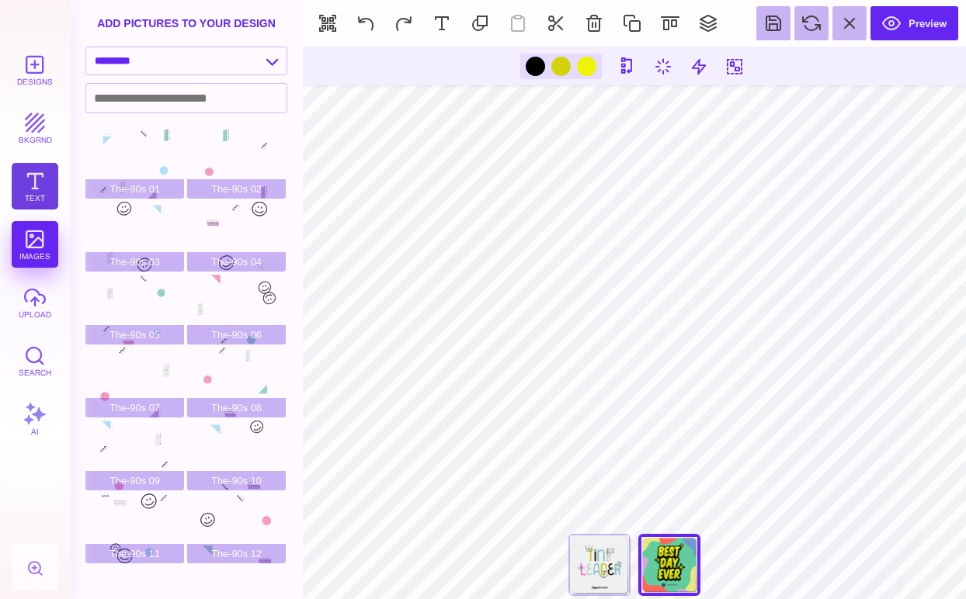
click at [40, 197] on button "Text" at bounding box center [35, 186] width 47 height 47
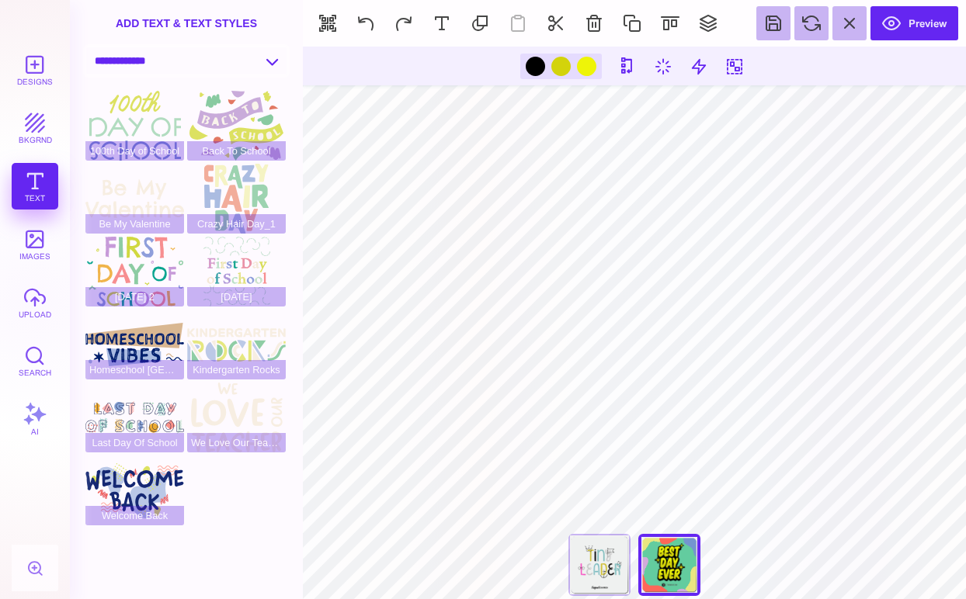
select select "**********"
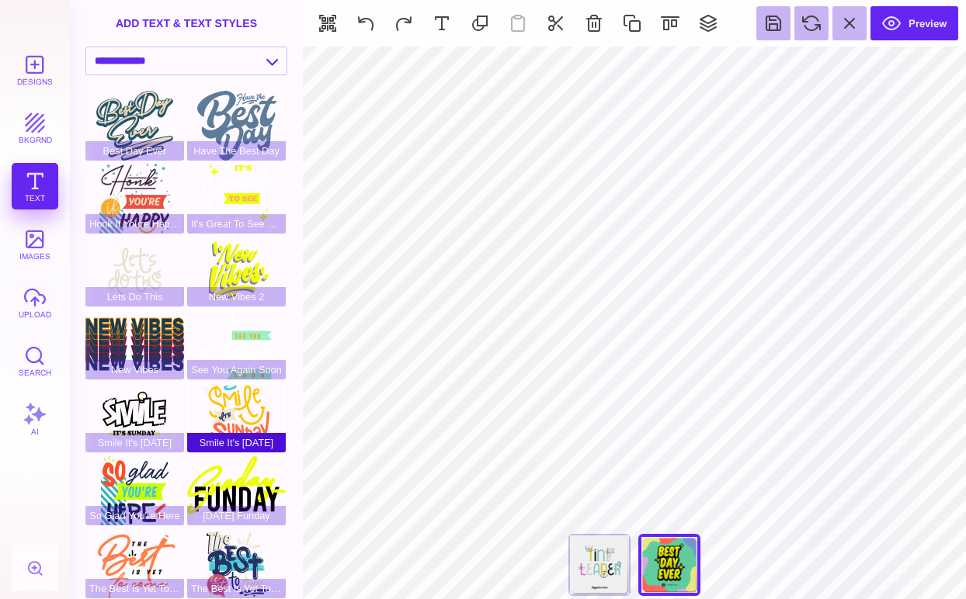
click at [246, 415] on div "Smile It's [DATE]" at bounding box center [236, 418] width 99 height 70
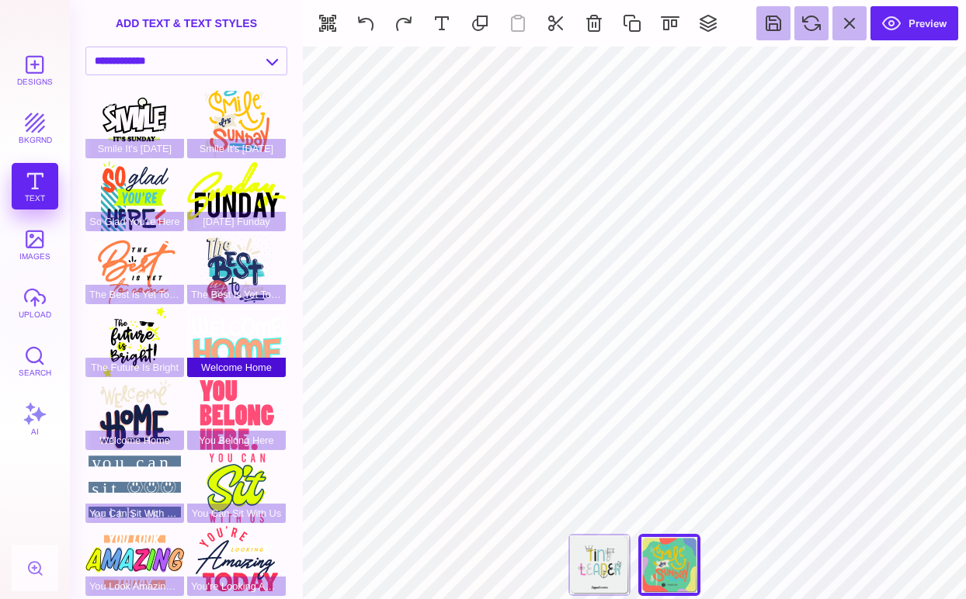
scroll to position [294, 0]
click at [138, 550] on div "You Look Amazing [DATE]" at bounding box center [134, 561] width 99 height 70
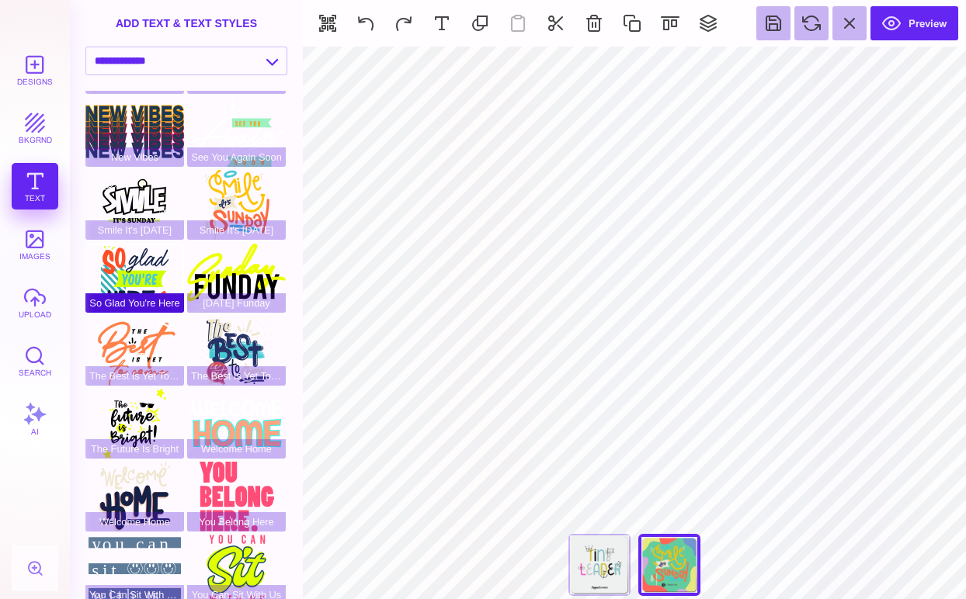
scroll to position [154, 0]
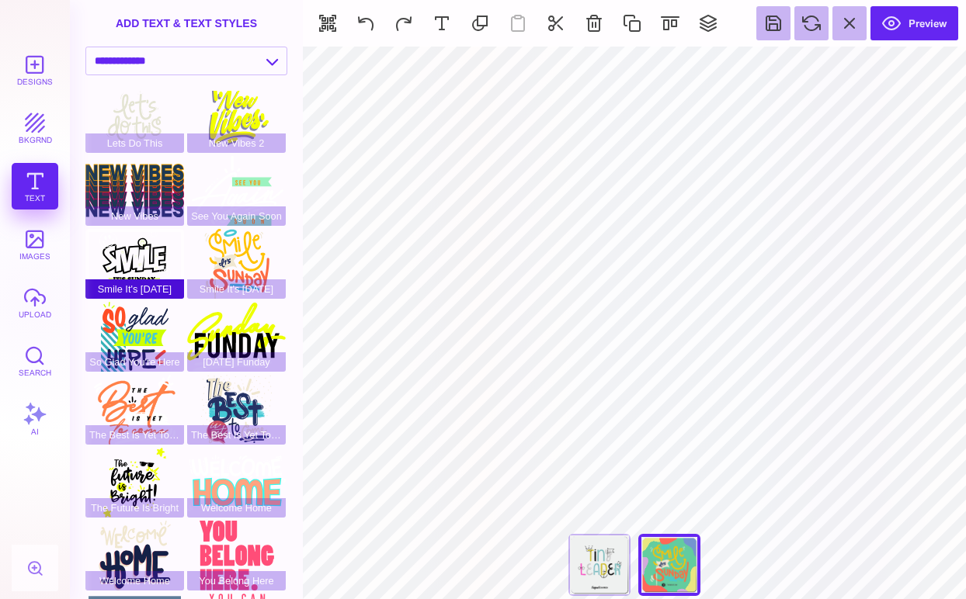
click at [144, 244] on div "Smile It's [DATE]" at bounding box center [134, 264] width 99 height 70
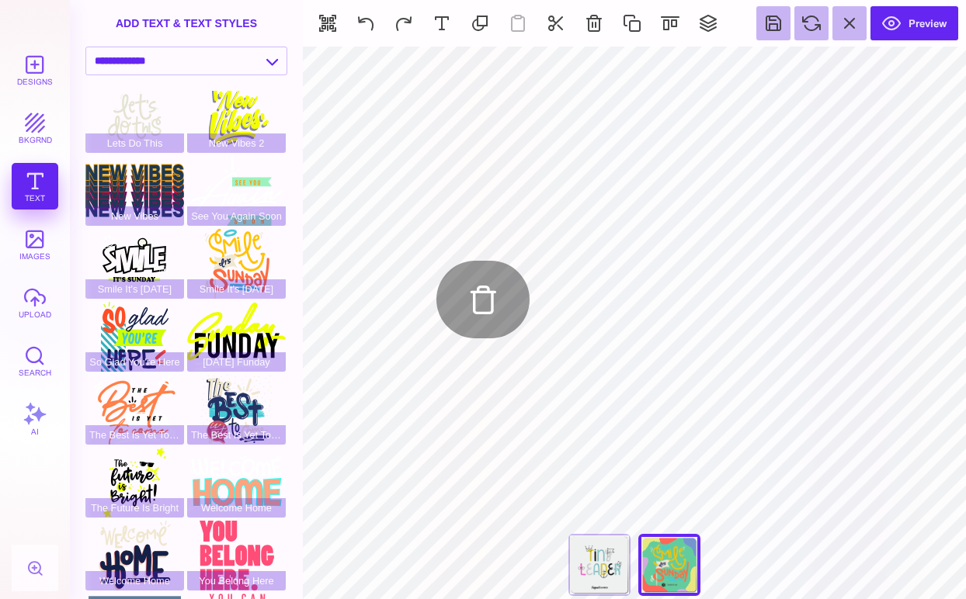
type input "#FFC200"
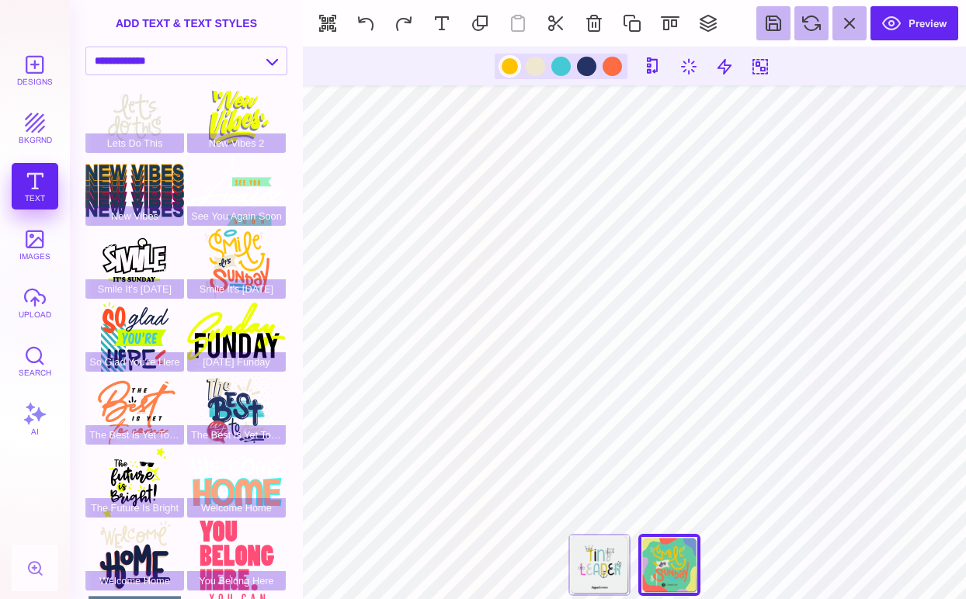
click at [512, 57] on div at bounding box center [509, 66] width 19 height 19
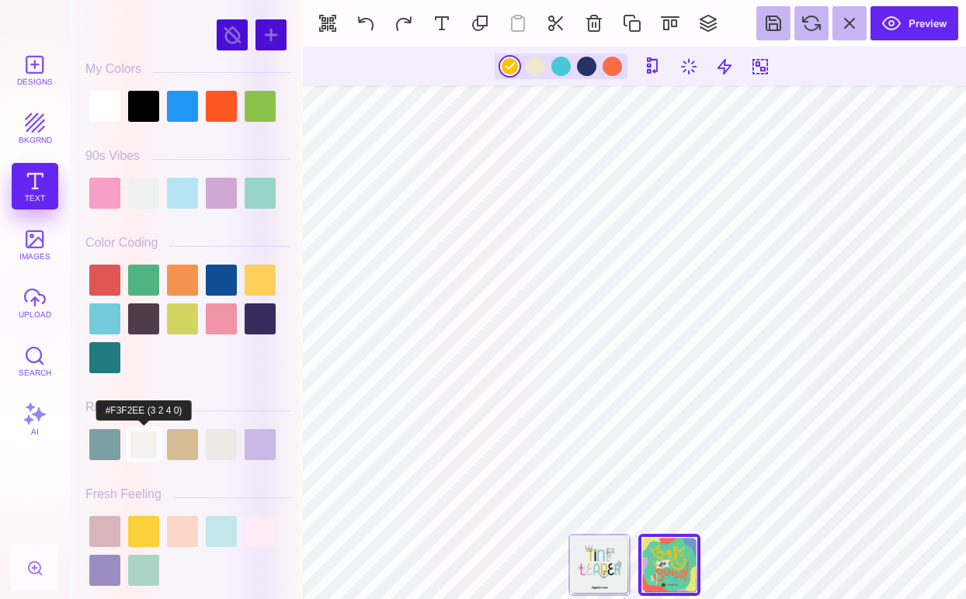
click at [140, 446] on div at bounding box center [143, 444] width 31 height 31
type input "#F3F2EE"
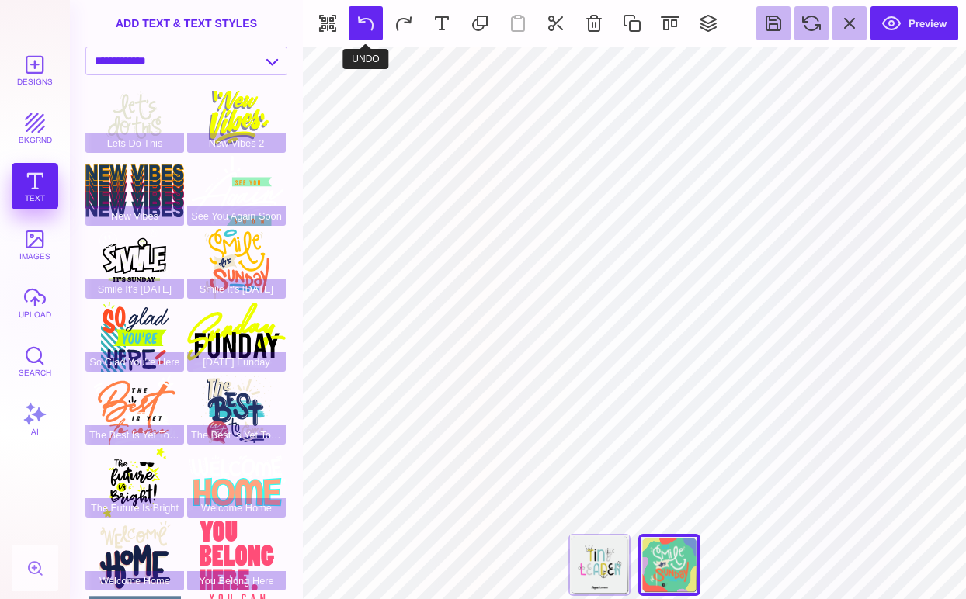
click at [370, 24] on button at bounding box center [366, 23] width 34 height 34
click at [362, 25] on button at bounding box center [366, 23] width 34 height 34
click at [363, 21] on button at bounding box center [366, 23] width 34 height 34
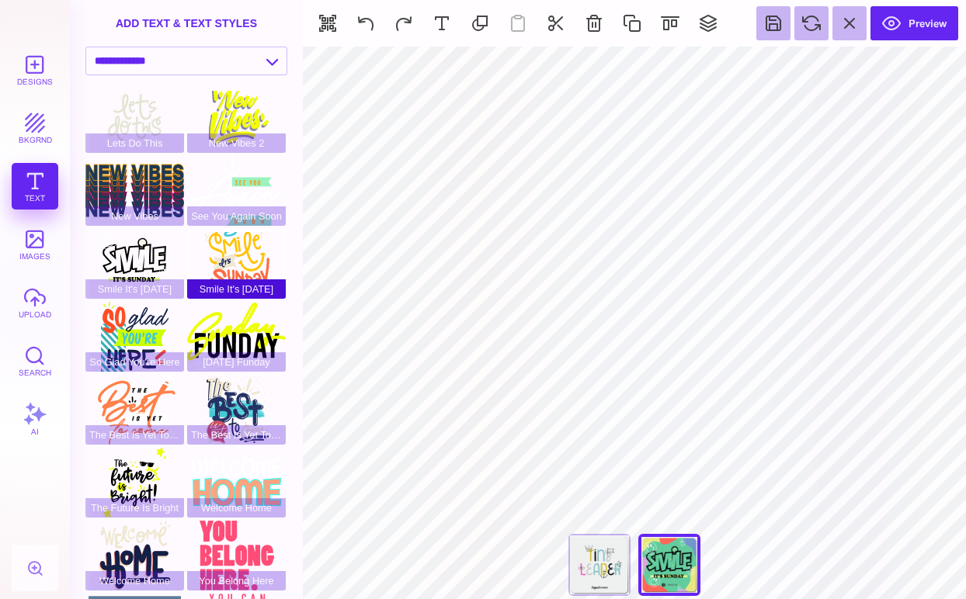
click at [246, 256] on div "Smile It's [DATE]" at bounding box center [236, 264] width 99 height 70
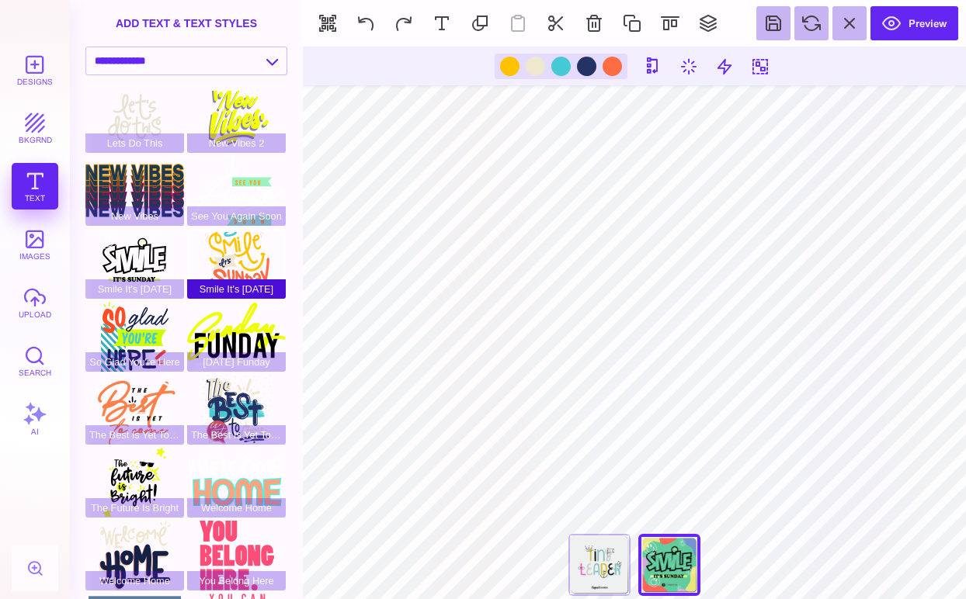
type input "#FFC200"
click at [501, 70] on div at bounding box center [509, 66] width 19 height 19
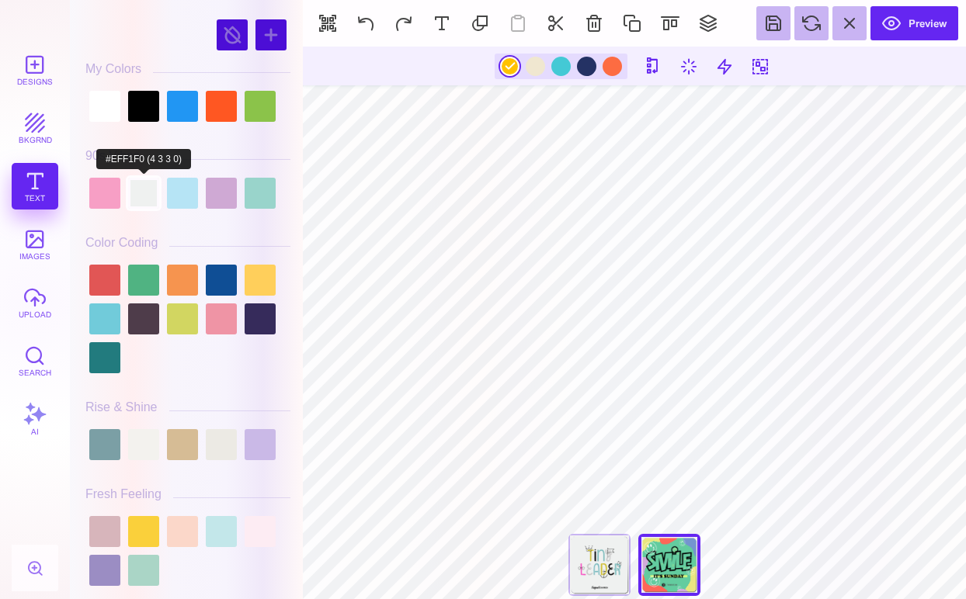
click at [144, 190] on div at bounding box center [143, 193] width 31 height 31
click at [610, 70] on div at bounding box center [611, 66] width 19 height 19
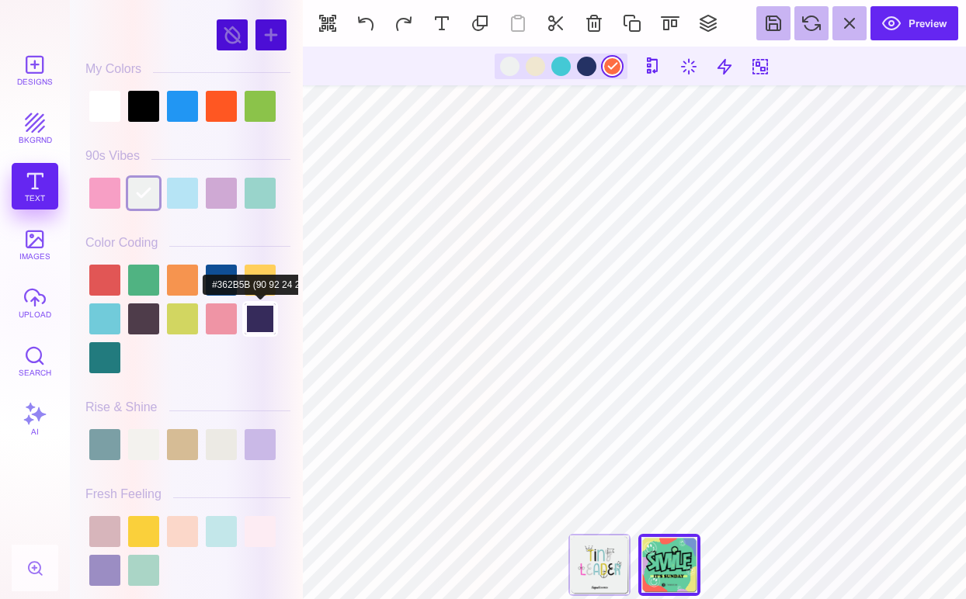
click at [268, 320] on div at bounding box center [260, 319] width 31 height 31
type input "#362B5B"
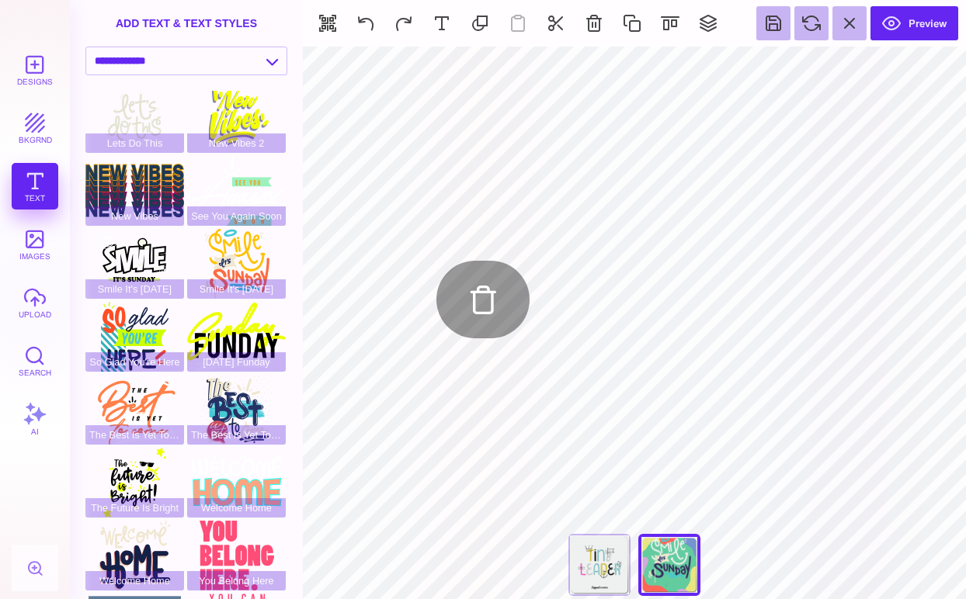
type input "#EFF1F0"
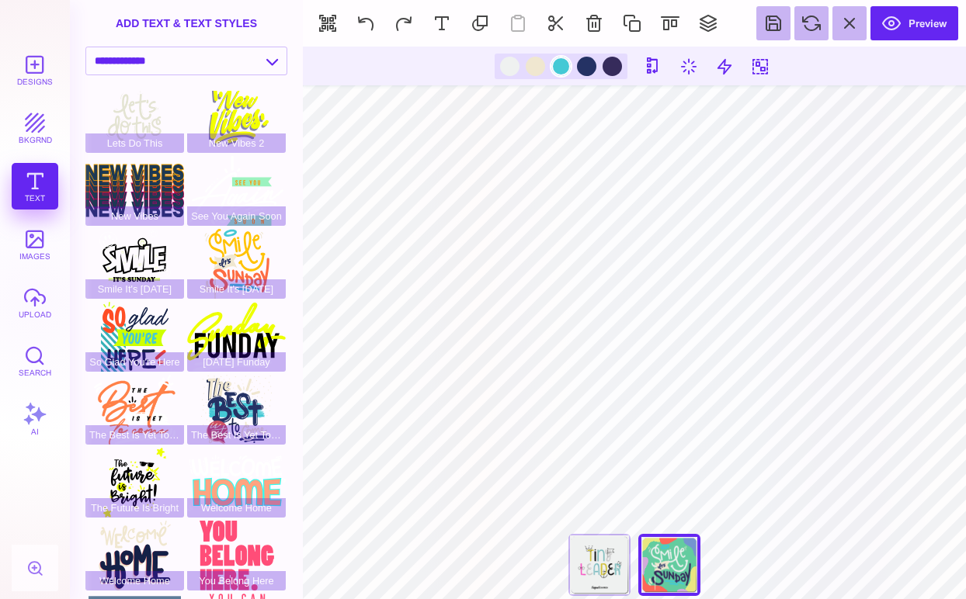
click at [558, 64] on div at bounding box center [560, 66] width 19 height 19
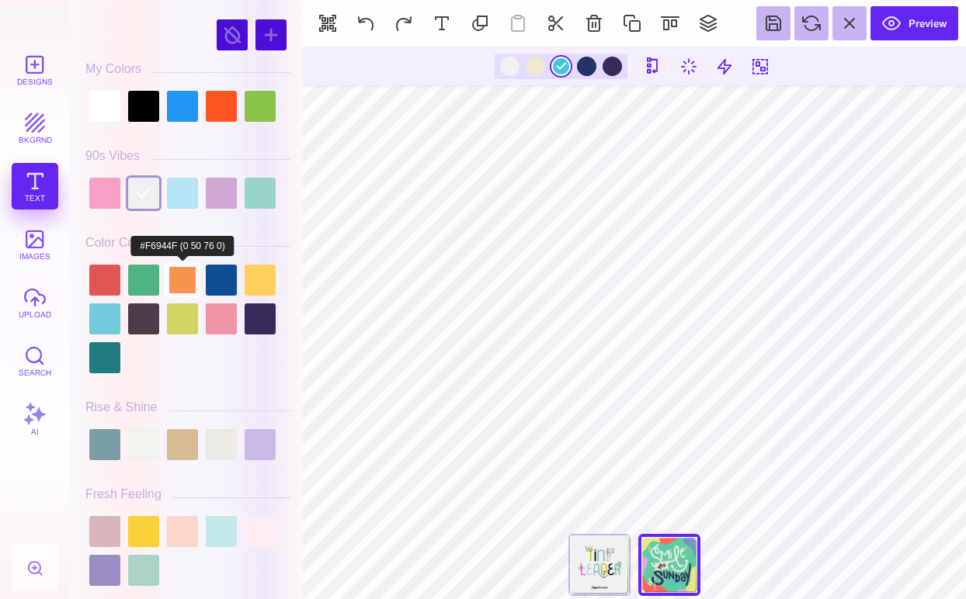
click at [179, 281] on div at bounding box center [182, 280] width 31 height 31
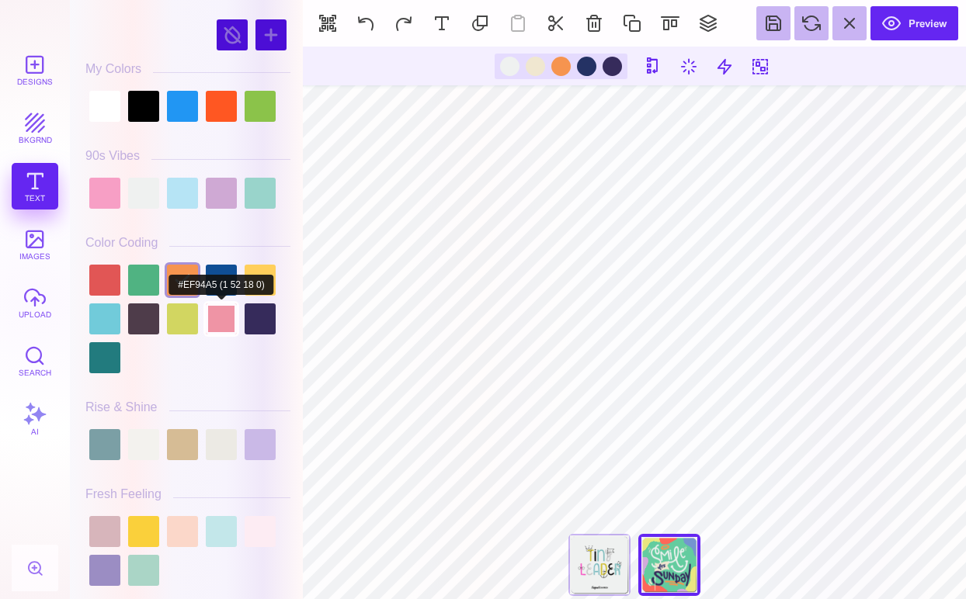
click at [221, 327] on div at bounding box center [221, 319] width 31 height 31
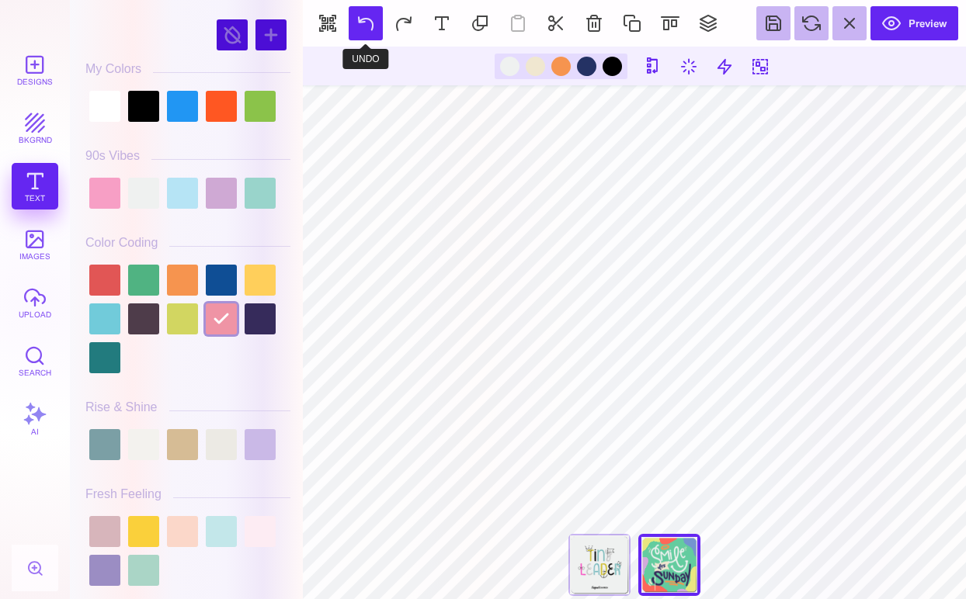
click at [368, 23] on button at bounding box center [366, 23] width 34 height 34
click at [560, 65] on div at bounding box center [560, 66] width 19 height 19
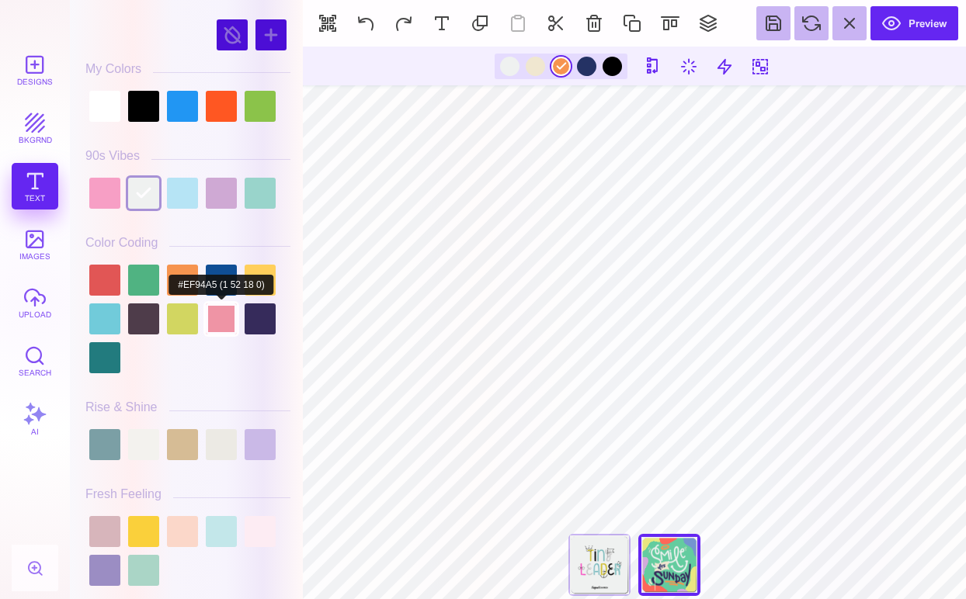
click at [220, 321] on div at bounding box center [221, 319] width 31 height 31
type input "#EF94A5"
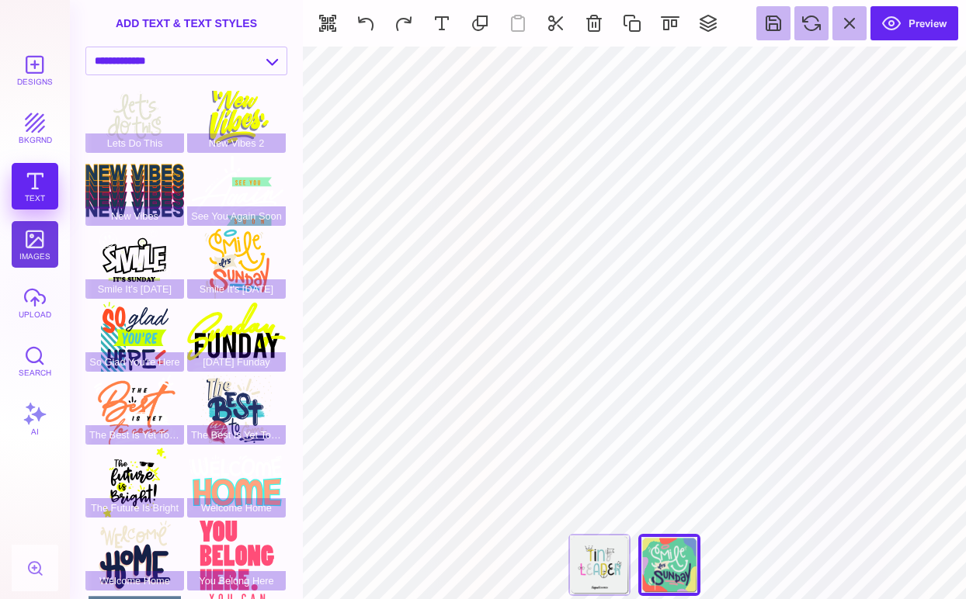
click at [36, 245] on button "images" at bounding box center [35, 244] width 47 height 47
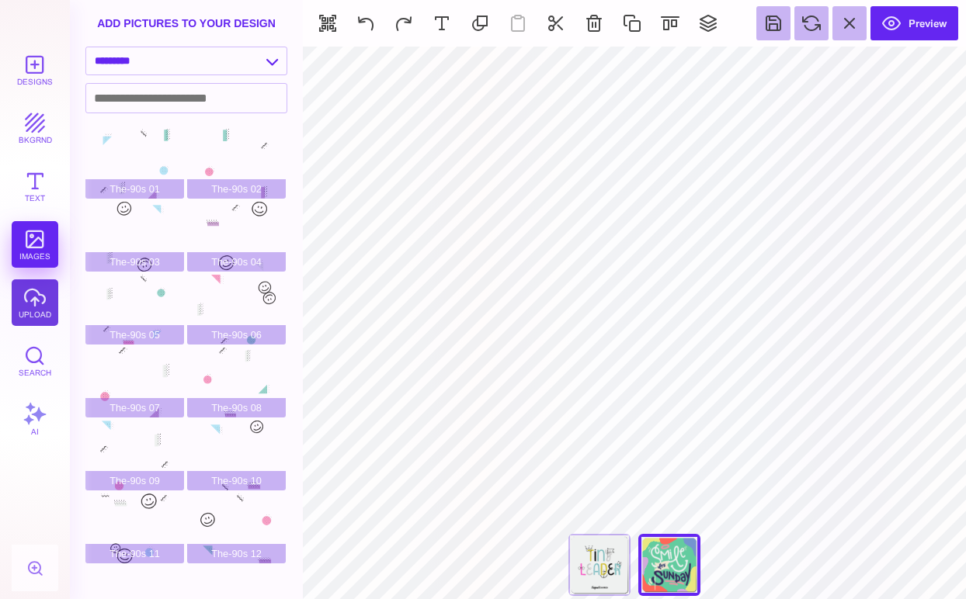
click at [41, 291] on button "upload" at bounding box center [35, 302] width 47 height 47
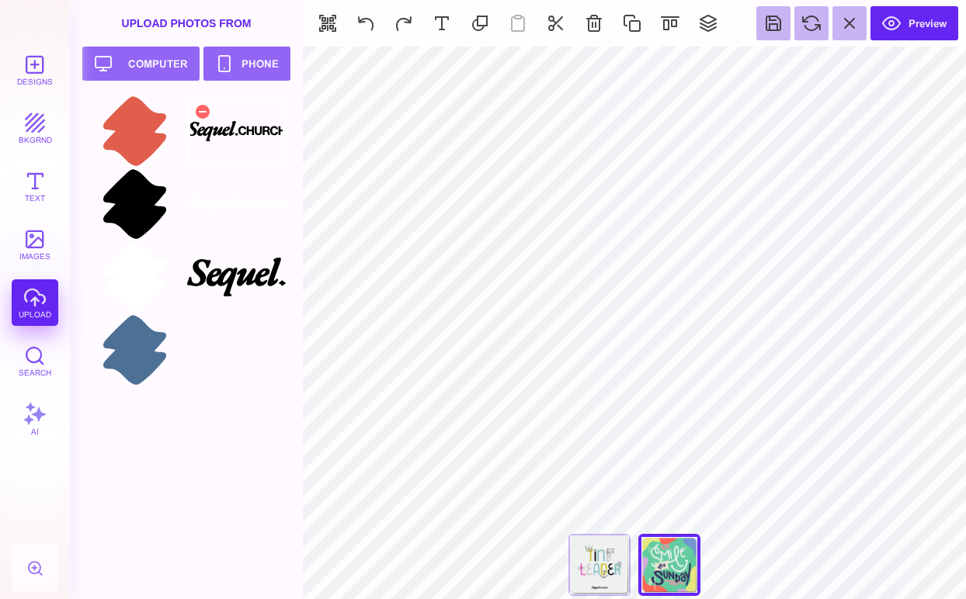
click at [231, 140] on div at bounding box center [236, 131] width 99 height 70
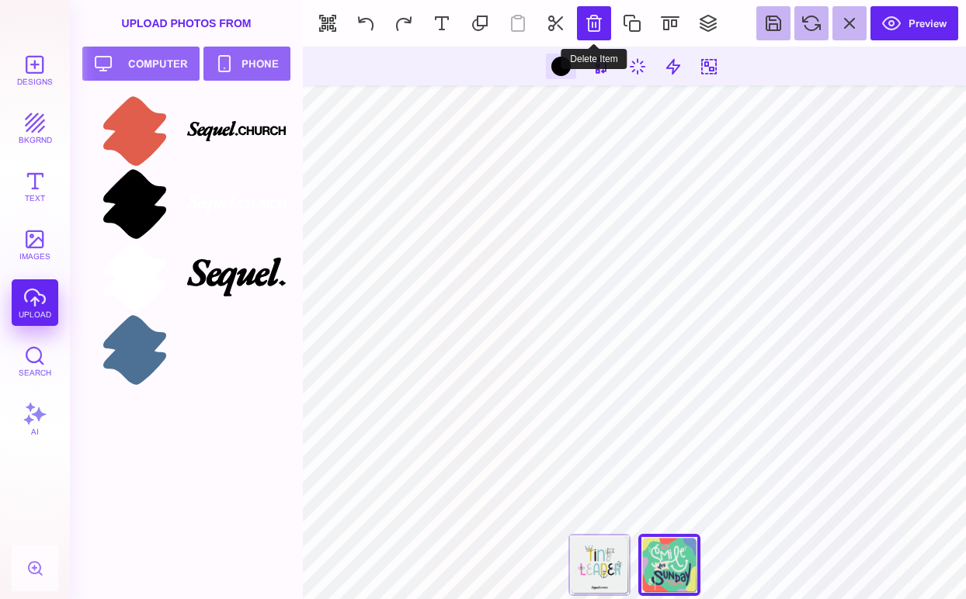
click at [599, 21] on button at bounding box center [594, 23] width 34 height 34
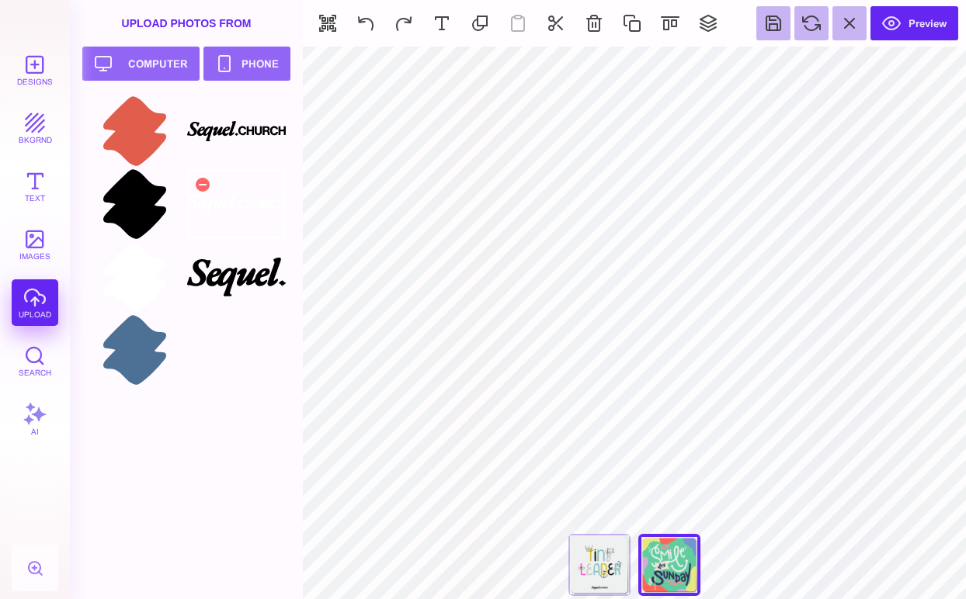
click at [238, 175] on div at bounding box center [236, 204] width 99 height 70
click at [40, 179] on button "Text" at bounding box center [35, 186] width 47 height 47
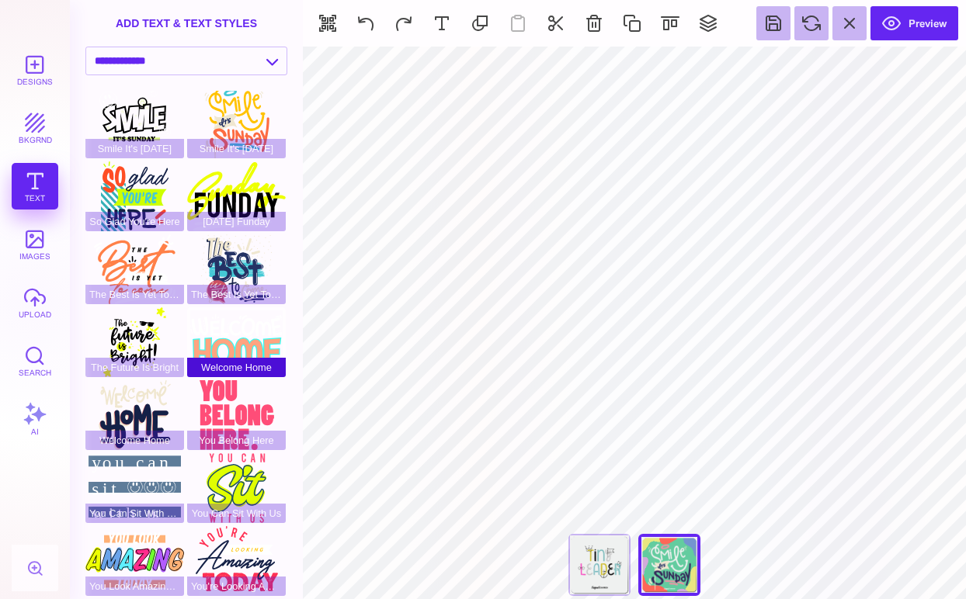
scroll to position [294, 0]
click at [217, 344] on div "Welcome Home" at bounding box center [236, 342] width 99 height 70
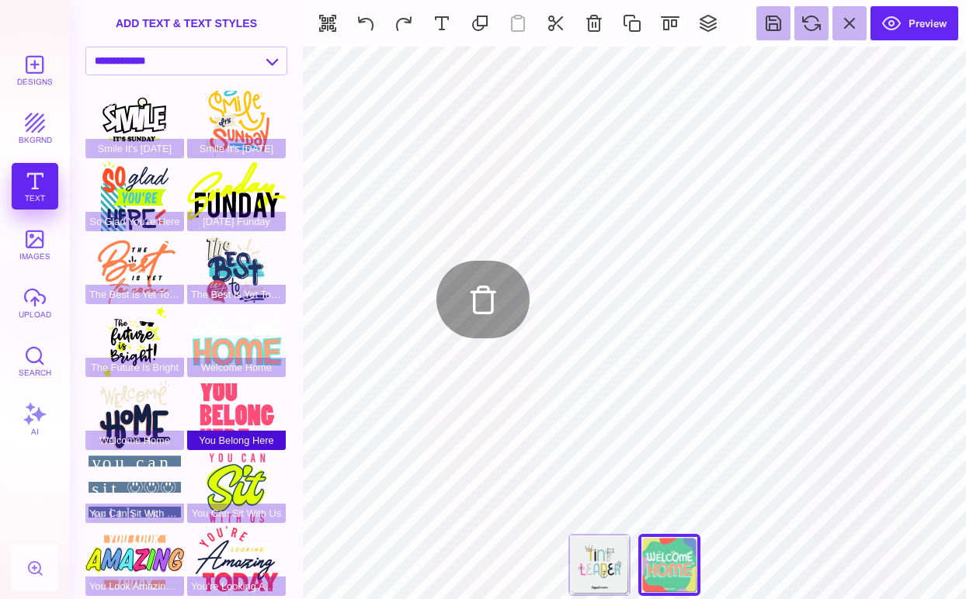
click at [250, 401] on div "You Belong Here" at bounding box center [236, 415] width 99 height 70
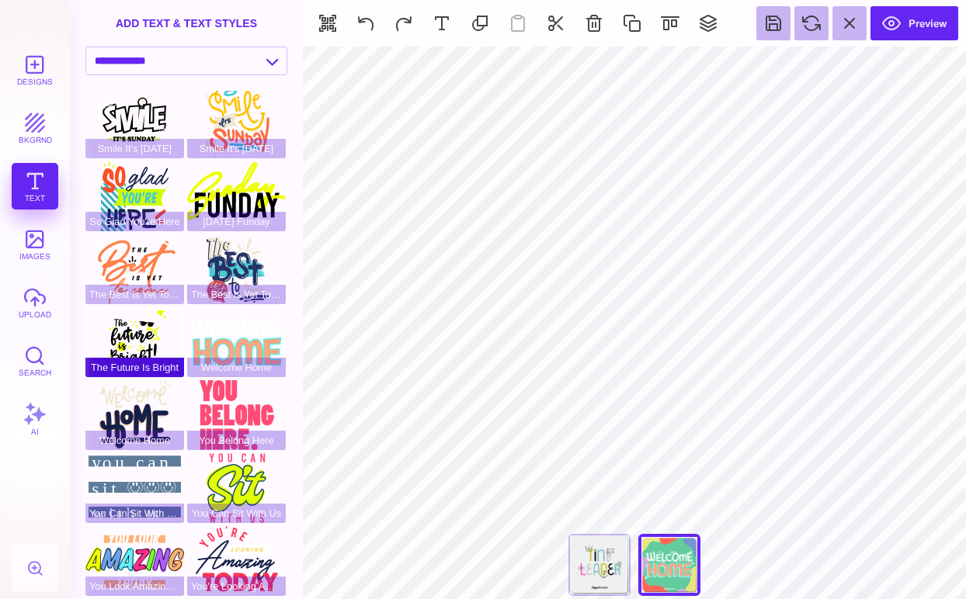
click at [144, 341] on div "The Future Is Bright" at bounding box center [134, 342] width 99 height 70
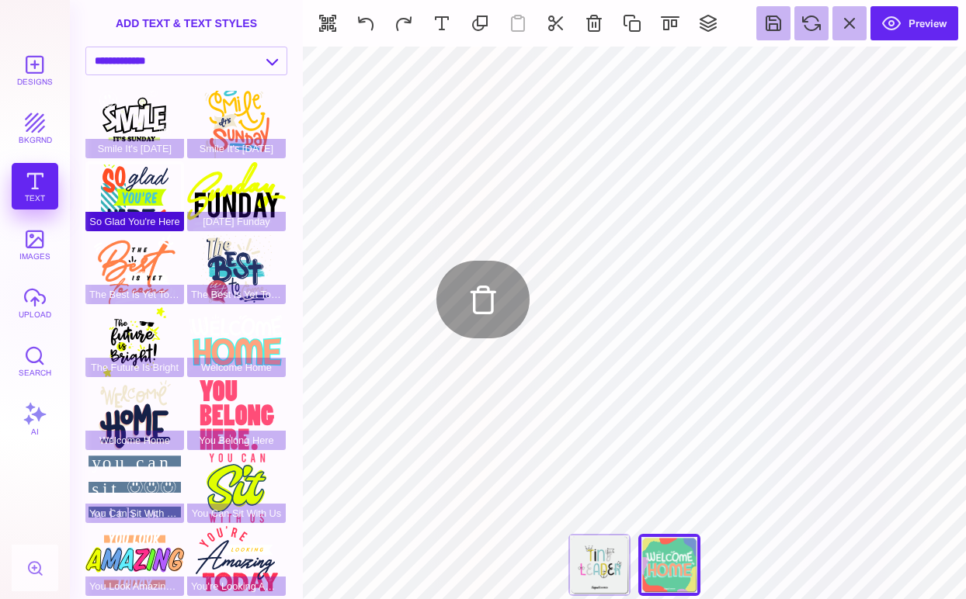
click at [134, 198] on div "So Glad You're Here" at bounding box center [134, 196] width 99 height 70
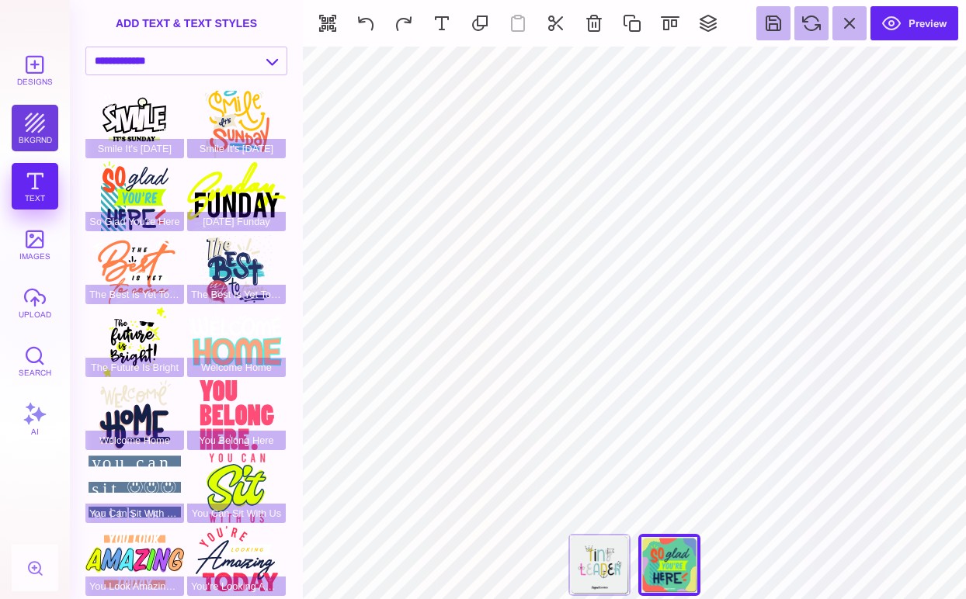
click at [29, 129] on button "bkgrnd" at bounding box center [35, 128] width 47 height 47
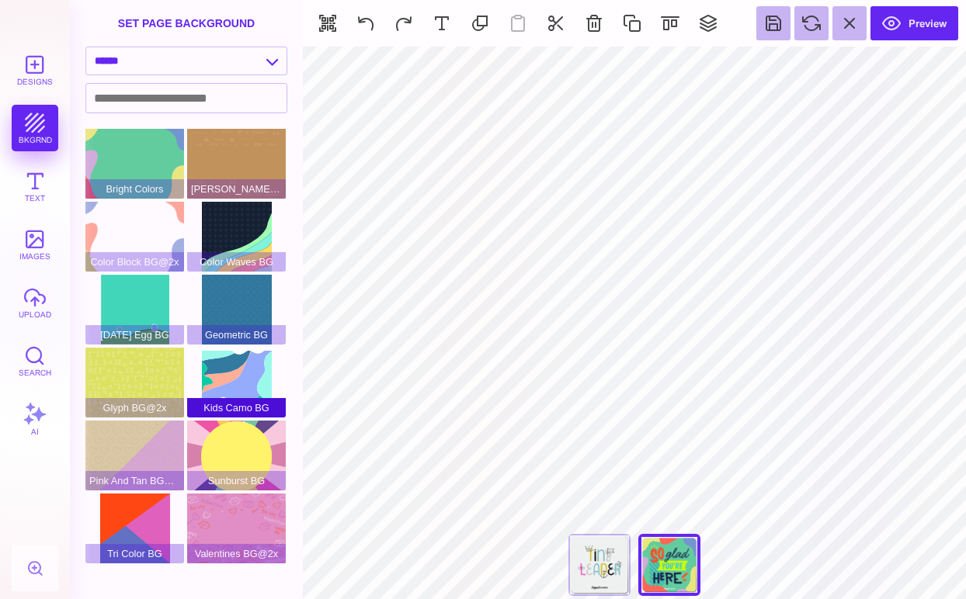
click at [237, 376] on div "Kids Camo BG" at bounding box center [236, 383] width 99 height 70
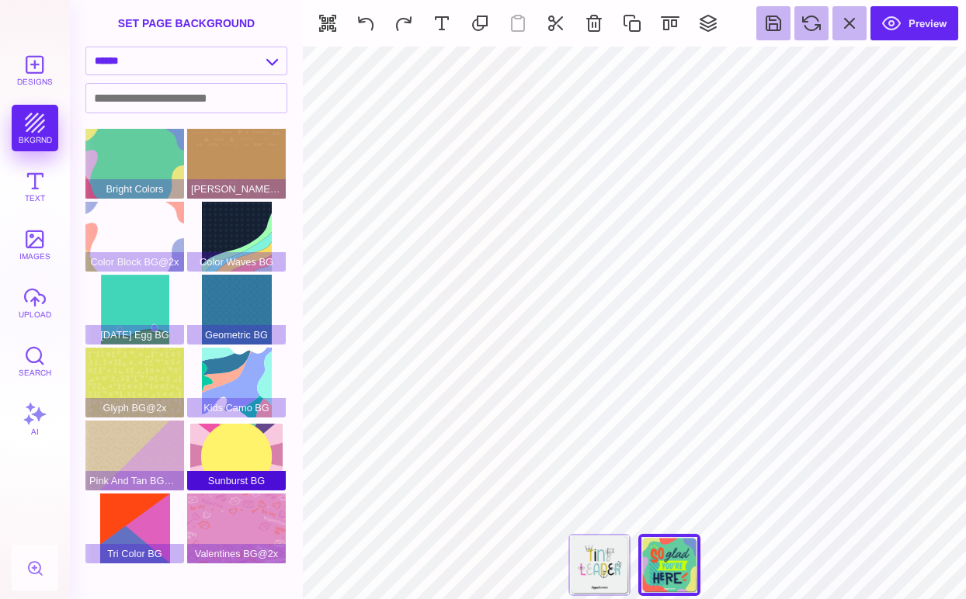
click at [246, 446] on div "Sunburst BG" at bounding box center [236, 456] width 99 height 70
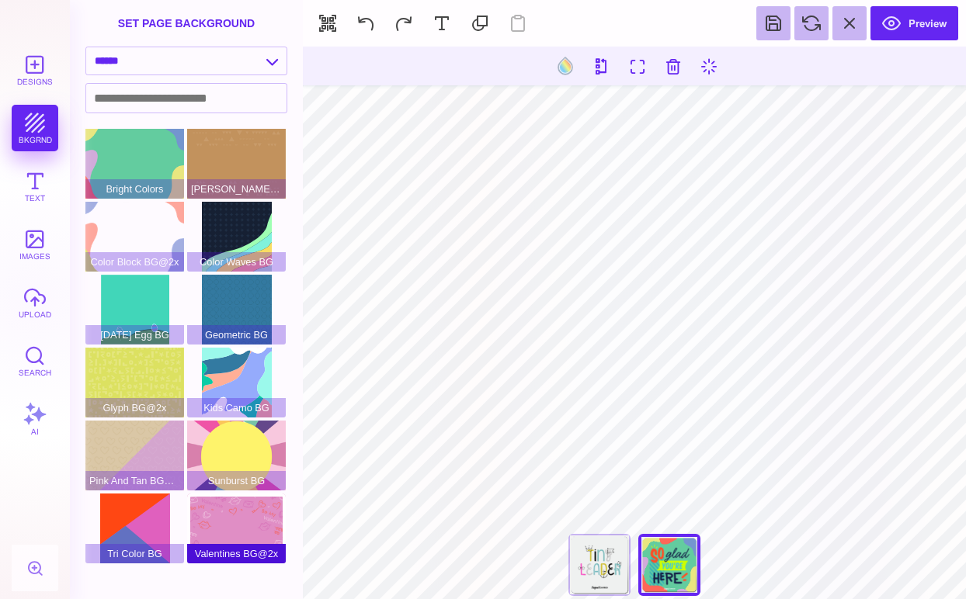
click at [248, 523] on div "Valentines BG@2x" at bounding box center [236, 529] width 99 height 70
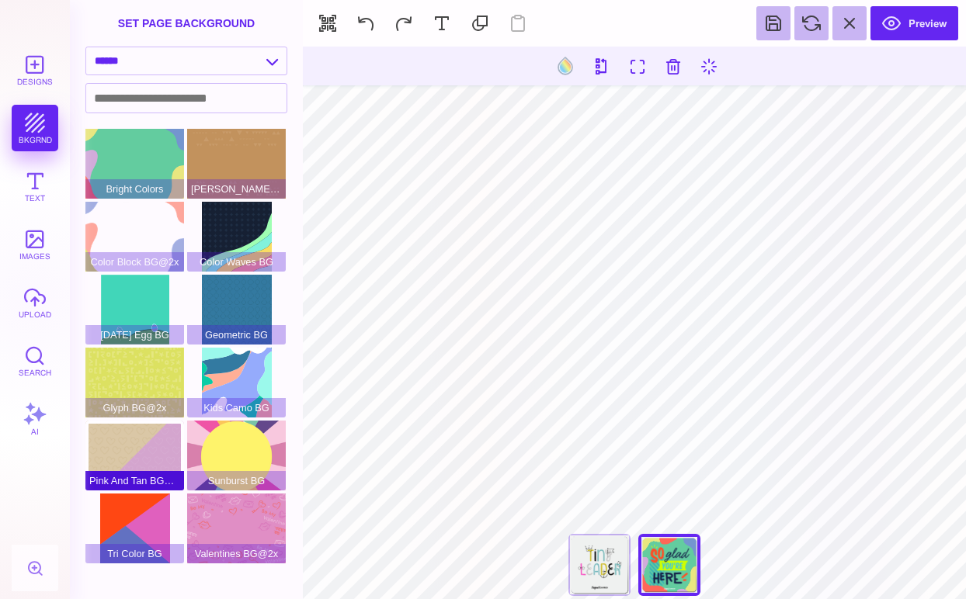
click at [123, 446] on div "Pink And Tan BG@2x" at bounding box center [134, 456] width 99 height 70
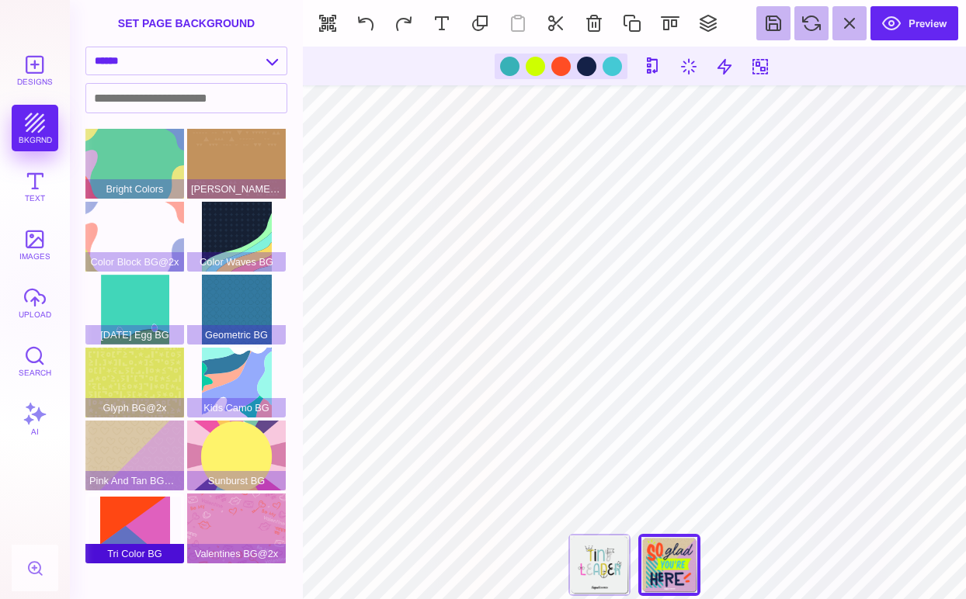
click at [148, 522] on div "Tri Color BG" at bounding box center [134, 529] width 99 height 70
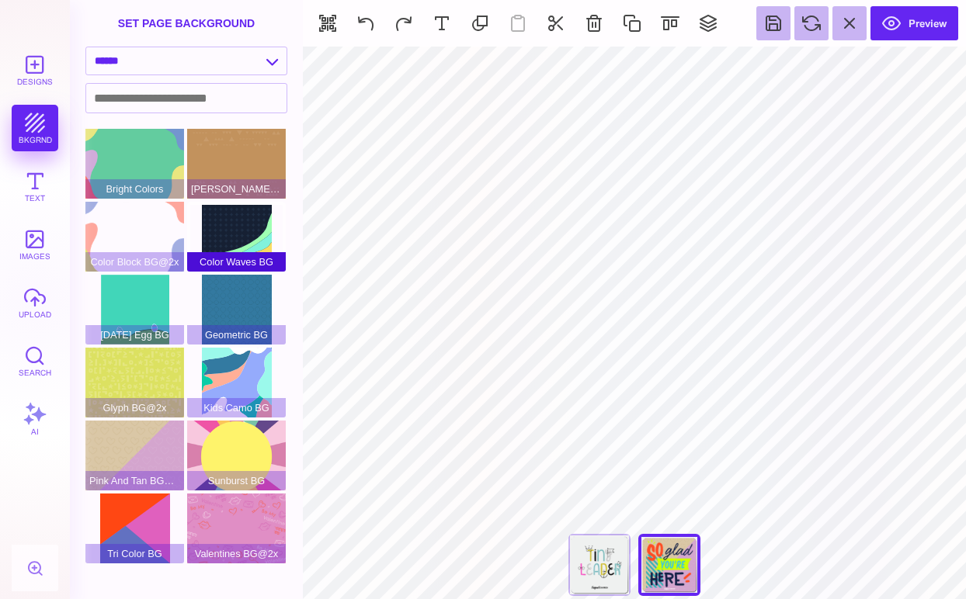
type input "#FFFFFF"
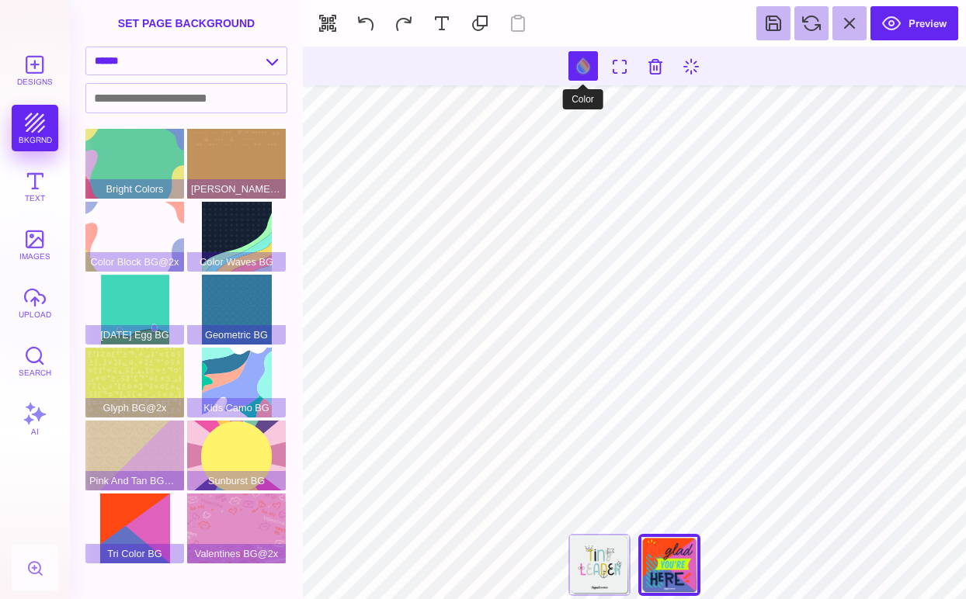
click at [581, 67] on button at bounding box center [582, 65] width 29 height 29
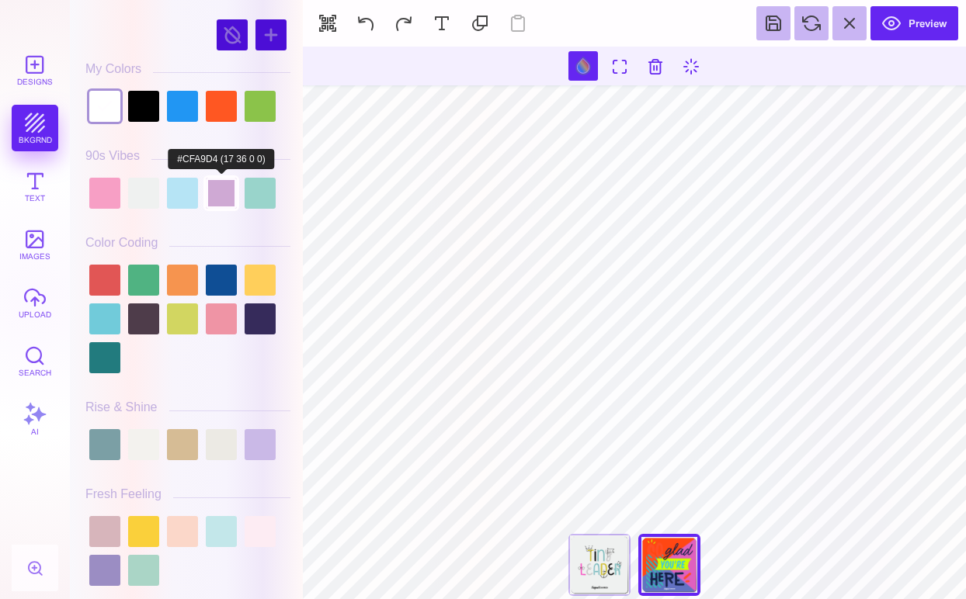
click at [227, 190] on div at bounding box center [221, 193] width 31 height 31
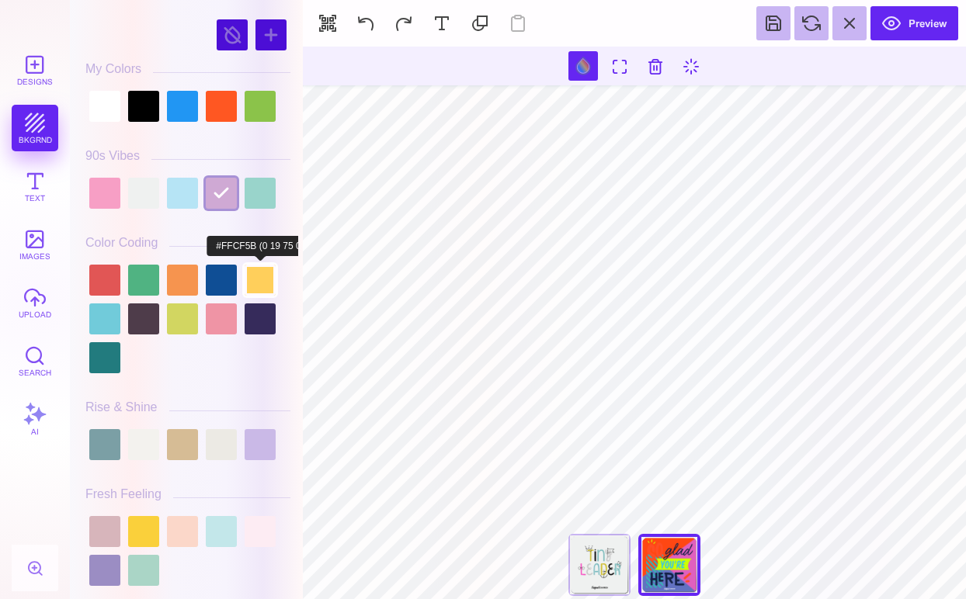
click at [255, 277] on div at bounding box center [260, 280] width 31 height 31
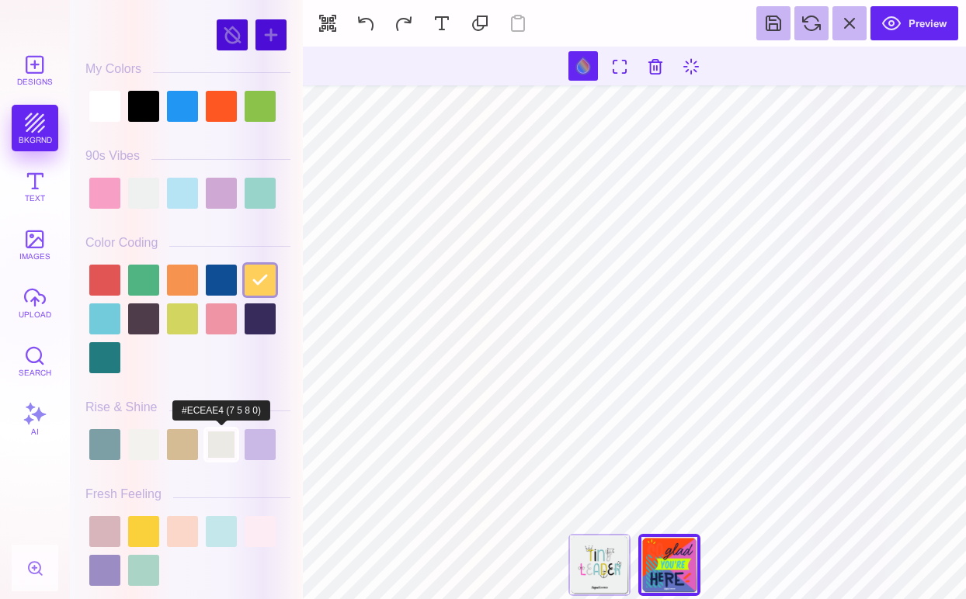
click at [213, 446] on div at bounding box center [221, 444] width 31 height 31
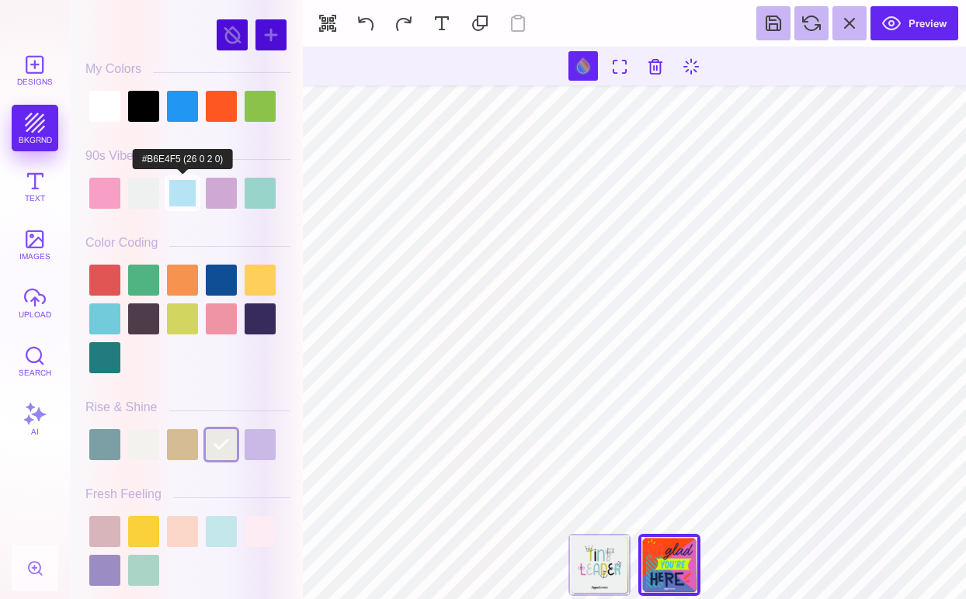
click at [179, 184] on div at bounding box center [182, 193] width 31 height 31
click at [232, 194] on div at bounding box center [221, 193] width 31 height 31
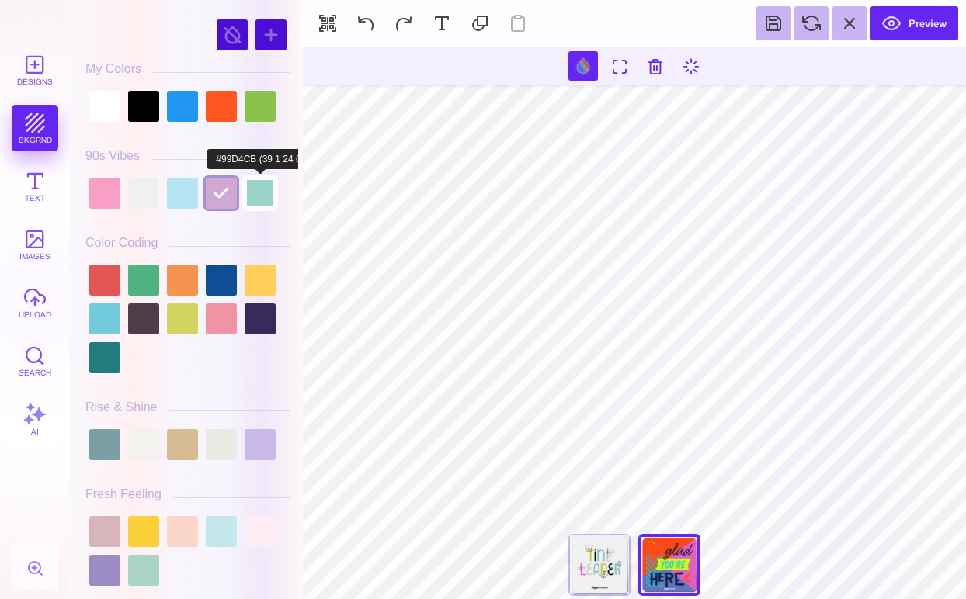
click at [258, 194] on div at bounding box center [260, 193] width 31 height 31
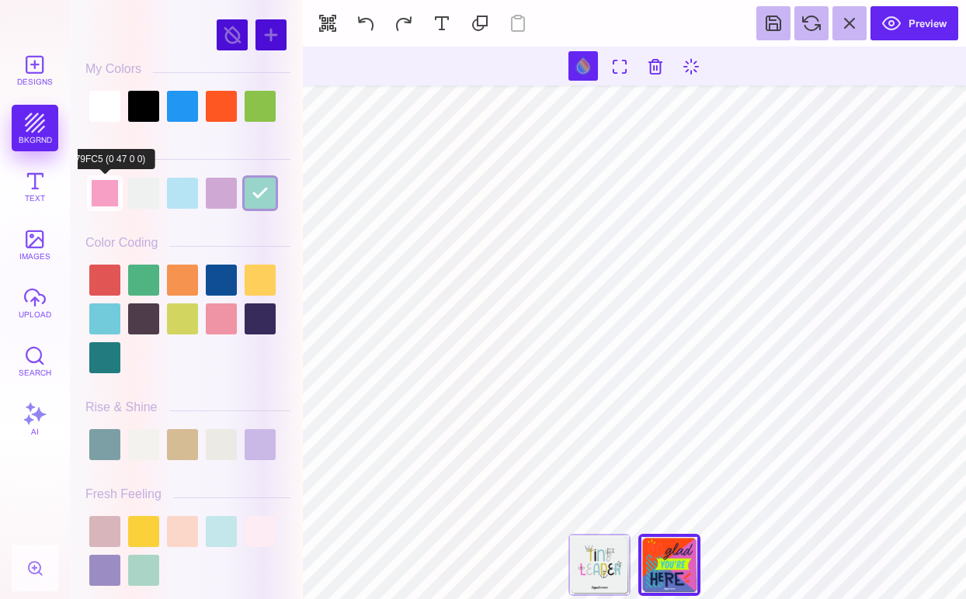
click at [108, 193] on div at bounding box center [104, 193] width 31 height 31
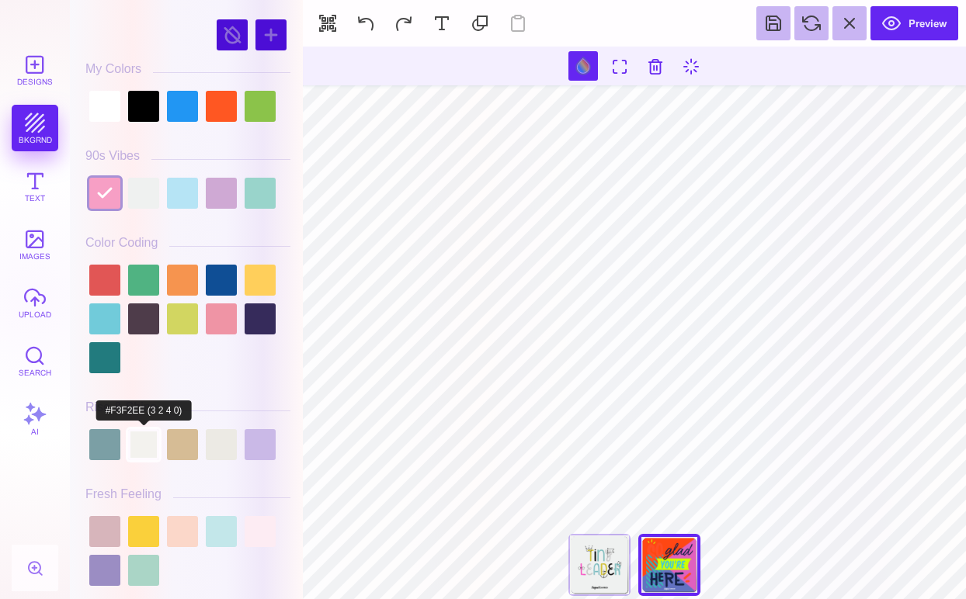
click at [147, 439] on div at bounding box center [143, 444] width 31 height 31
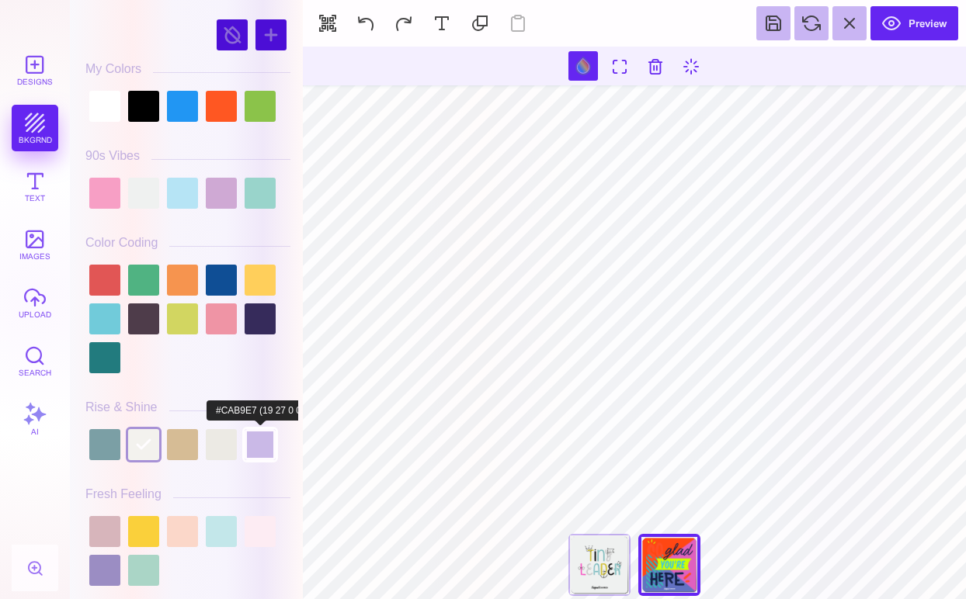
click at [262, 446] on div at bounding box center [260, 444] width 31 height 31
click at [223, 446] on div at bounding box center [221, 444] width 31 height 31
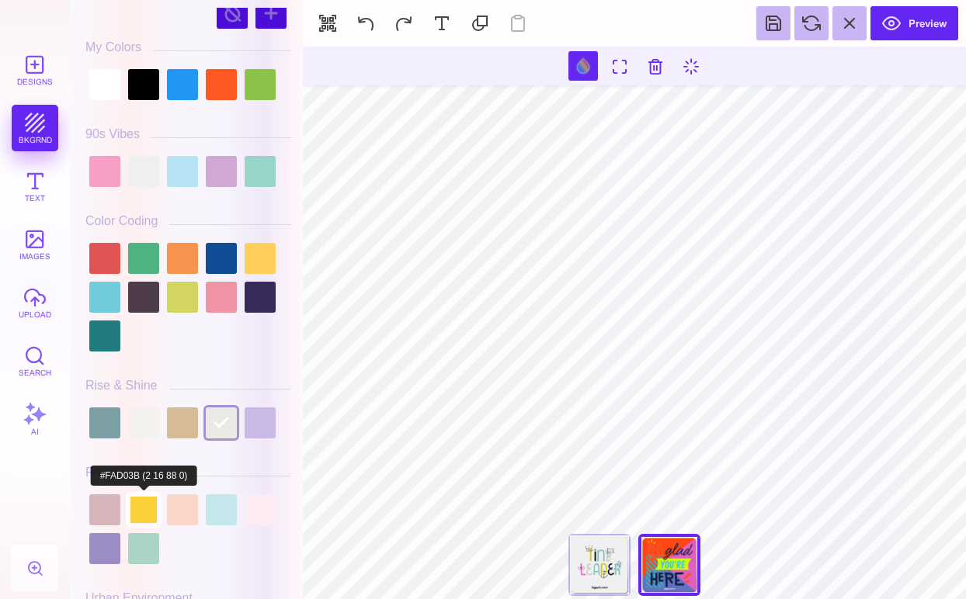
click at [140, 513] on div at bounding box center [143, 509] width 31 height 31
type input "#FAD03B"
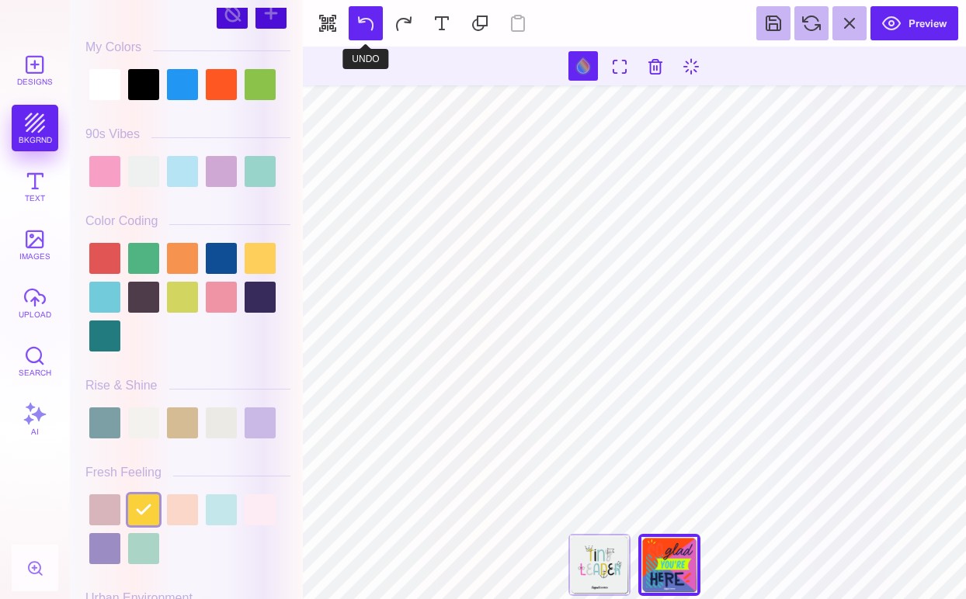
click at [366, 22] on button at bounding box center [366, 23] width 34 height 34
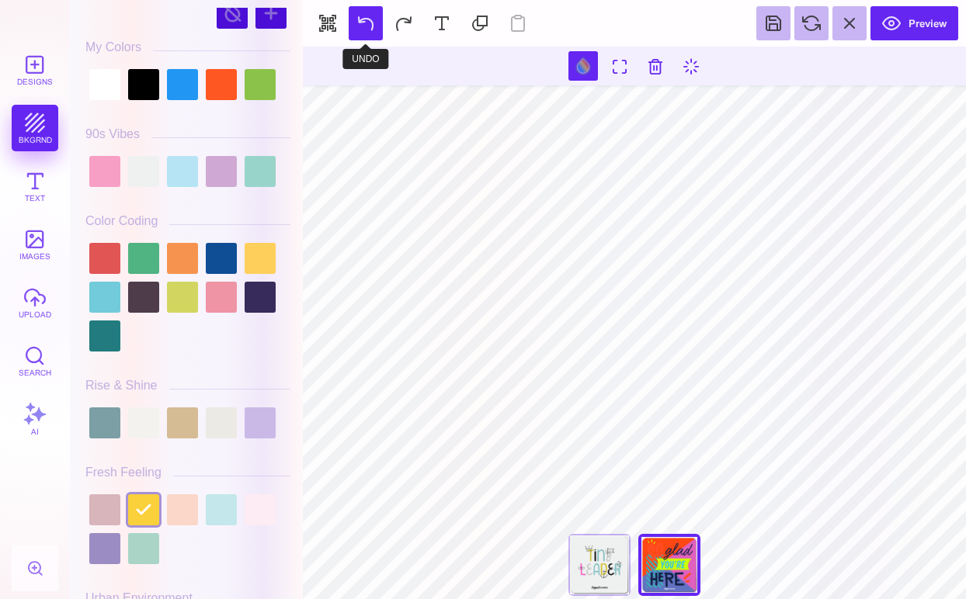
click at [366, 22] on button at bounding box center [366, 23] width 34 height 34
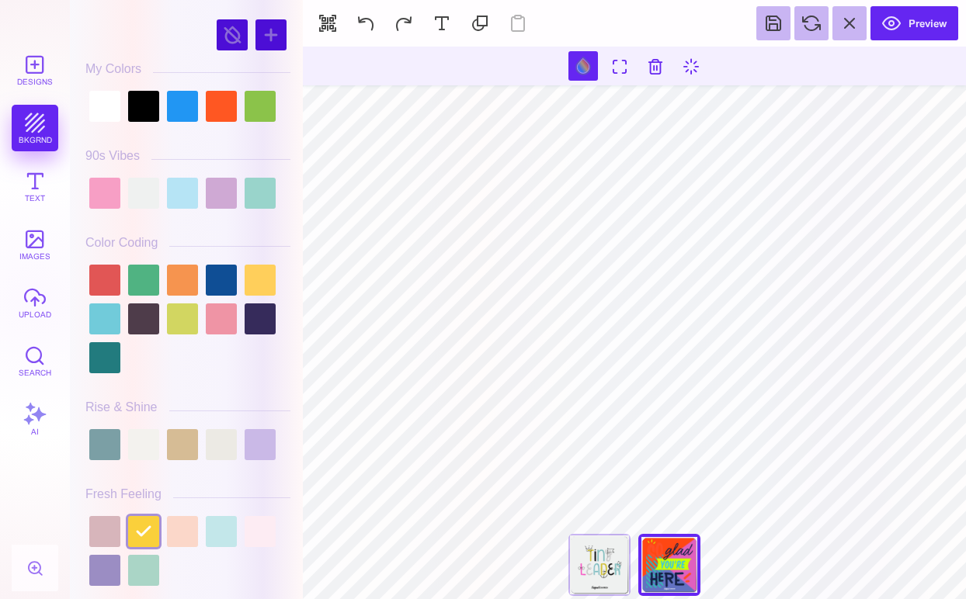
scroll to position [0, 0]
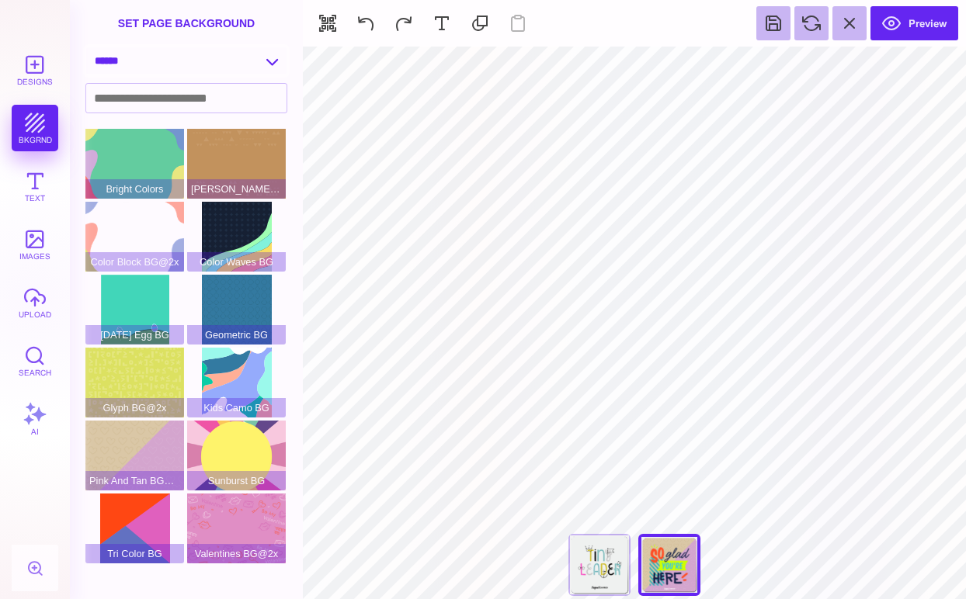
select select "**********"
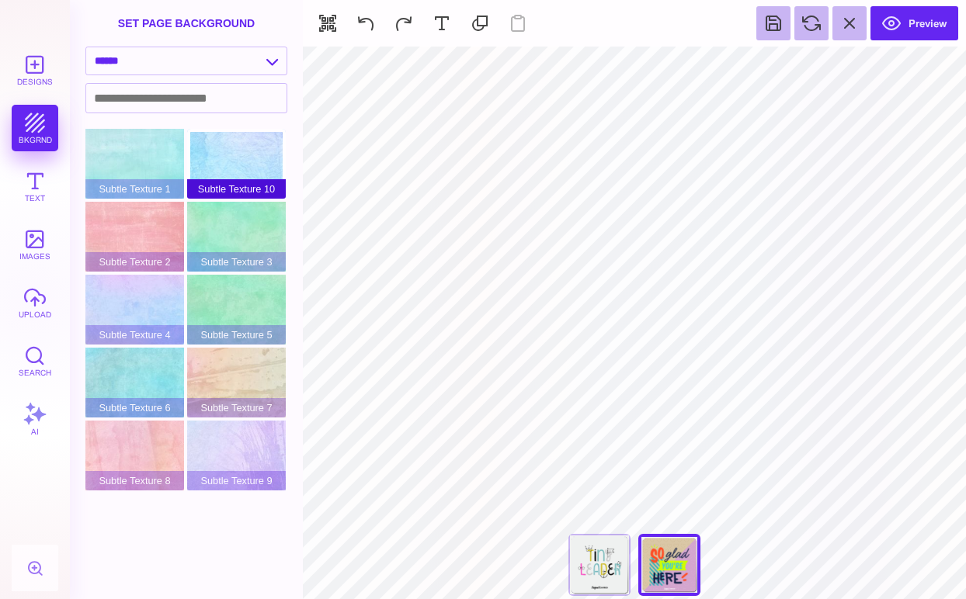
click at [210, 146] on div "Subtle Texture 10" at bounding box center [236, 164] width 99 height 70
type input "#FFFFFF"
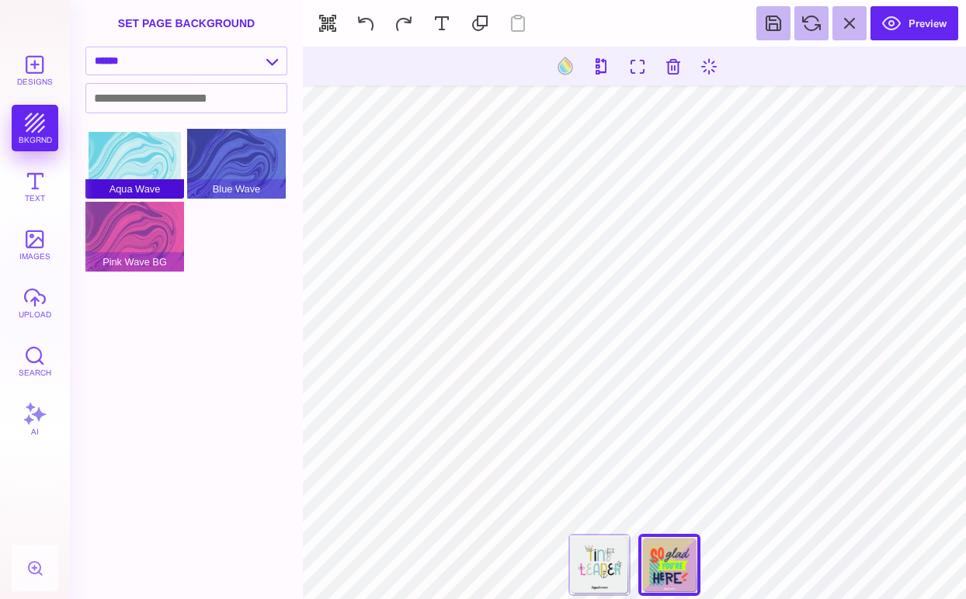
click at [155, 153] on div "Aqua Wave" at bounding box center [134, 164] width 99 height 70
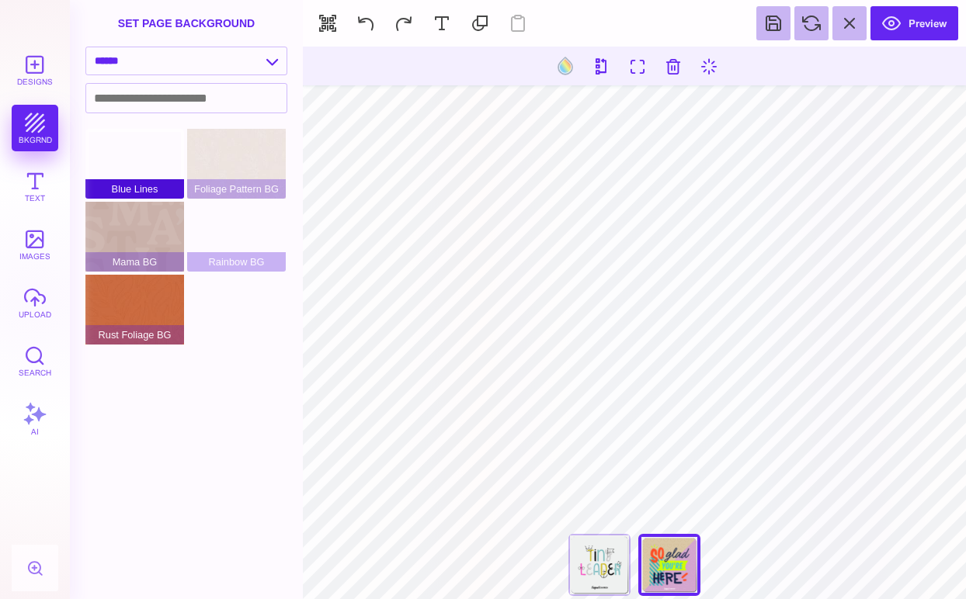
click at [159, 149] on div "Blue Lines" at bounding box center [134, 164] width 99 height 70
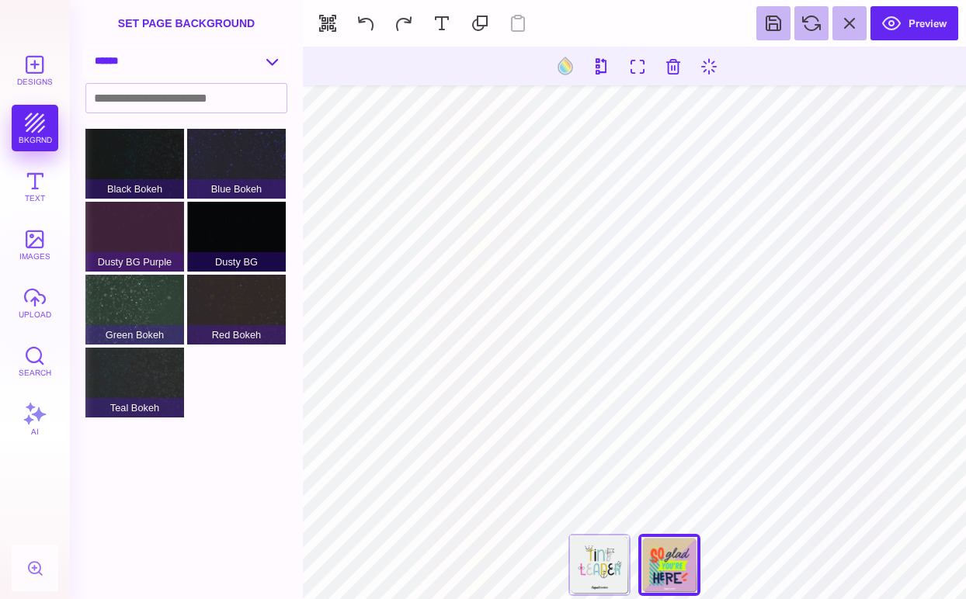
select select "**********"
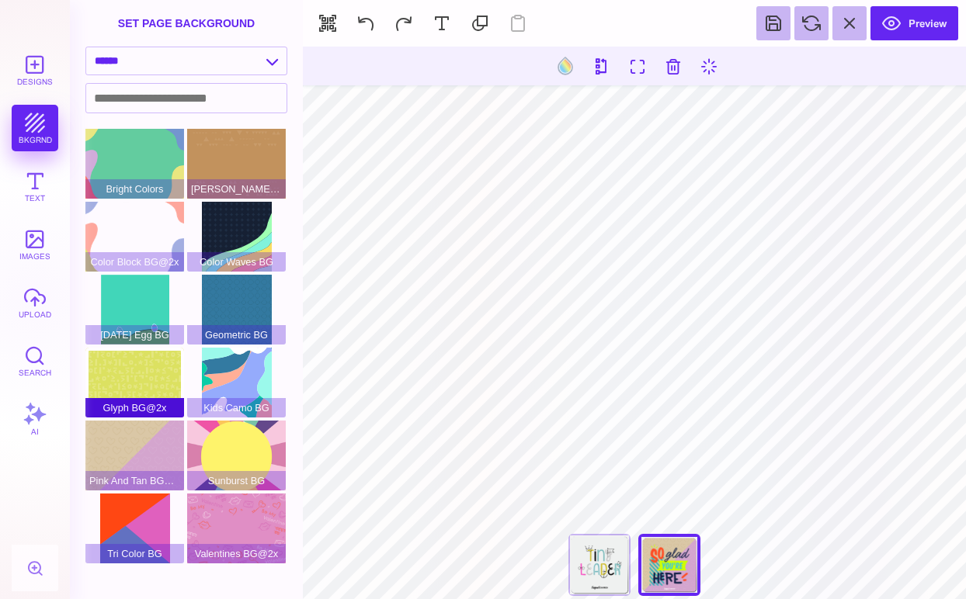
click at [151, 383] on div "Glyph BG@2x" at bounding box center [134, 383] width 99 height 70
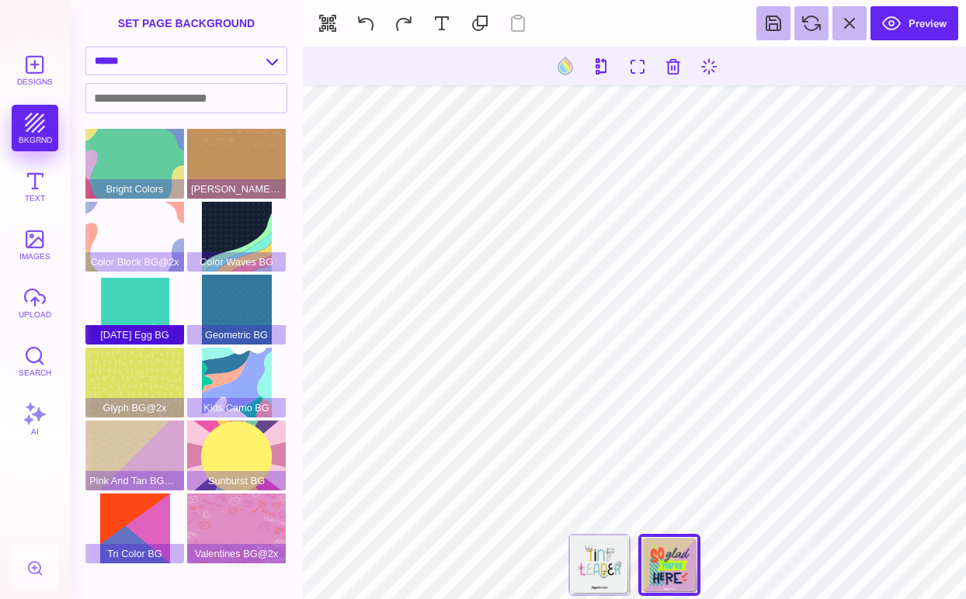
click at [130, 301] on div "[DATE] Egg BG" at bounding box center [134, 310] width 99 height 70
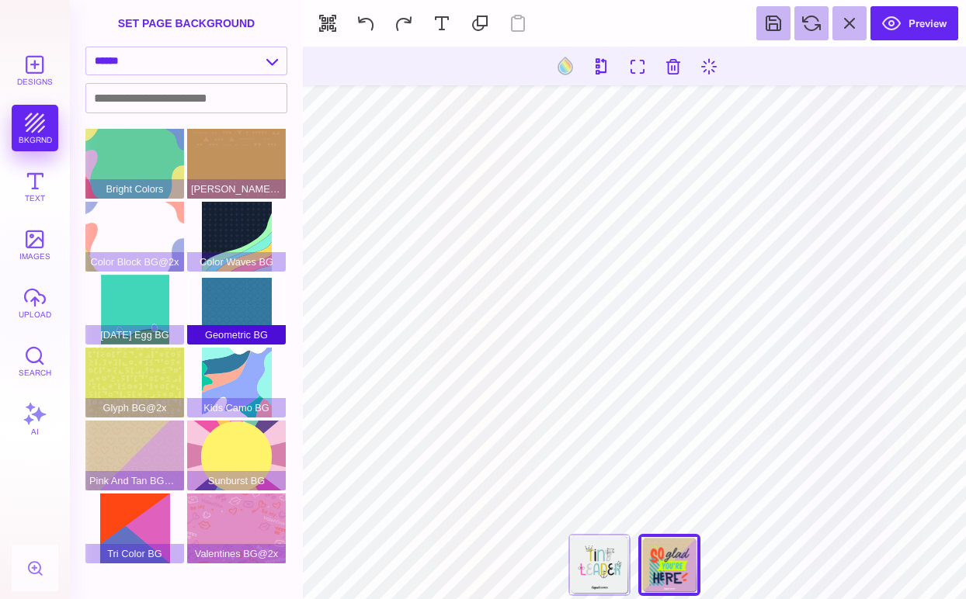
click at [247, 299] on div "Geometric BG" at bounding box center [236, 310] width 99 height 70
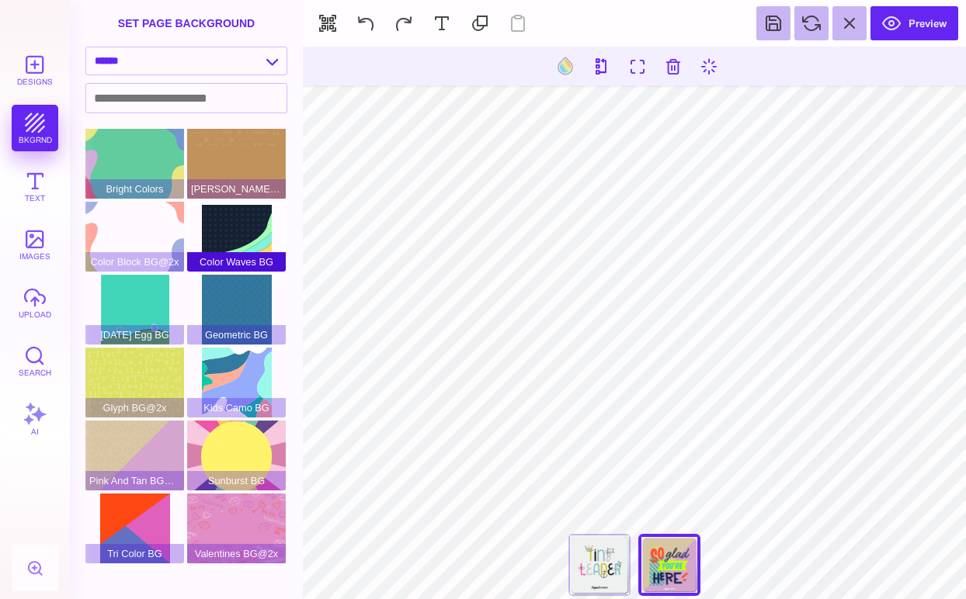
click at [244, 224] on div "Color Waves BG" at bounding box center [236, 237] width 99 height 70
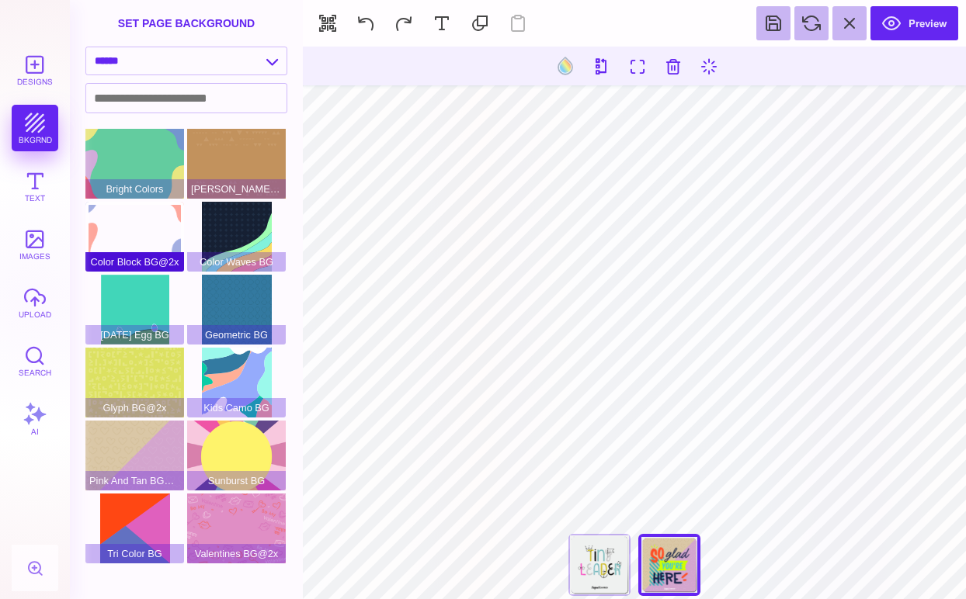
click at [147, 238] on div "Color Block BG@2x" at bounding box center [134, 237] width 99 height 70
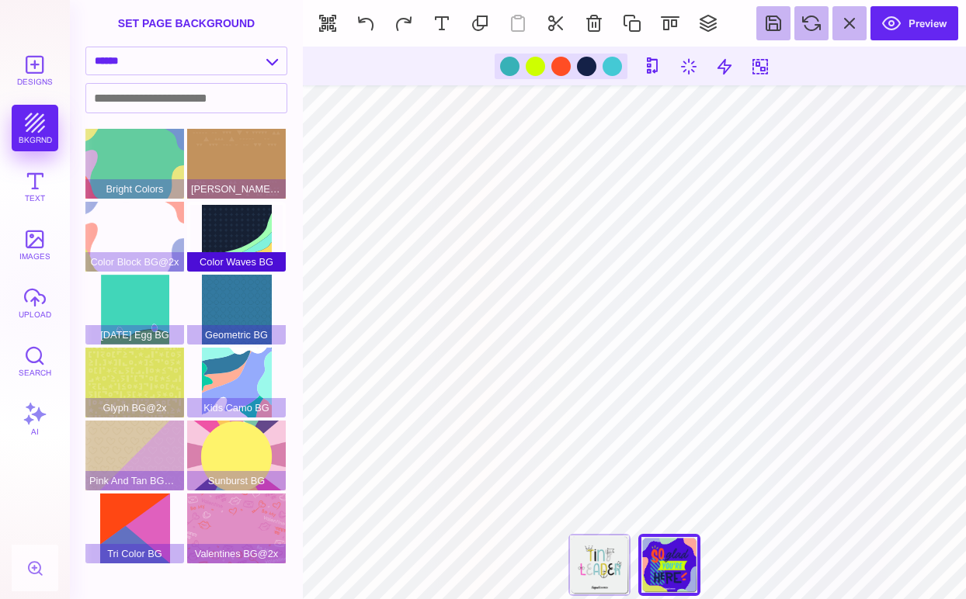
click at [242, 224] on div "Color Waves BG" at bounding box center [236, 237] width 99 height 70
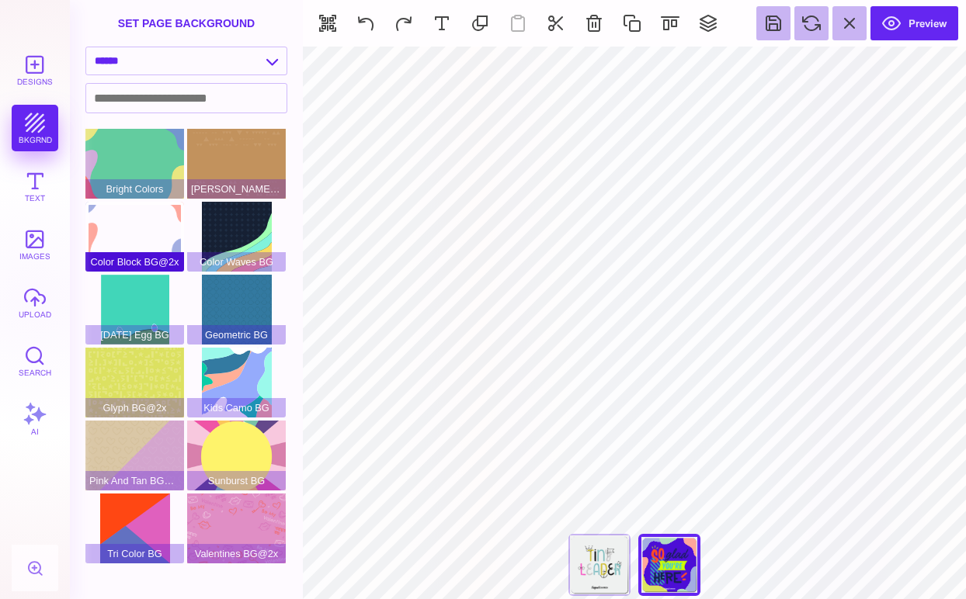
click at [129, 219] on div "Color Block BG@2x" at bounding box center [134, 237] width 99 height 70
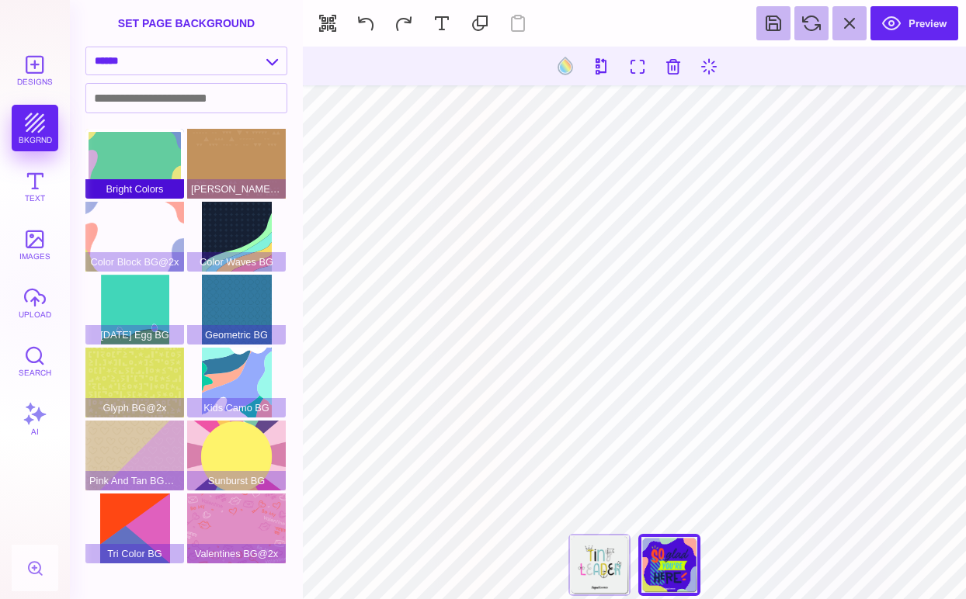
click at [126, 155] on div "Bright Colors" at bounding box center [134, 164] width 99 height 70
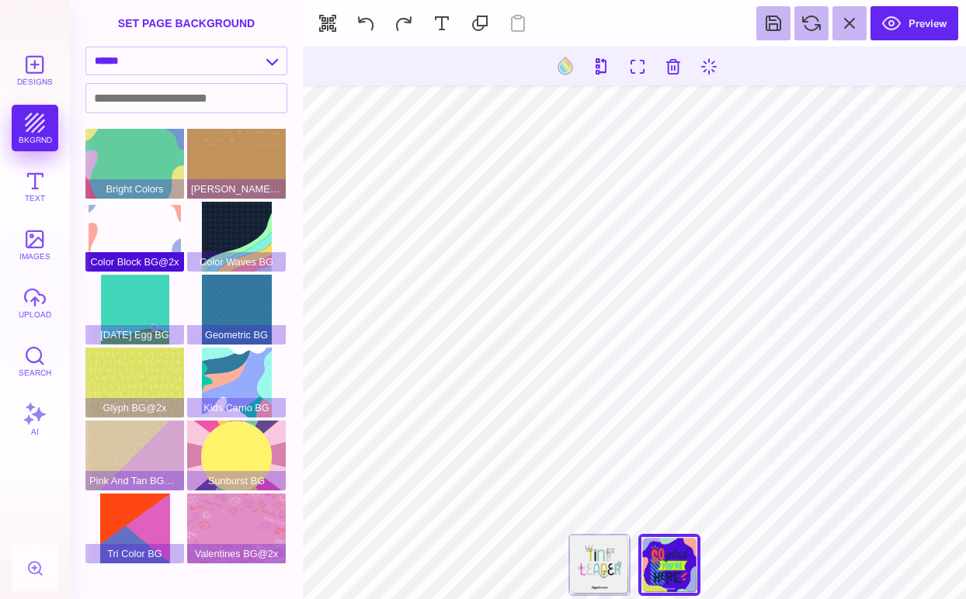
click at [137, 228] on div "Color Block BG@2x" at bounding box center [134, 237] width 99 height 70
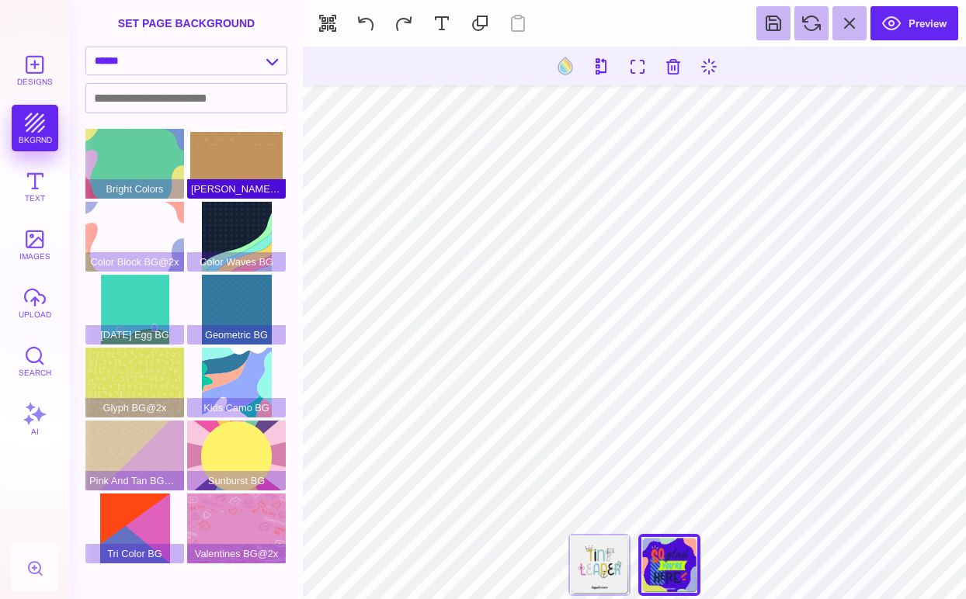
click at [227, 172] on div "[PERSON_NAME]@2x" at bounding box center [236, 164] width 99 height 70
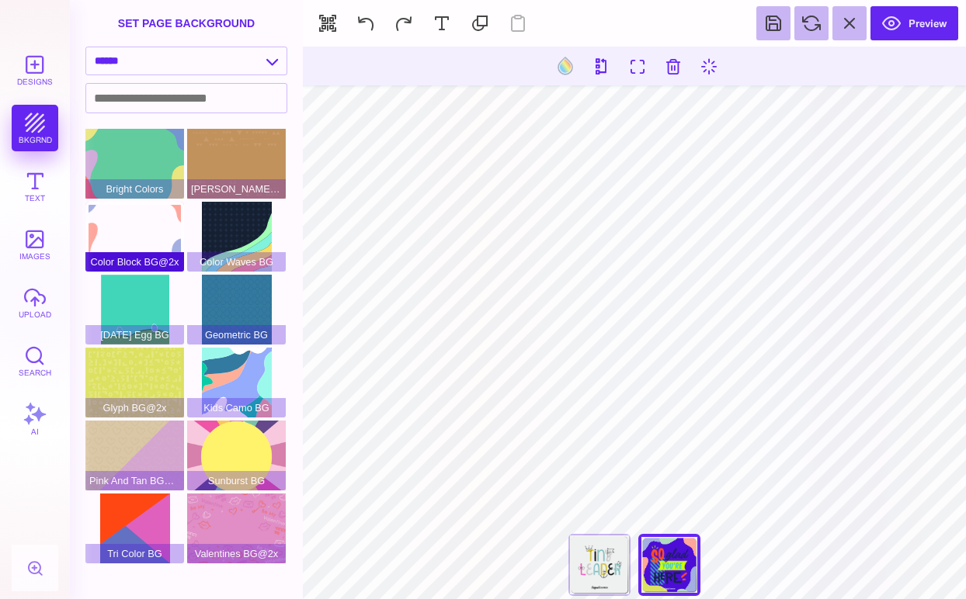
click at [145, 221] on div "Color Block BG@2x" at bounding box center [134, 237] width 99 height 70
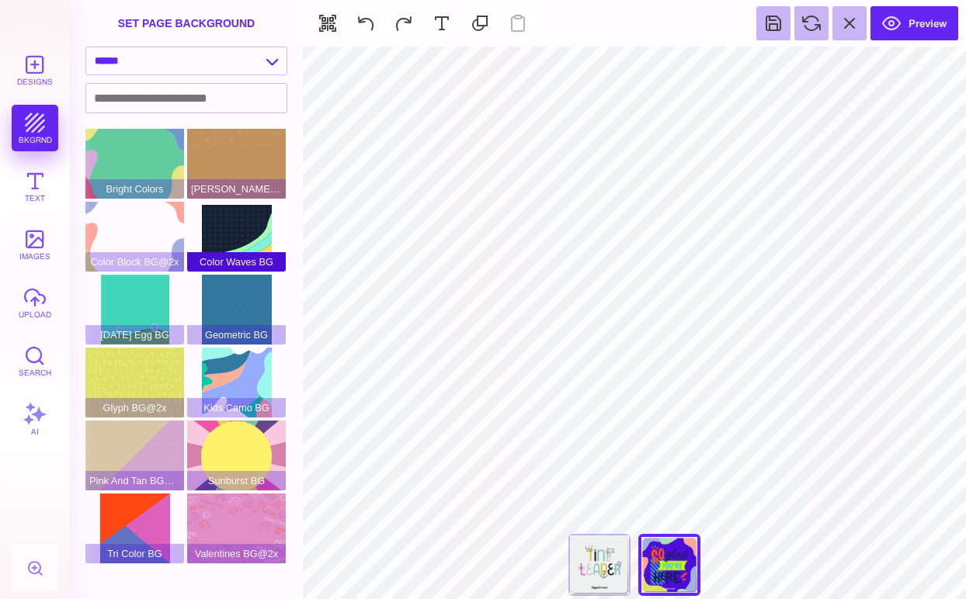
type input "#37B1B7"
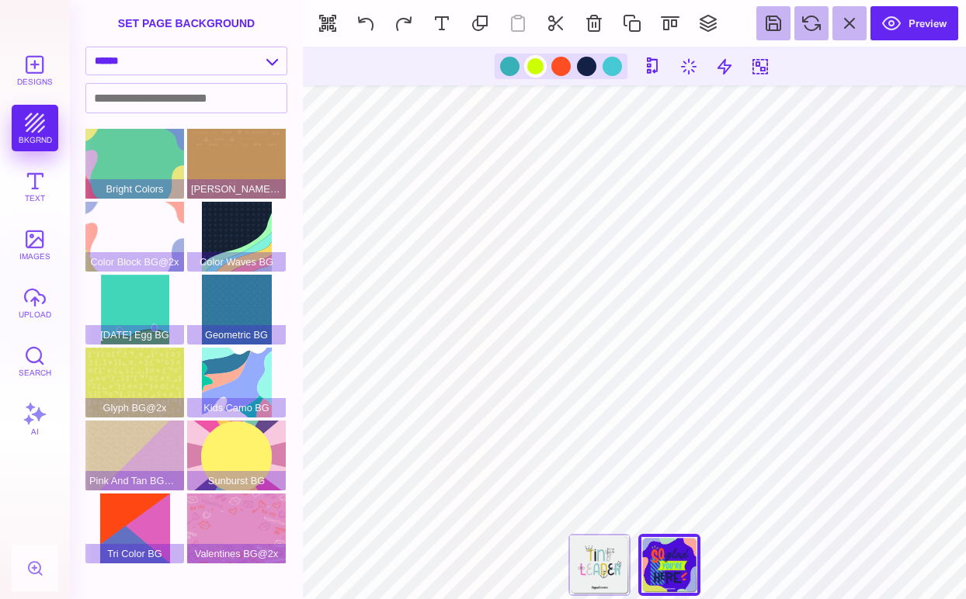
click at [535, 65] on div at bounding box center [535, 66] width 19 height 19
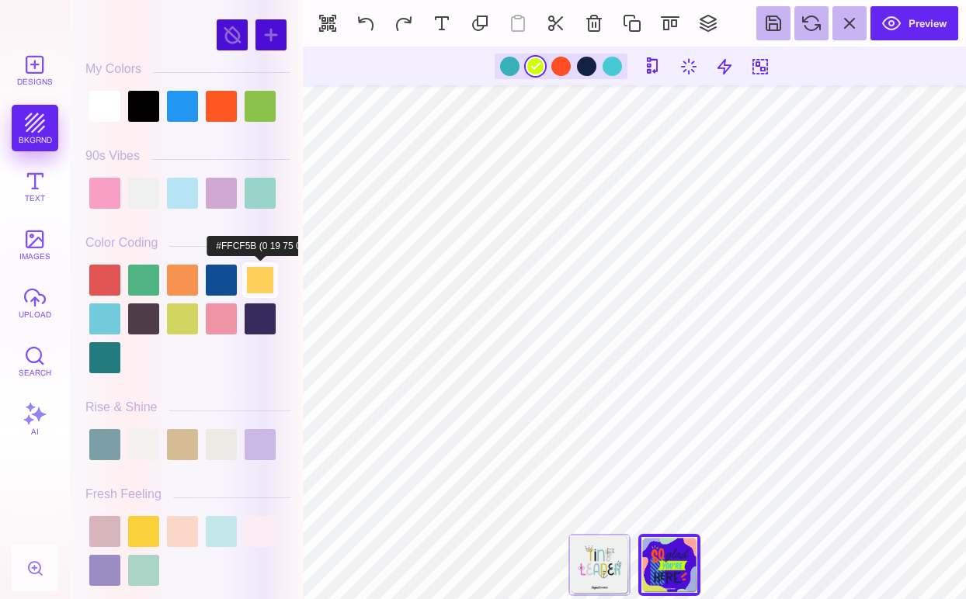
click at [256, 283] on div at bounding box center [260, 280] width 31 height 31
type input "#FFCF5B"
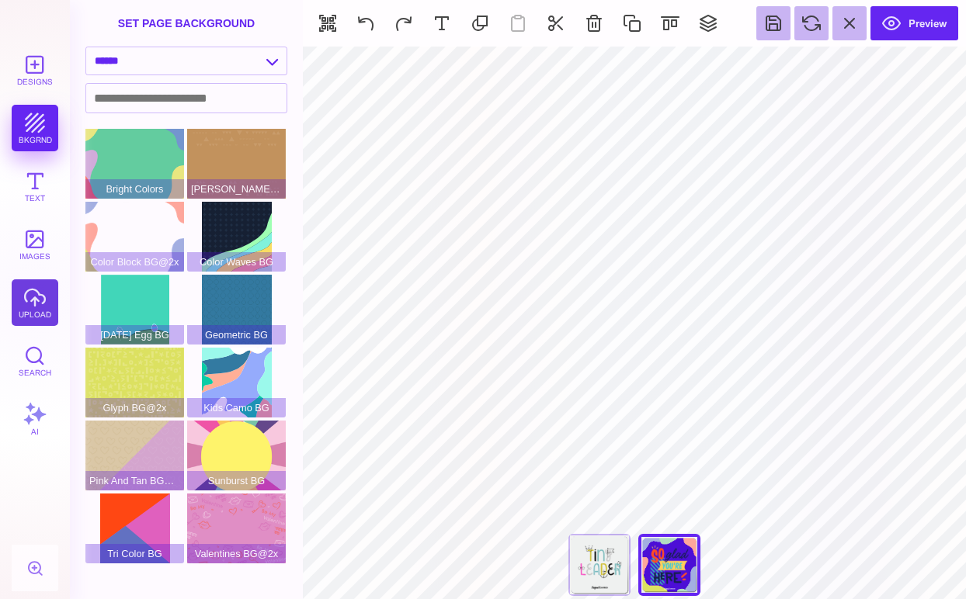
click at [32, 306] on button "upload" at bounding box center [35, 302] width 47 height 47
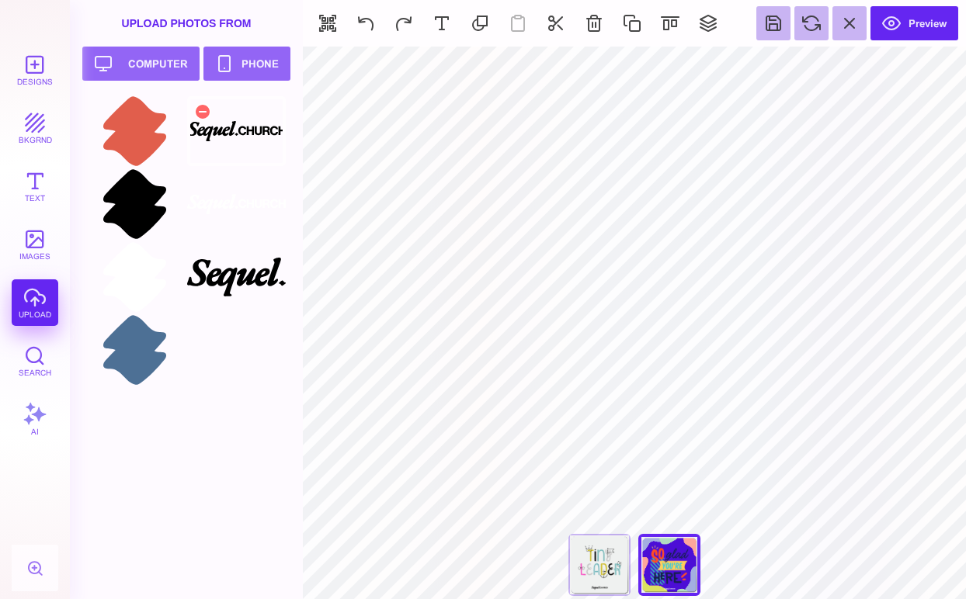
click at [228, 140] on div at bounding box center [236, 131] width 99 height 70
click at [581, 557] on div "Tiny Leader" at bounding box center [599, 565] width 62 height 62
click at [668, 564] on div "Best Day Ever" at bounding box center [669, 565] width 62 height 62
click at [29, 74] on button "Designs" at bounding box center [35, 70] width 47 height 47
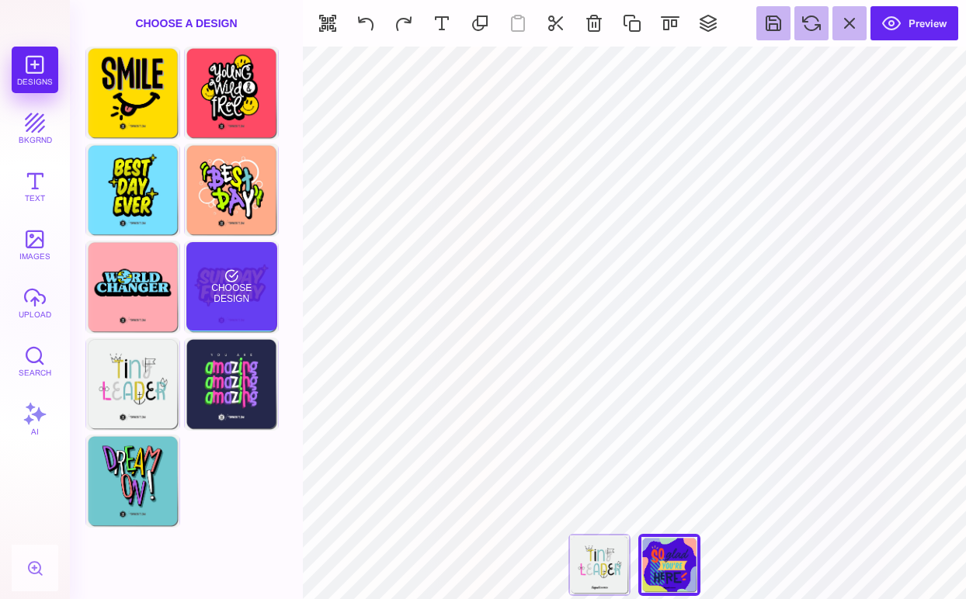
click at [245, 278] on div "Choose Design" at bounding box center [231, 286] width 91 height 88
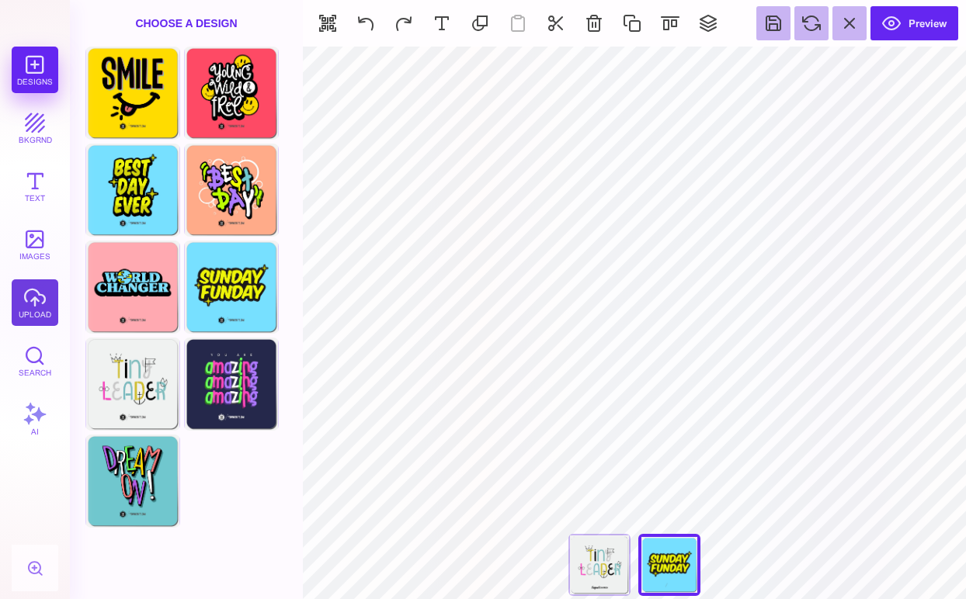
click at [35, 305] on button "upload" at bounding box center [35, 302] width 47 height 47
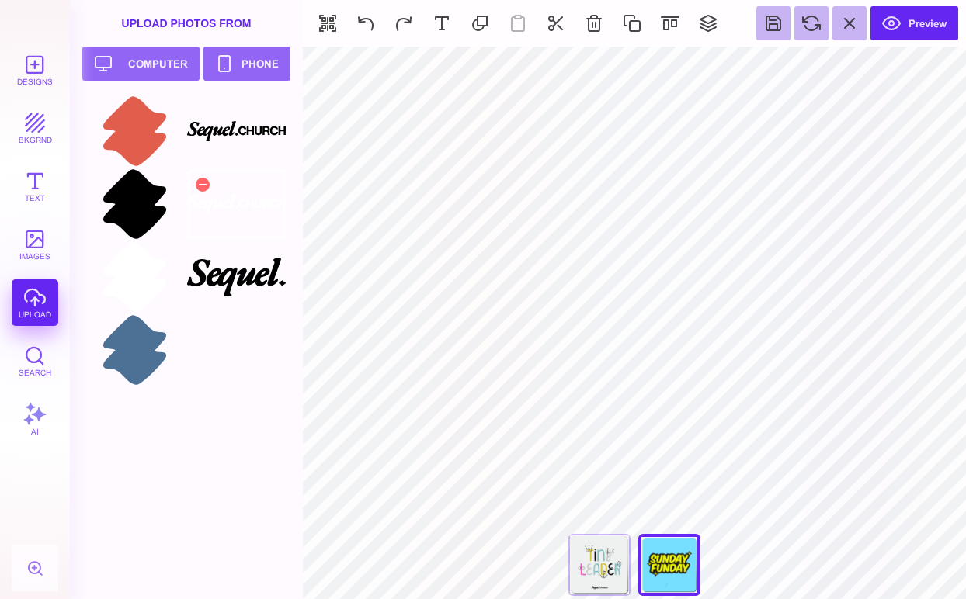
click at [239, 200] on div at bounding box center [236, 204] width 99 height 70
click at [30, 74] on button "Designs" at bounding box center [35, 70] width 47 height 47
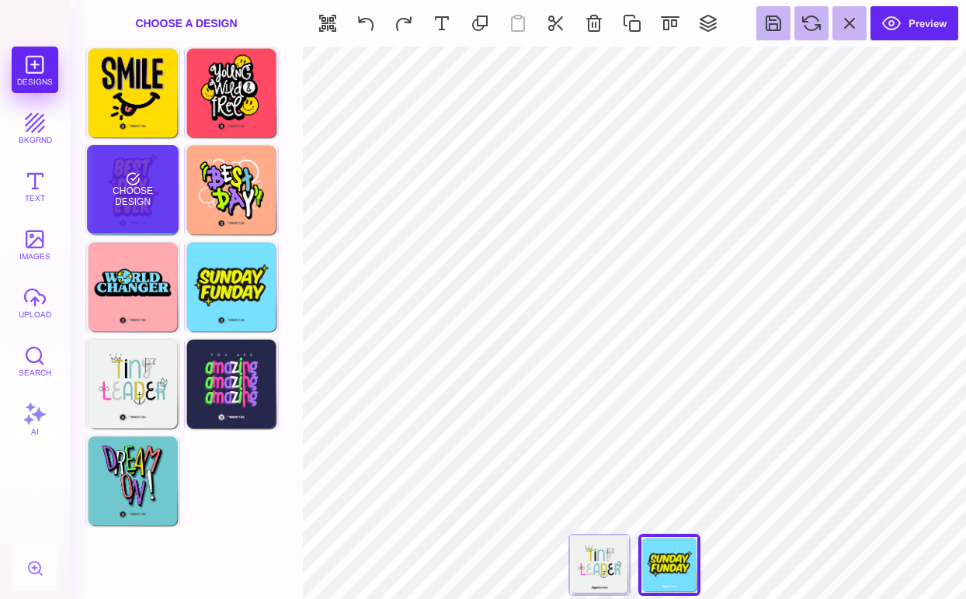
click at [128, 187] on div "Choose Design" at bounding box center [132, 189] width 91 height 88
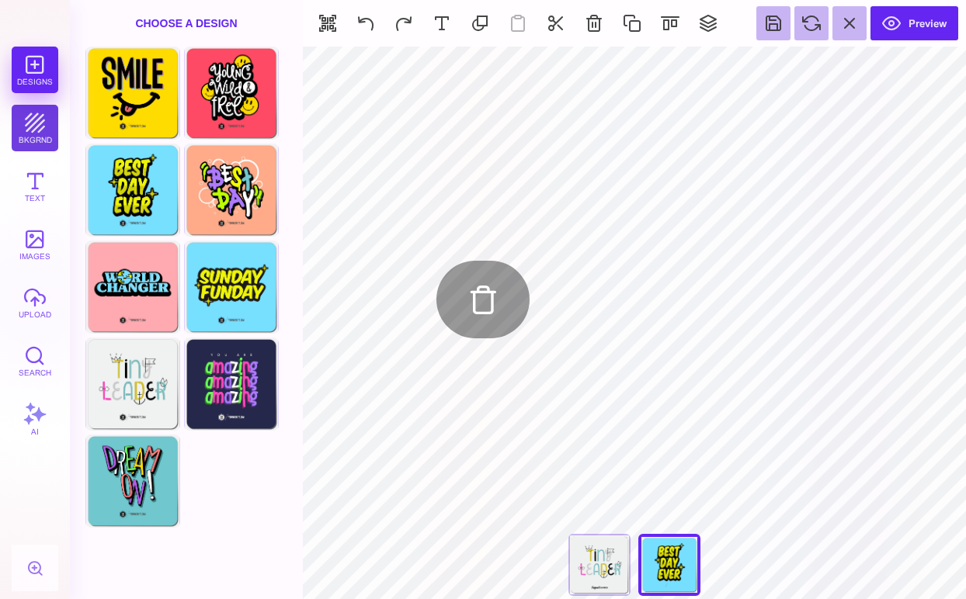
click at [36, 123] on button "bkgrnd" at bounding box center [35, 128] width 47 height 47
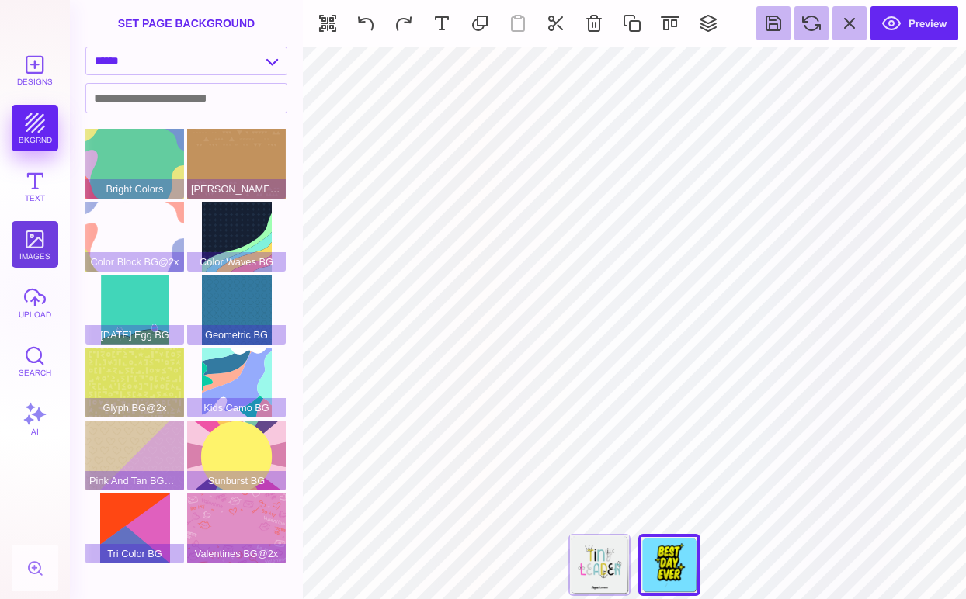
click at [39, 247] on button "images" at bounding box center [35, 244] width 47 height 47
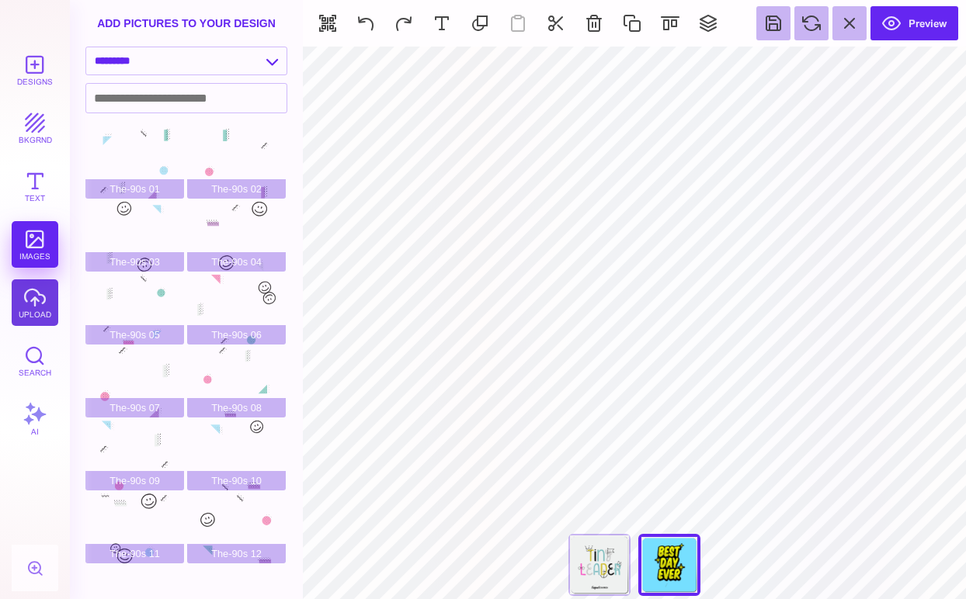
click at [36, 297] on button "upload" at bounding box center [35, 302] width 47 height 47
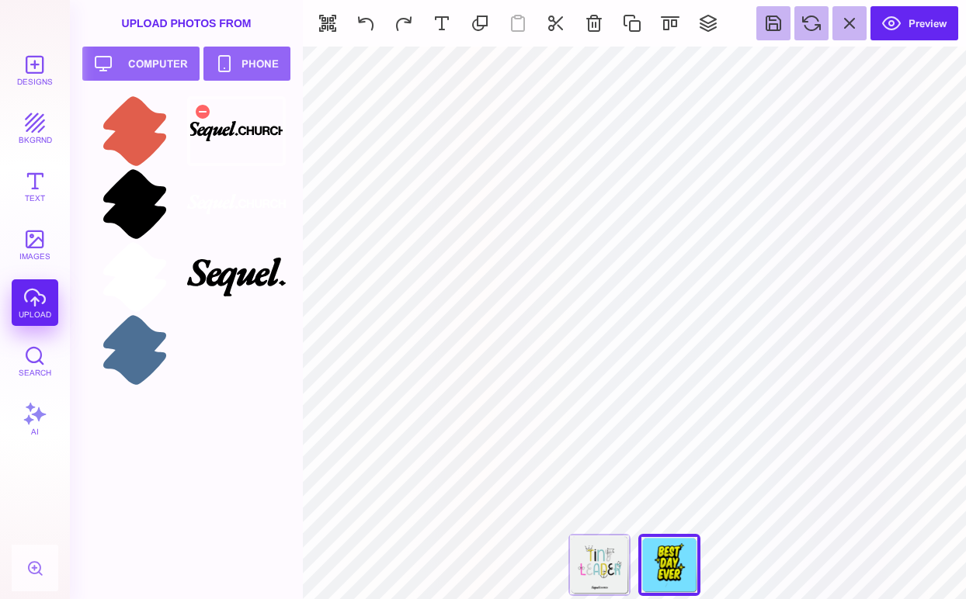
click at [234, 127] on div at bounding box center [236, 131] width 99 height 70
type input "#000000"
